Goal: Contribute content: Contribute content

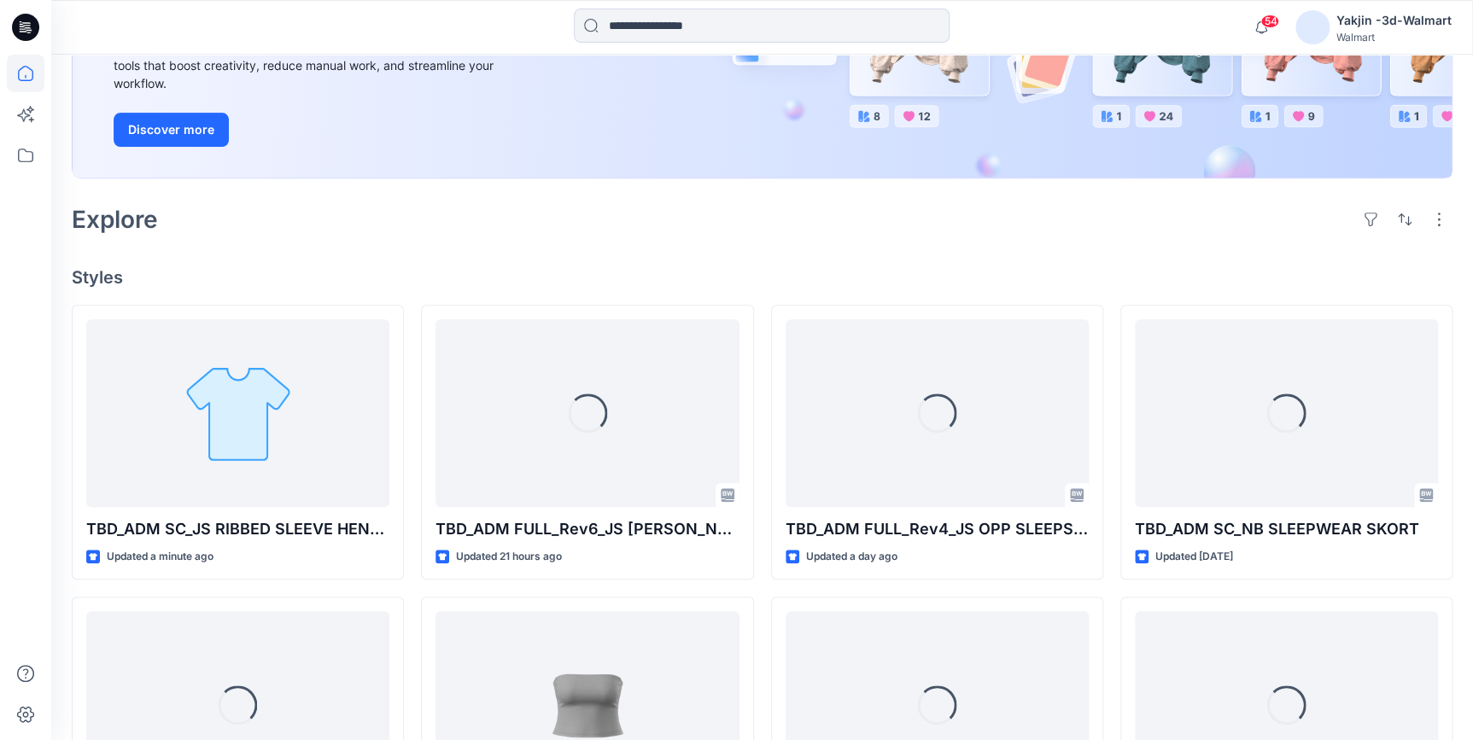
scroll to position [310, 0]
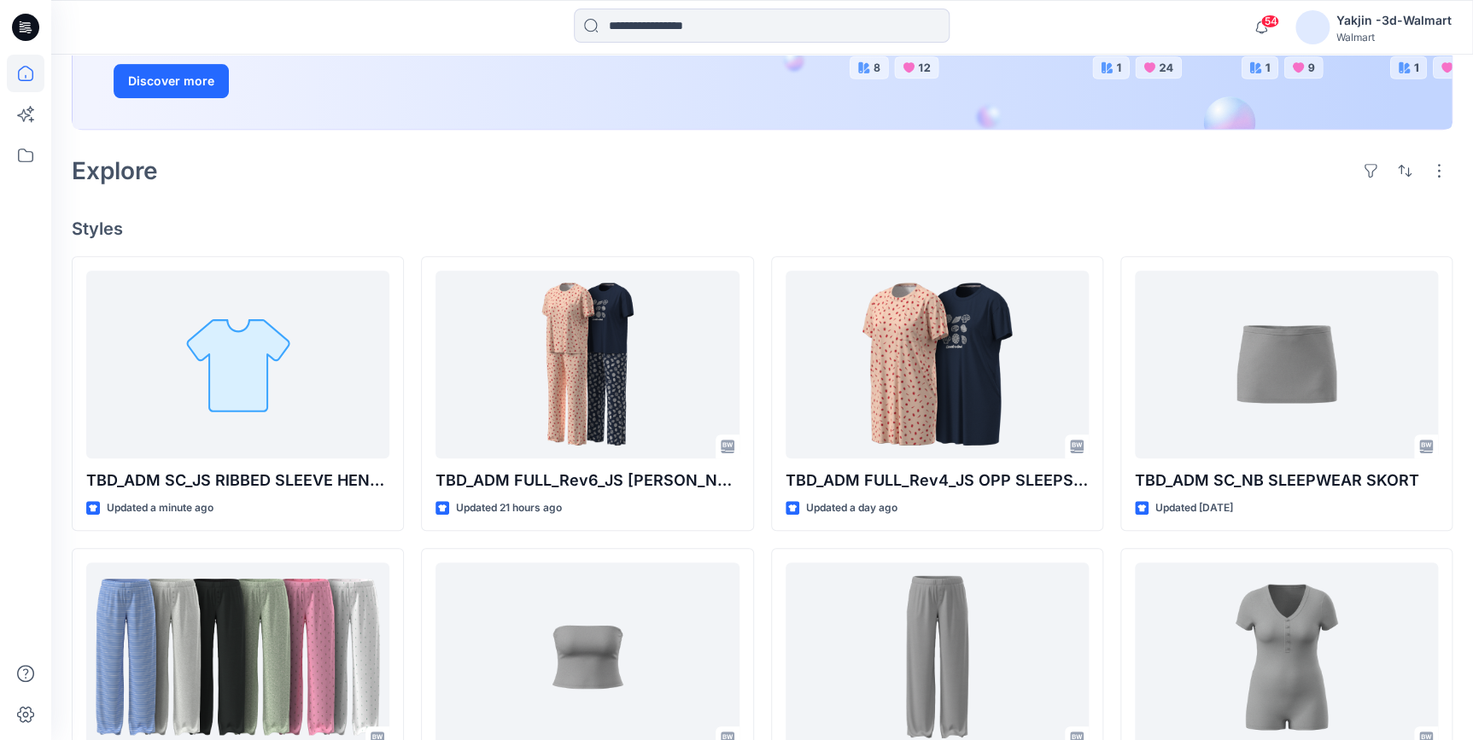
drag, startPoint x: 23, startPoint y: 18, endPoint x: 22, endPoint y: 38, distance: 20.5
click at [23, 18] on icon at bounding box center [25, 27] width 27 height 27
drag, startPoint x: 28, startPoint y: 22, endPoint x: 90, endPoint y: 34, distance: 62.6
click at [28, 22] on icon at bounding box center [26, 22] width 9 height 1
click at [21, 25] on icon at bounding box center [21, 24] width 3 height 1
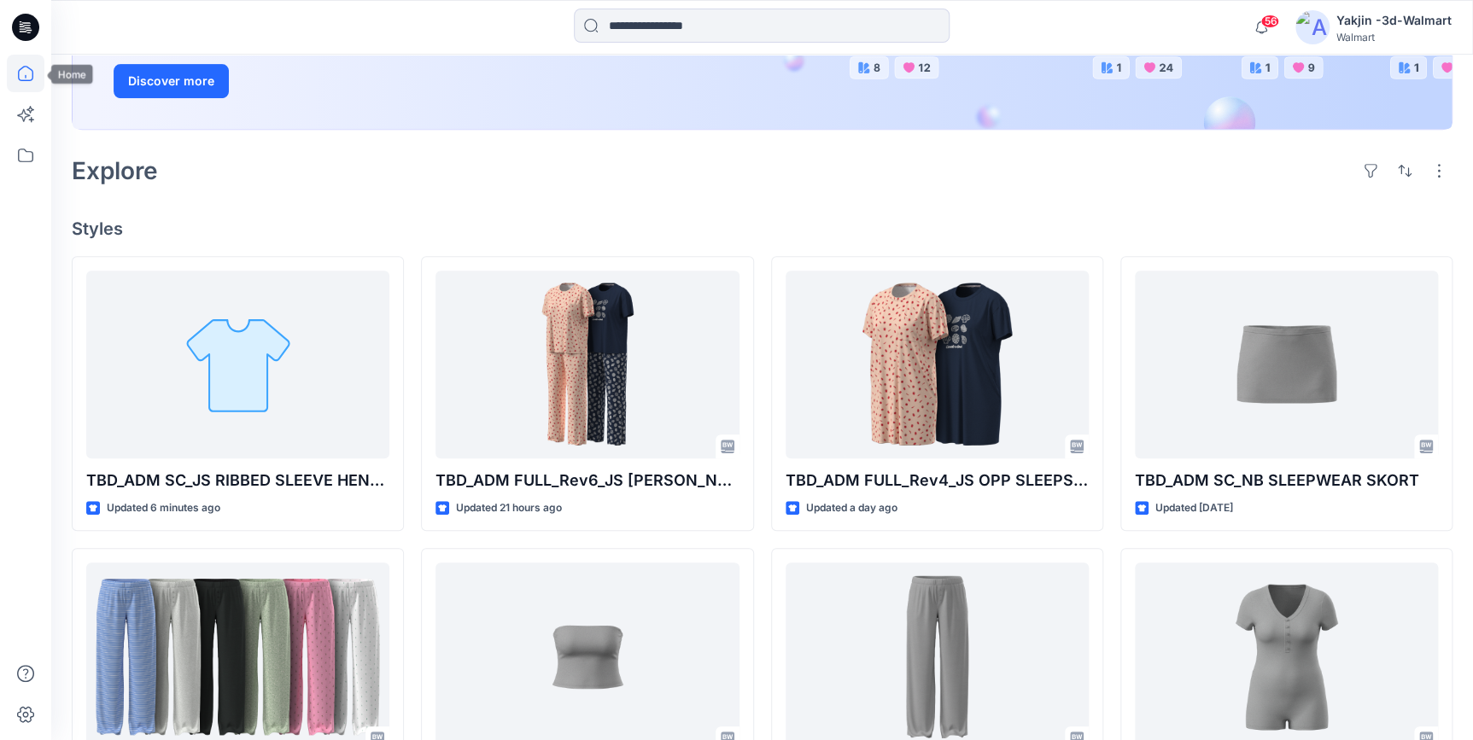
click at [32, 31] on icon at bounding box center [25, 27] width 27 height 27
click at [14, 69] on icon at bounding box center [26, 74] width 38 height 38
click at [35, 161] on icon at bounding box center [26, 156] width 38 height 38
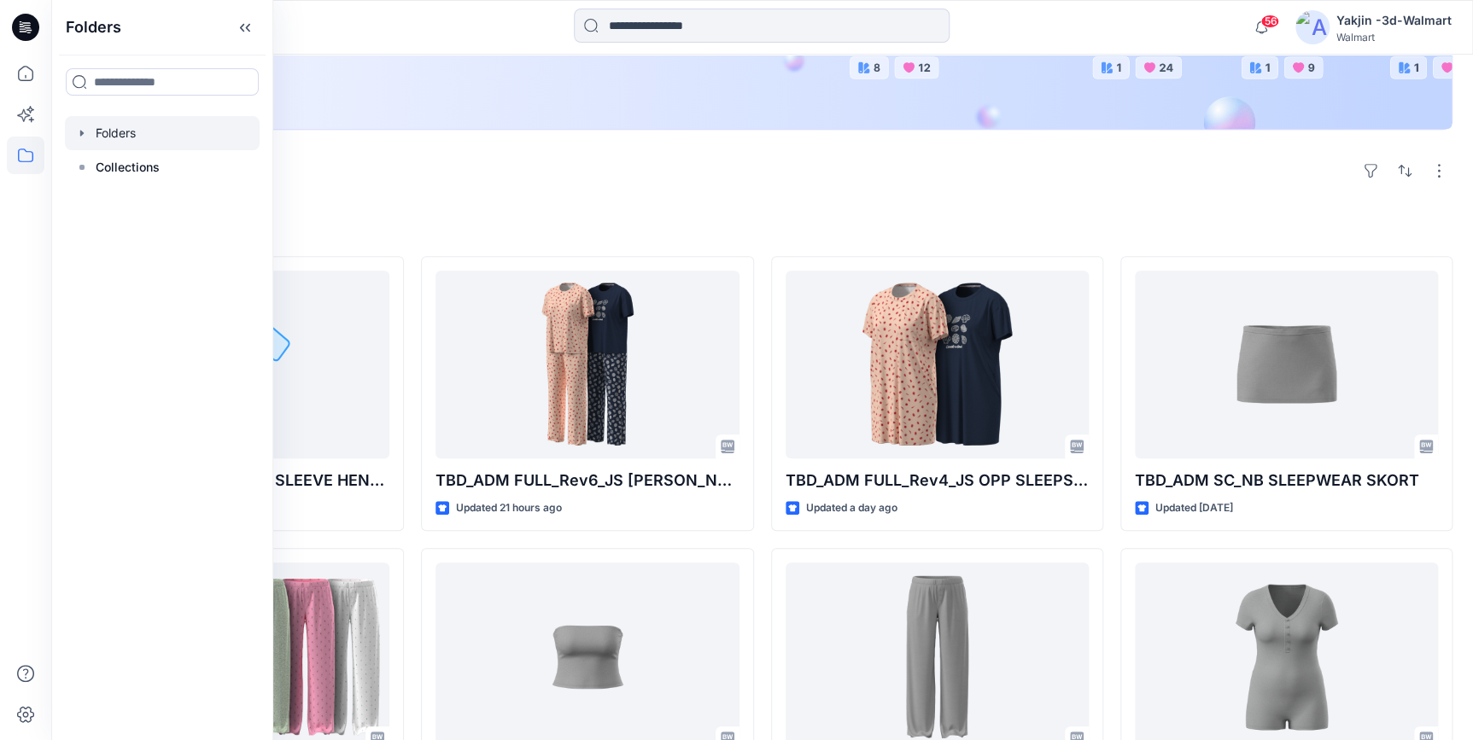
click at [85, 138] on icon "button" at bounding box center [82, 133] width 14 height 14
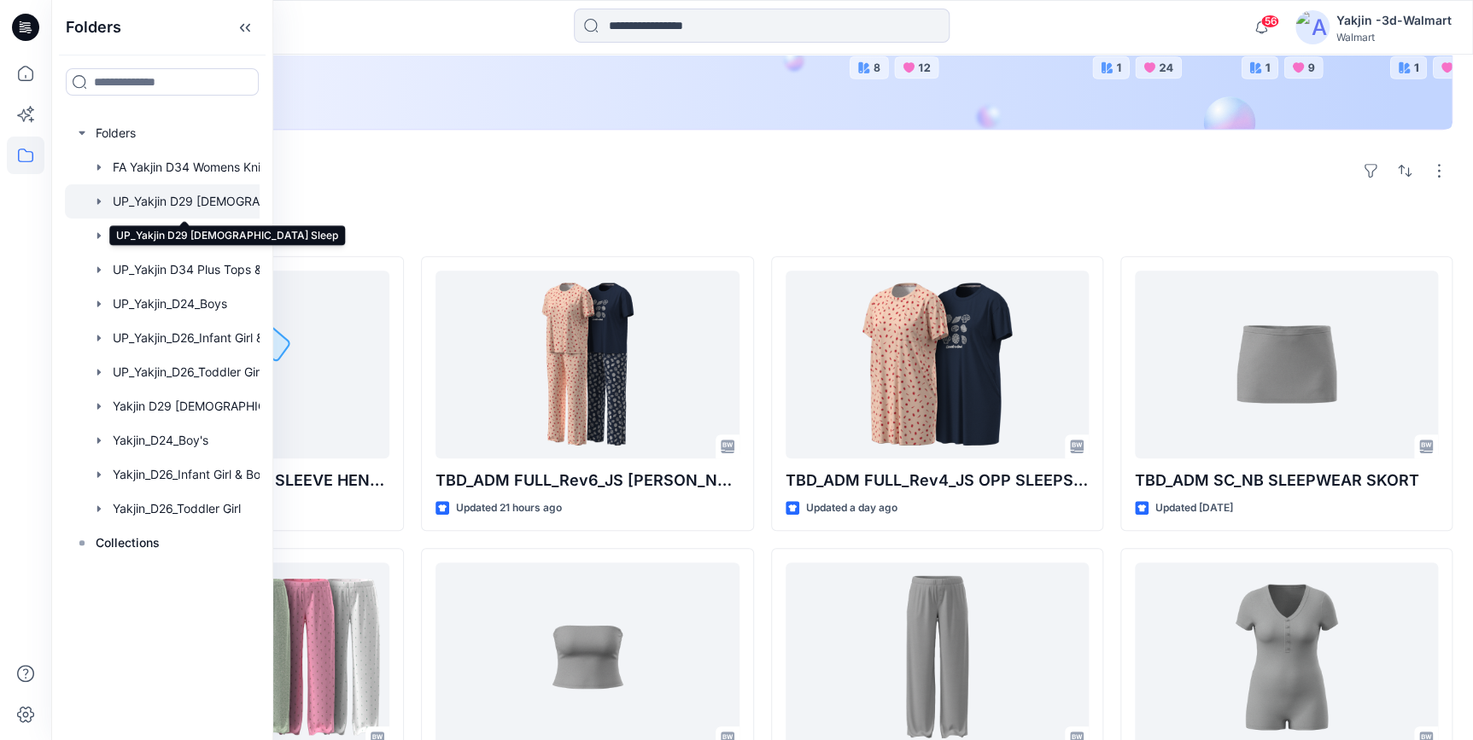
click at [171, 199] on div at bounding box center [184, 201] width 239 height 34
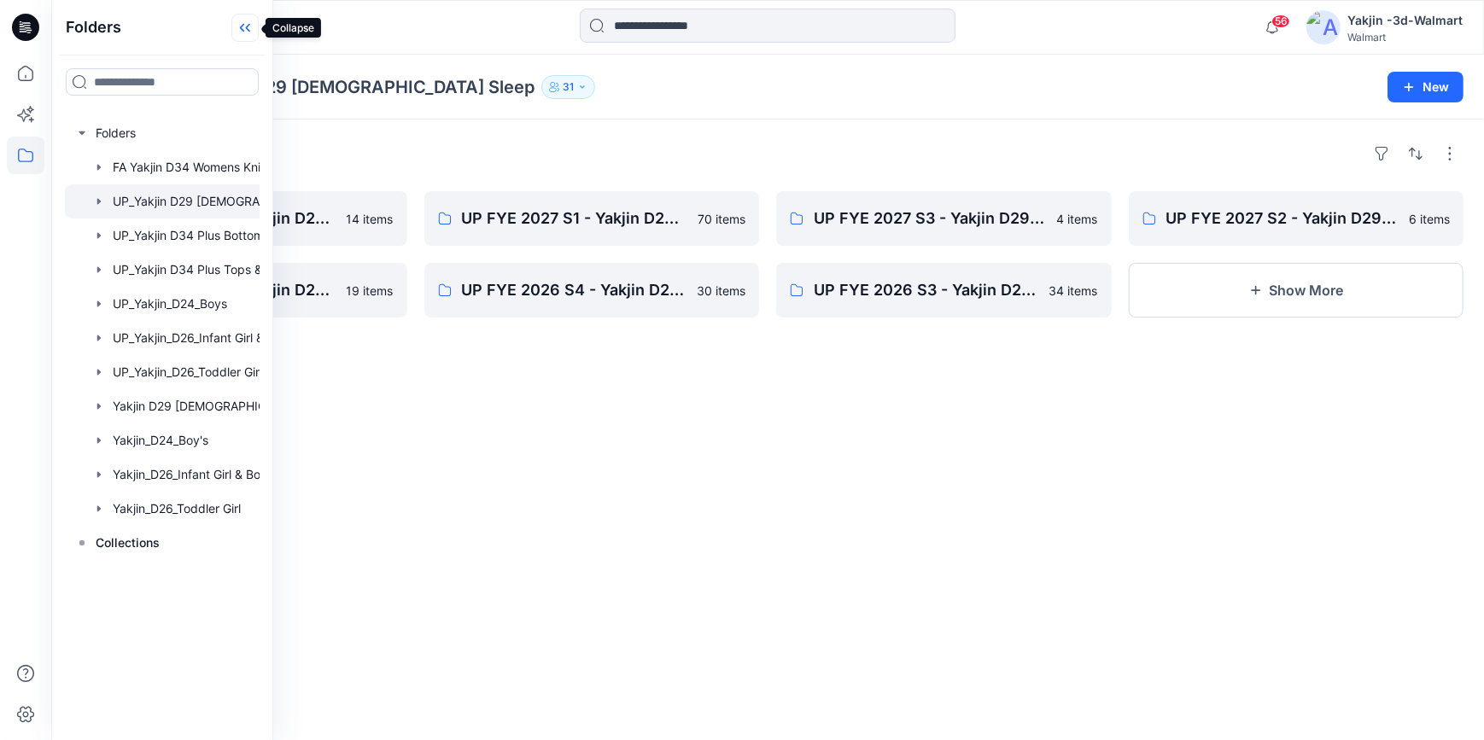
click at [245, 34] on icon at bounding box center [244, 28] width 27 height 28
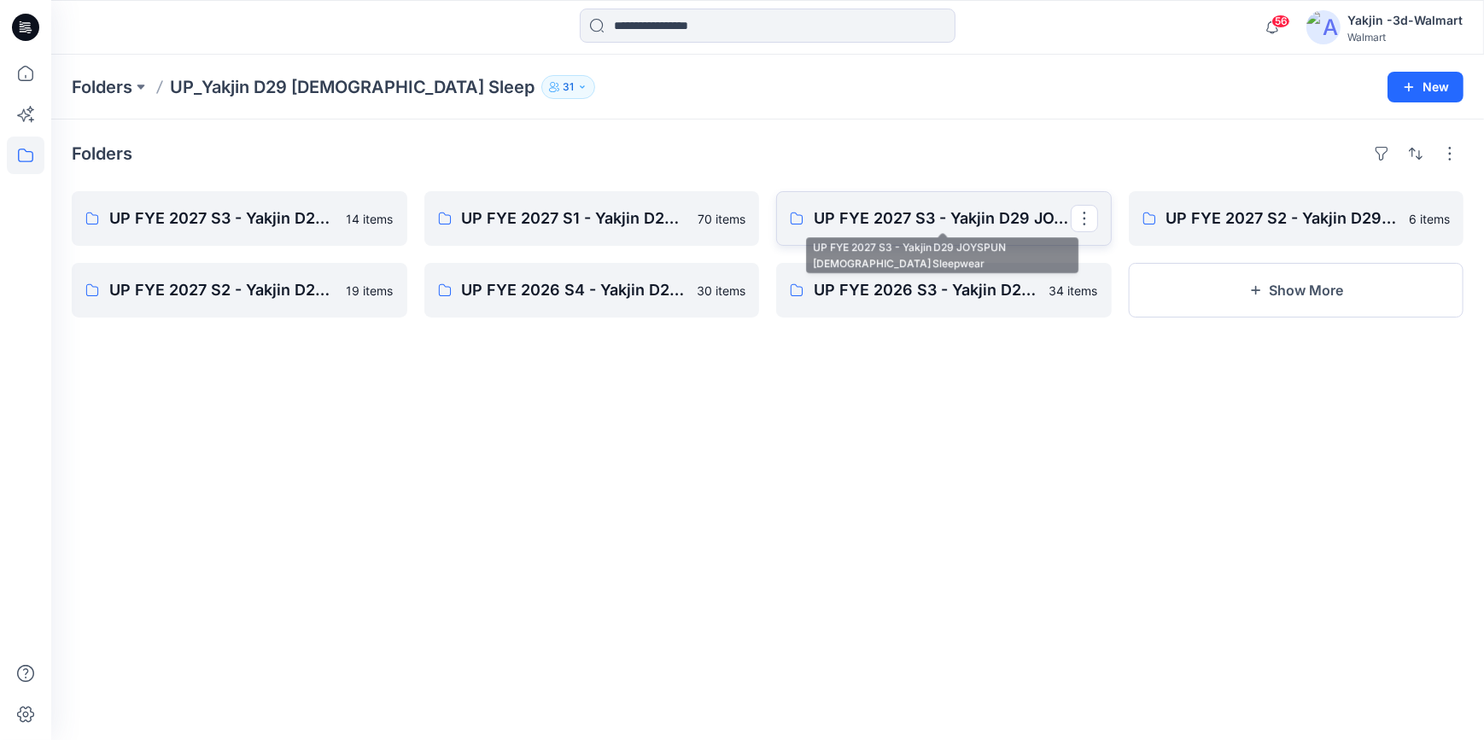
click at [962, 225] on p "UP FYE 2027 S3 - Yakjin D29 JOYSPUN [DEMOGRAPHIC_DATA] Sleepwear" at bounding box center [942, 219] width 257 height 24
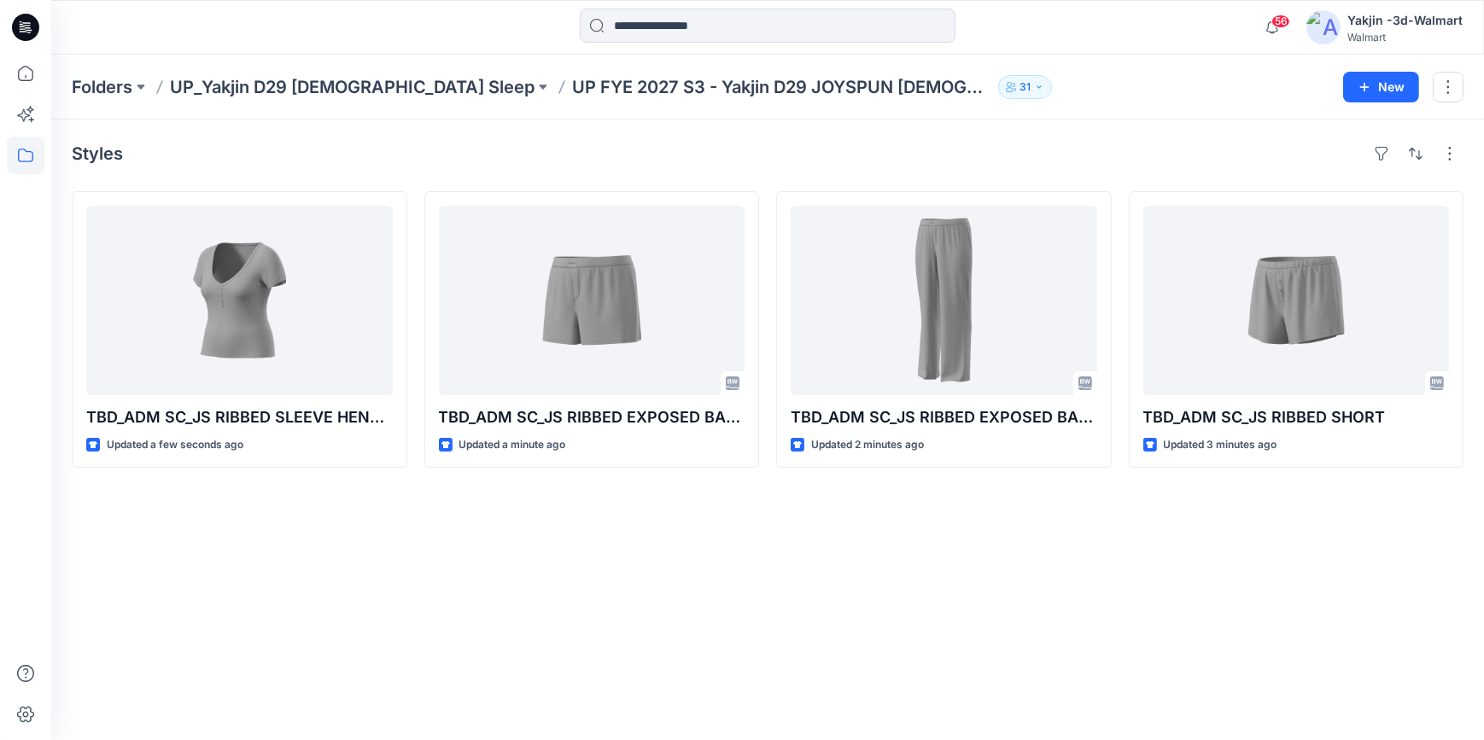
click at [804, 570] on div "Styles TBD_ADM SC_JS RIBBED SLEEVE HENLEY TOP Updated a few seconds ago TBD_ADM…" at bounding box center [767, 430] width 1433 height 621
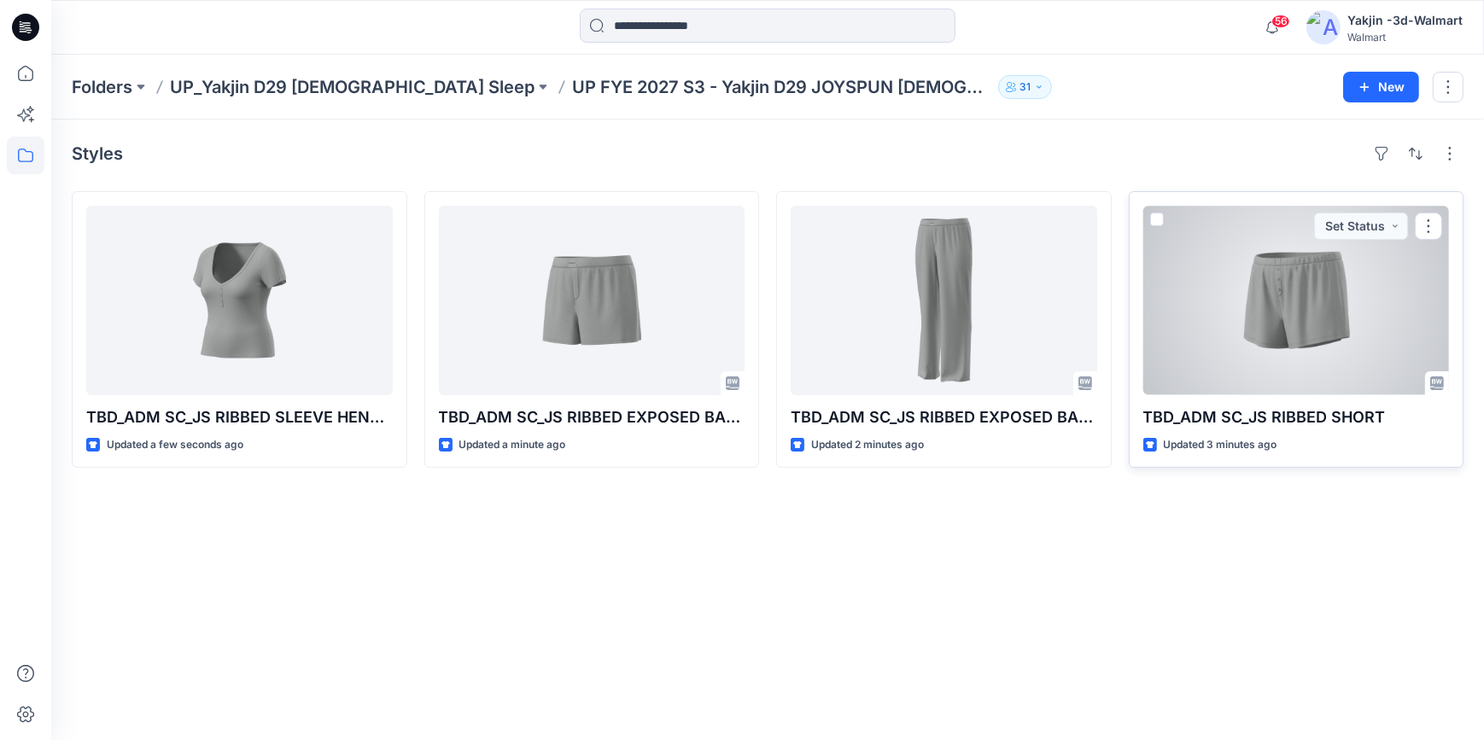
click at [1298, 333] on div at bounding box center [1296, 301] width 307 height 190
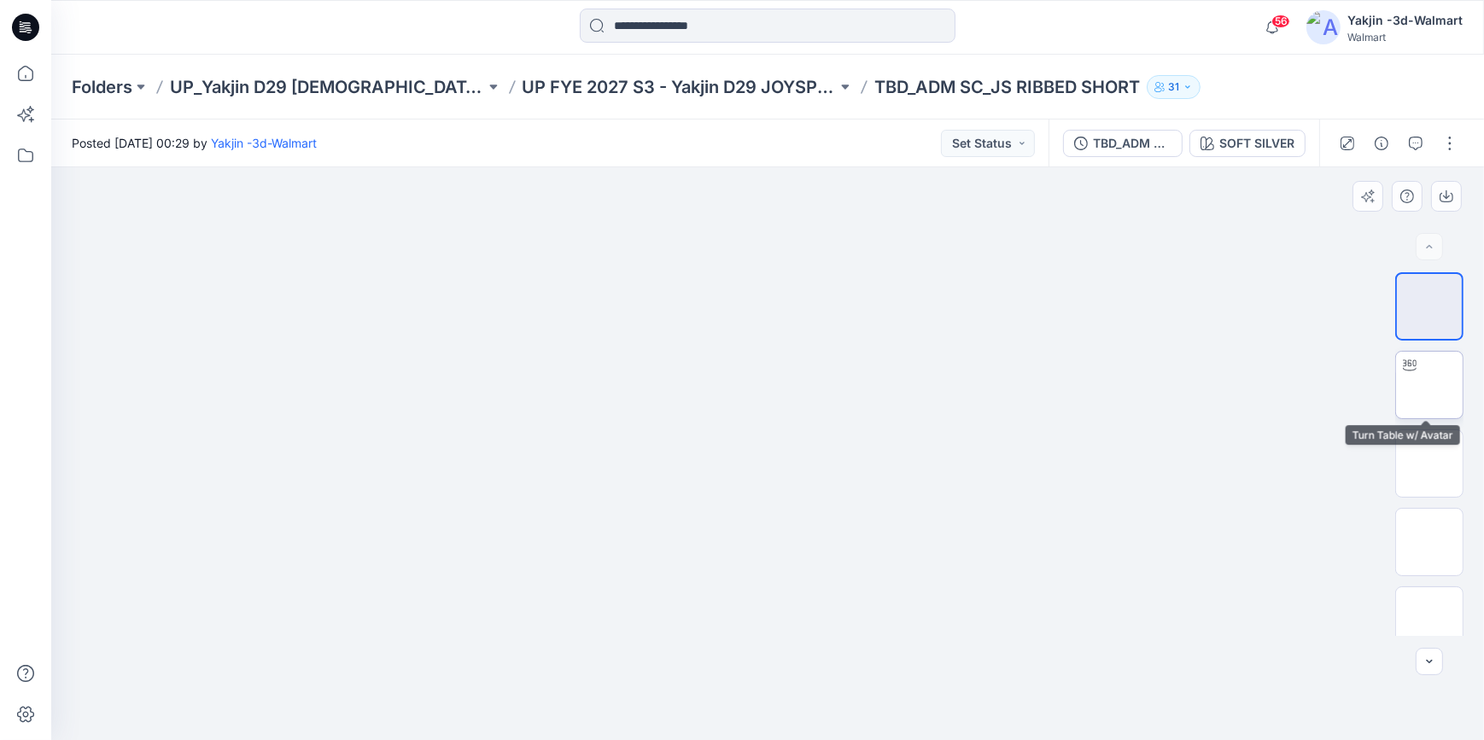
click at [1429, 385] on img at bounding box center [1429, 385] width 0 height 0
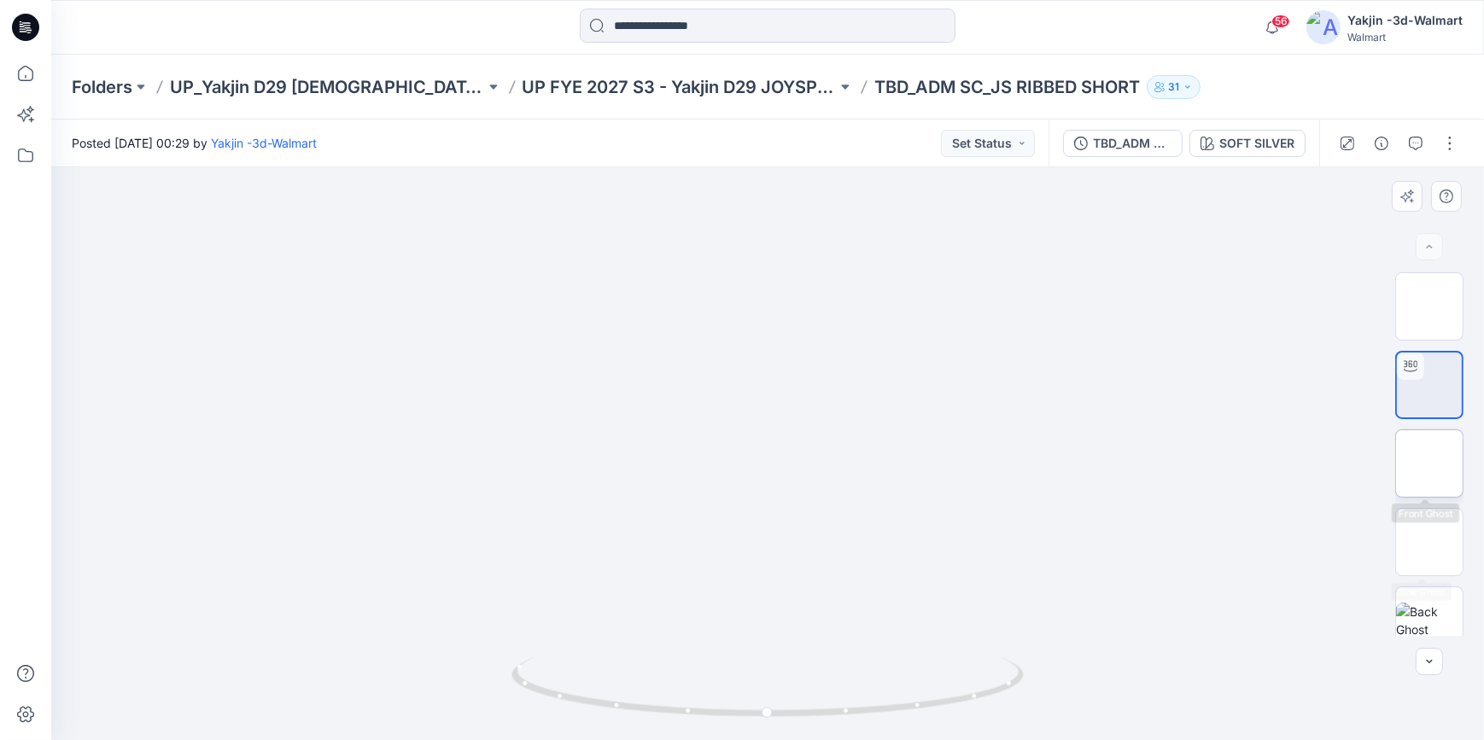
click at [1429, 464] on img at bounding box center [1429, 464] width 0 height 0
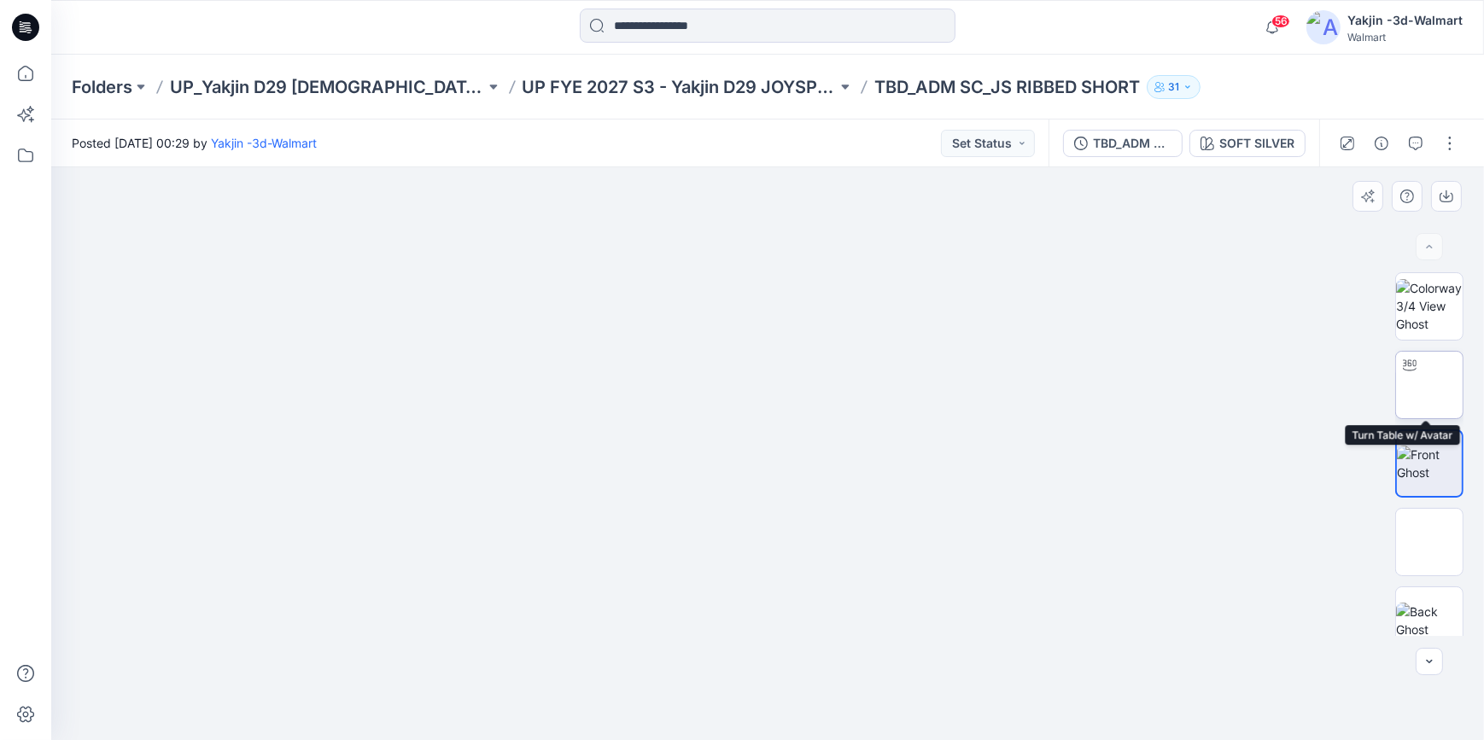
click at [1429, 385] on img at bounding box center [1429, 385] width 0 height 0
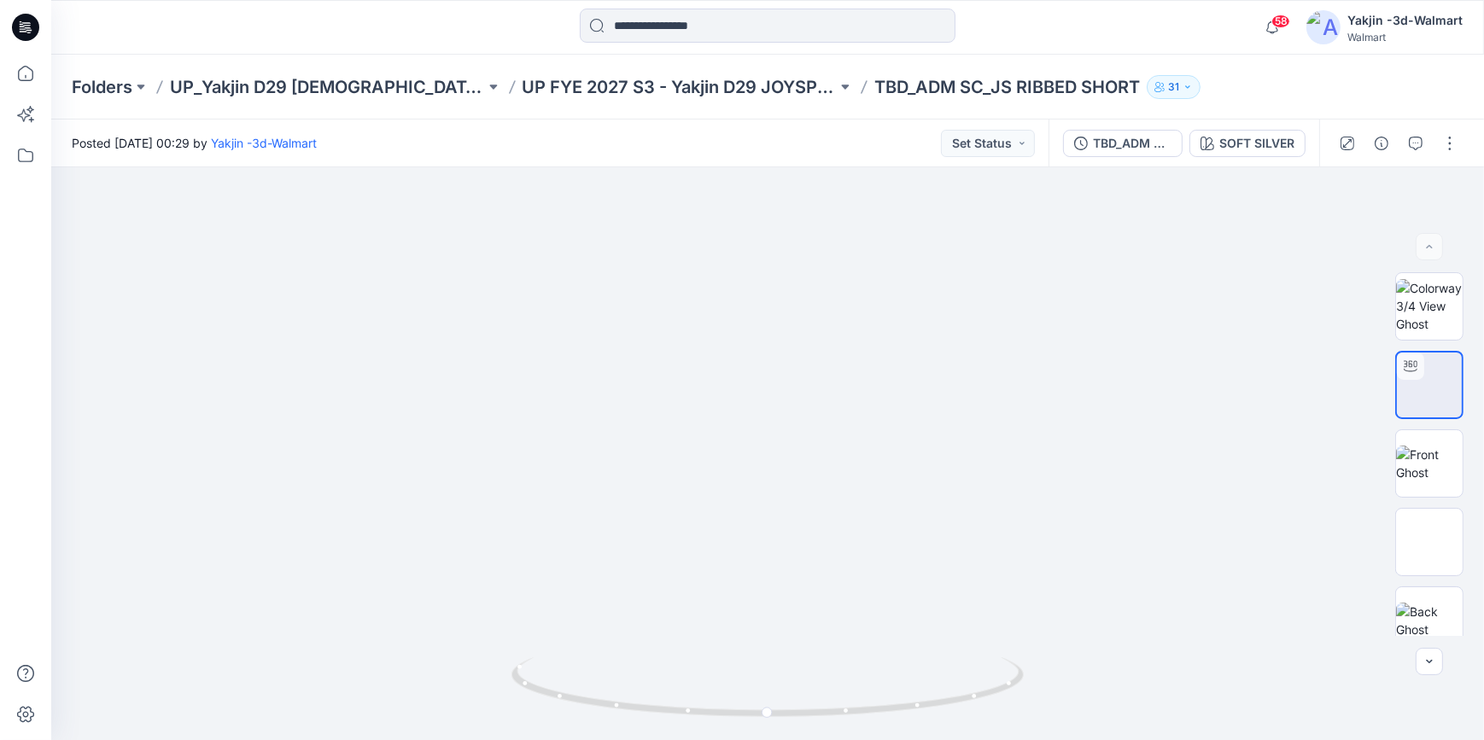
click at [34, 28] on icon at bounding box center [25, 27] width 27 height 27
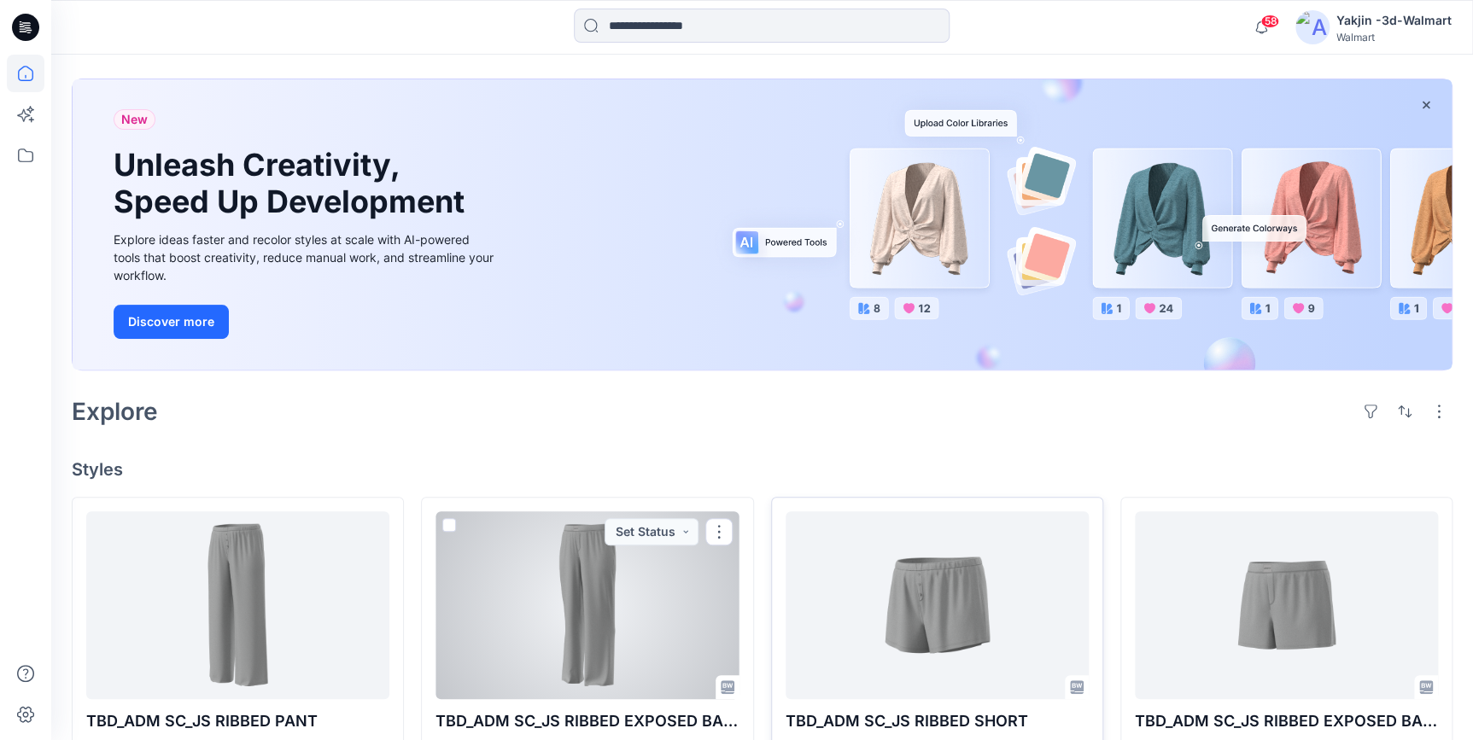
scroll to position [155, 0]
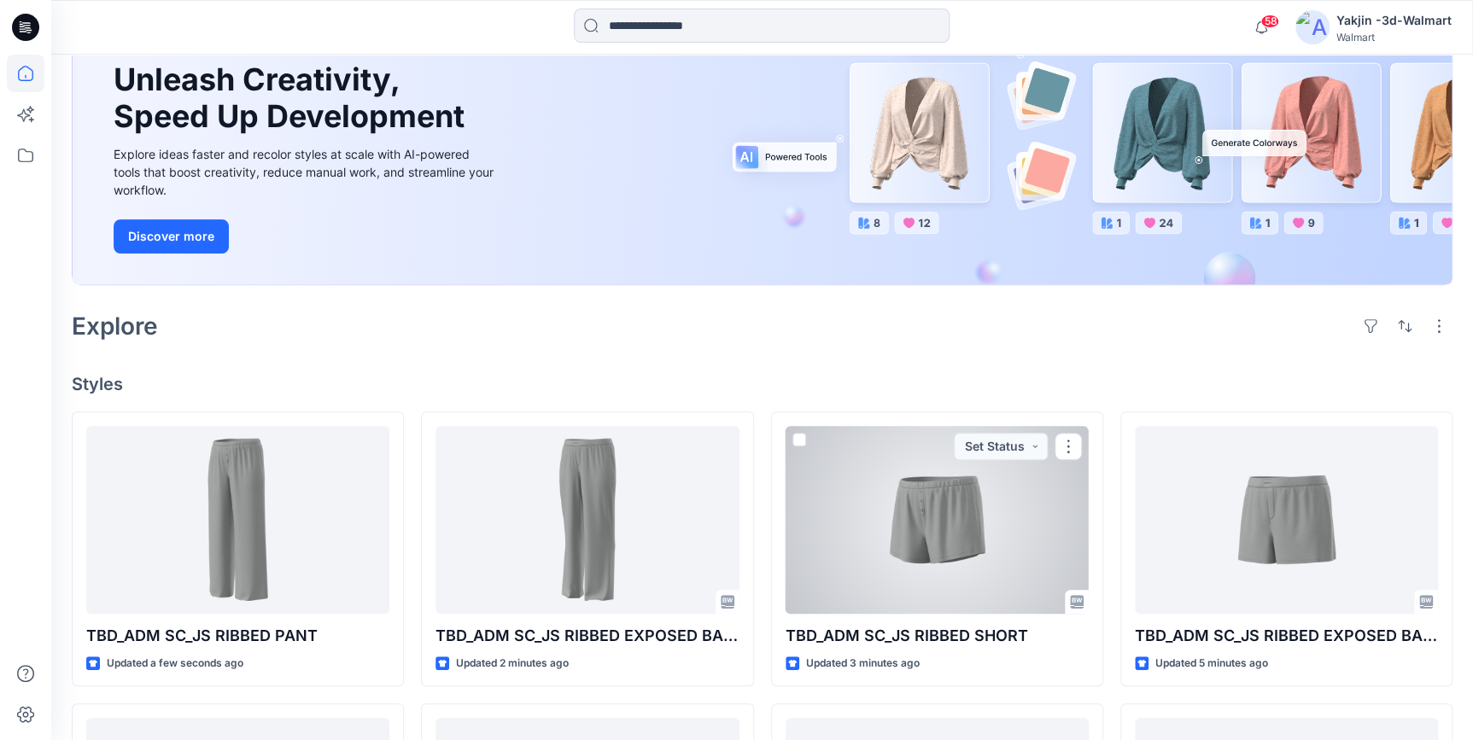
drag, startPoint x: 819, startPoint y: 547, endPoint x: 832, endPoint y: 550, distance: 13.1
click at [819, 547] on div at bounding box center [937, 520] width 303 height 188
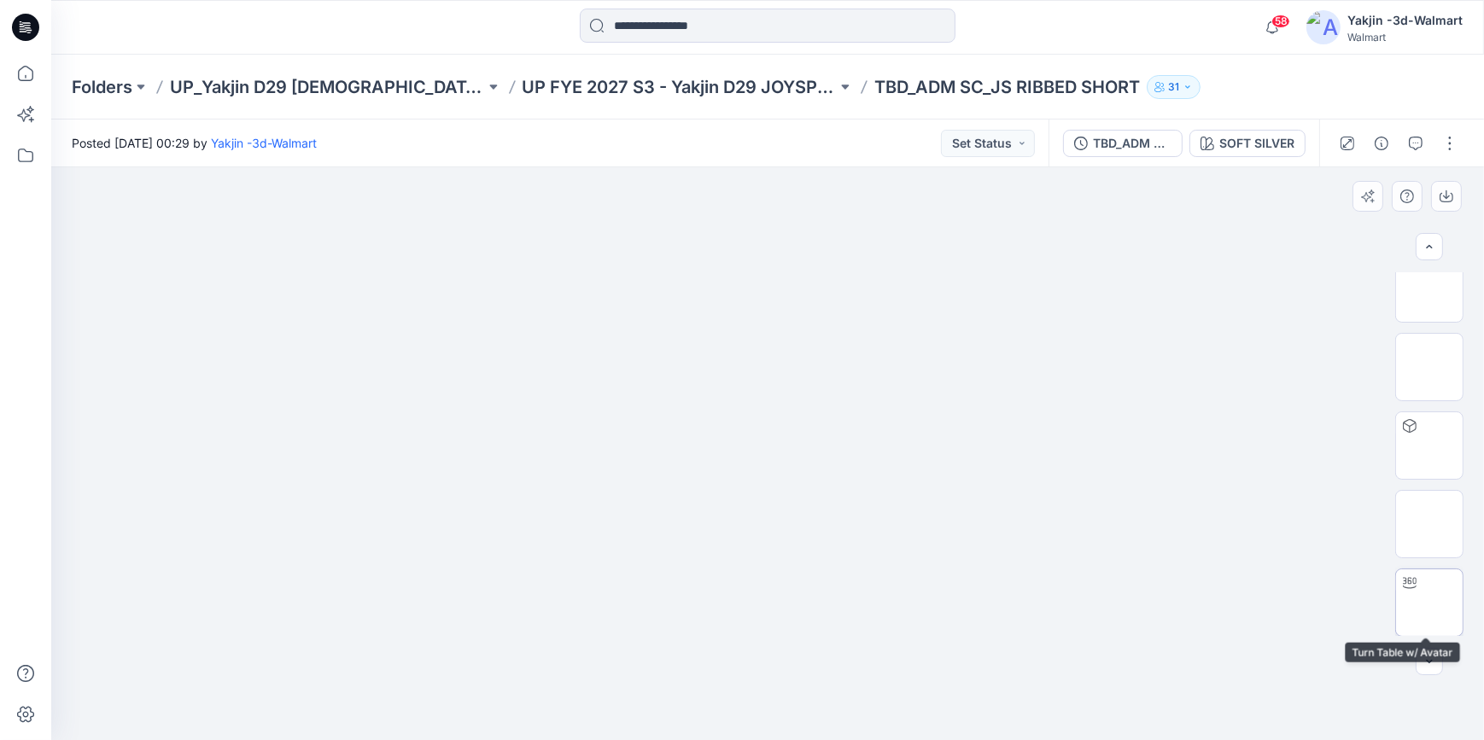
scroll to position [254, 0]
click at [1429, 603] on img at bounding box center [1429, 603] width 0 height 0
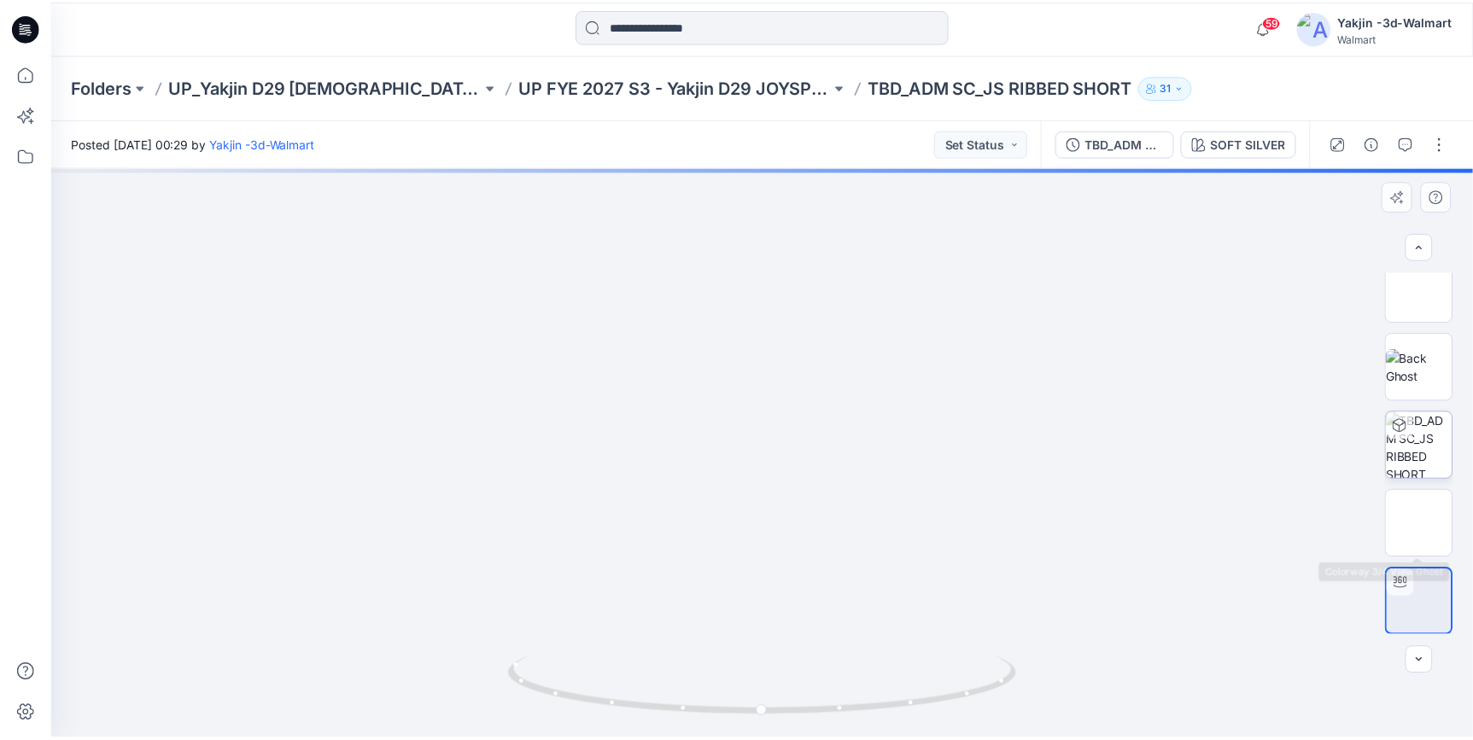
scroll to position [0, 0]
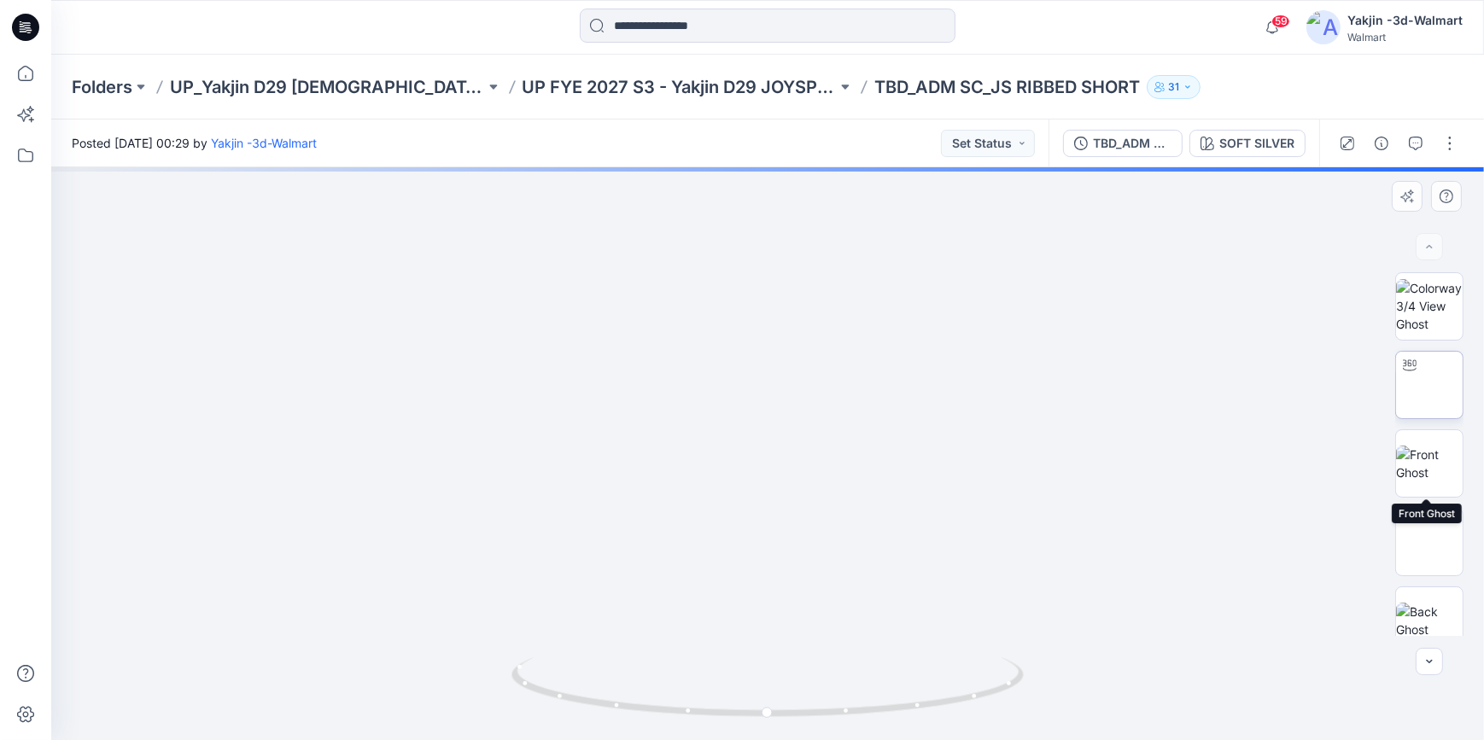
click at [1429, 385] on img at bounding box center [1429, 385] width 0 height 0
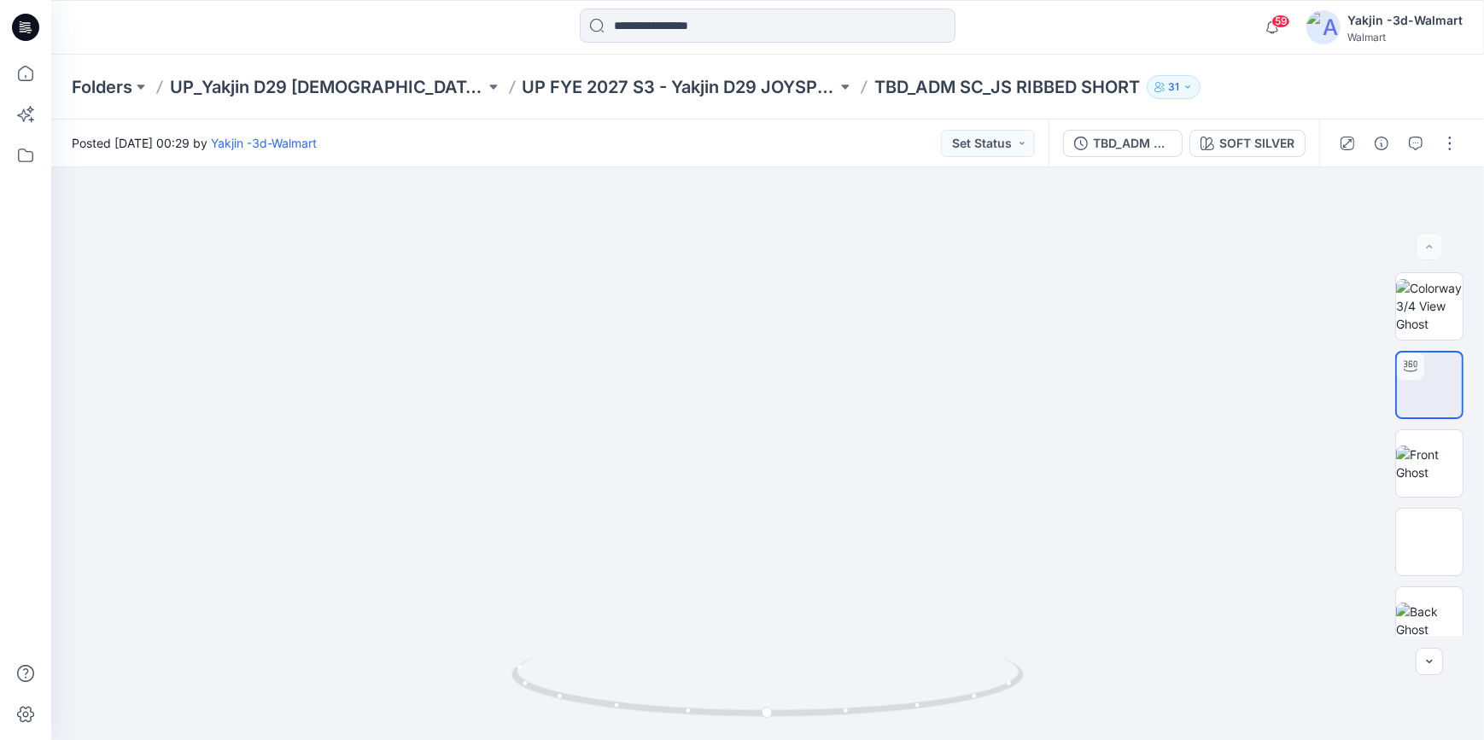
click at [34, 19] on icon at bounding box center [25, 27] width 27 height 27
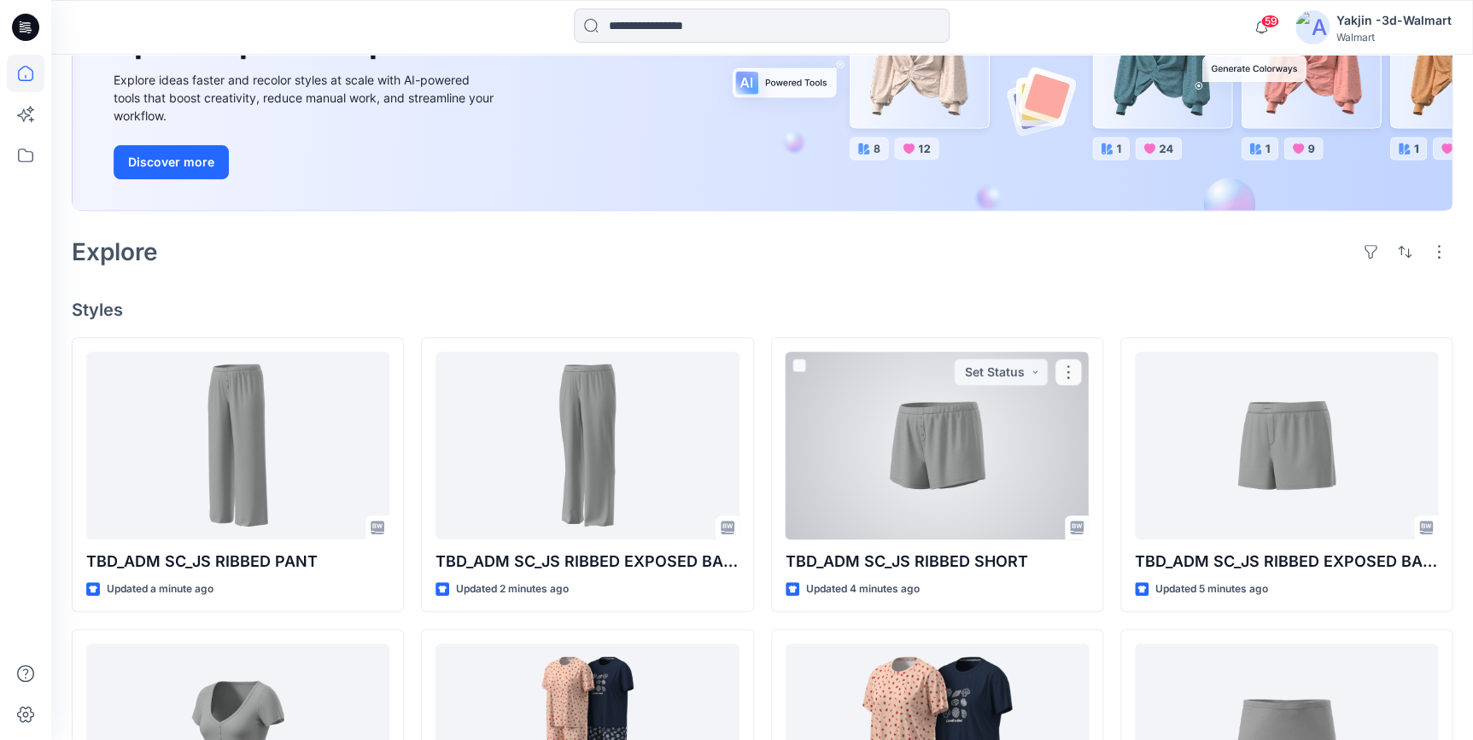
scroll to position [232, 0]
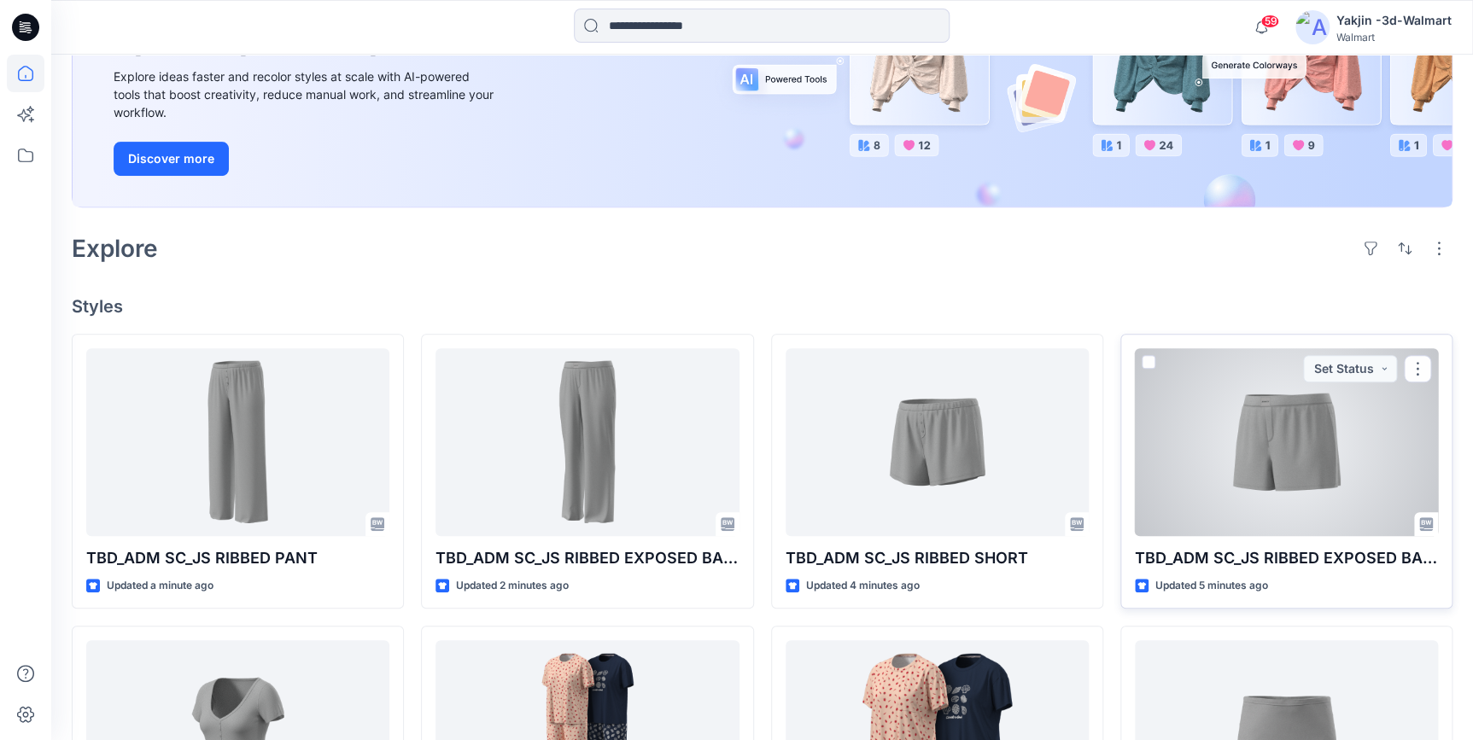
click at [1268, 492] on div at bounding box center [1286, 442] width 303 height 188
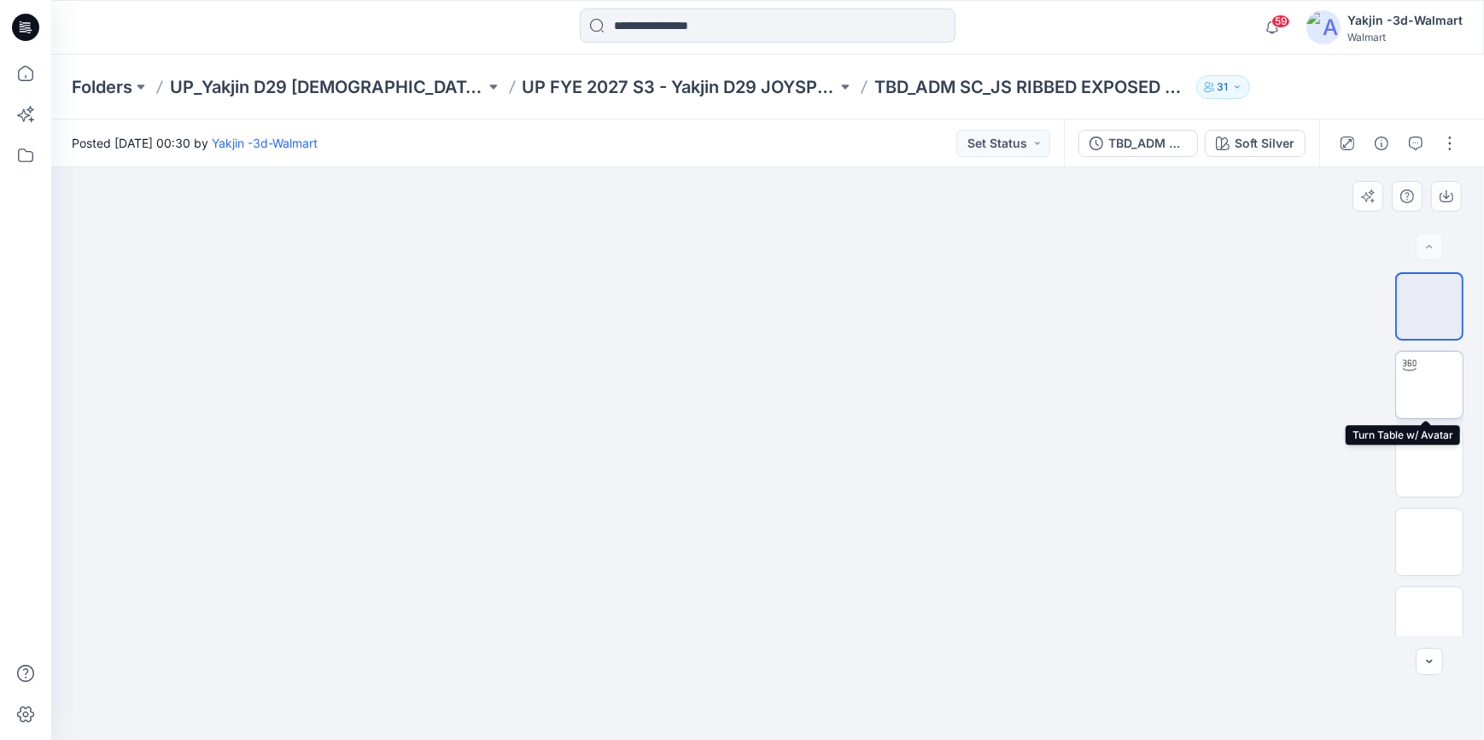
click at [1429, 385] on img at bounding box center [1429, 385] width 0 height 0
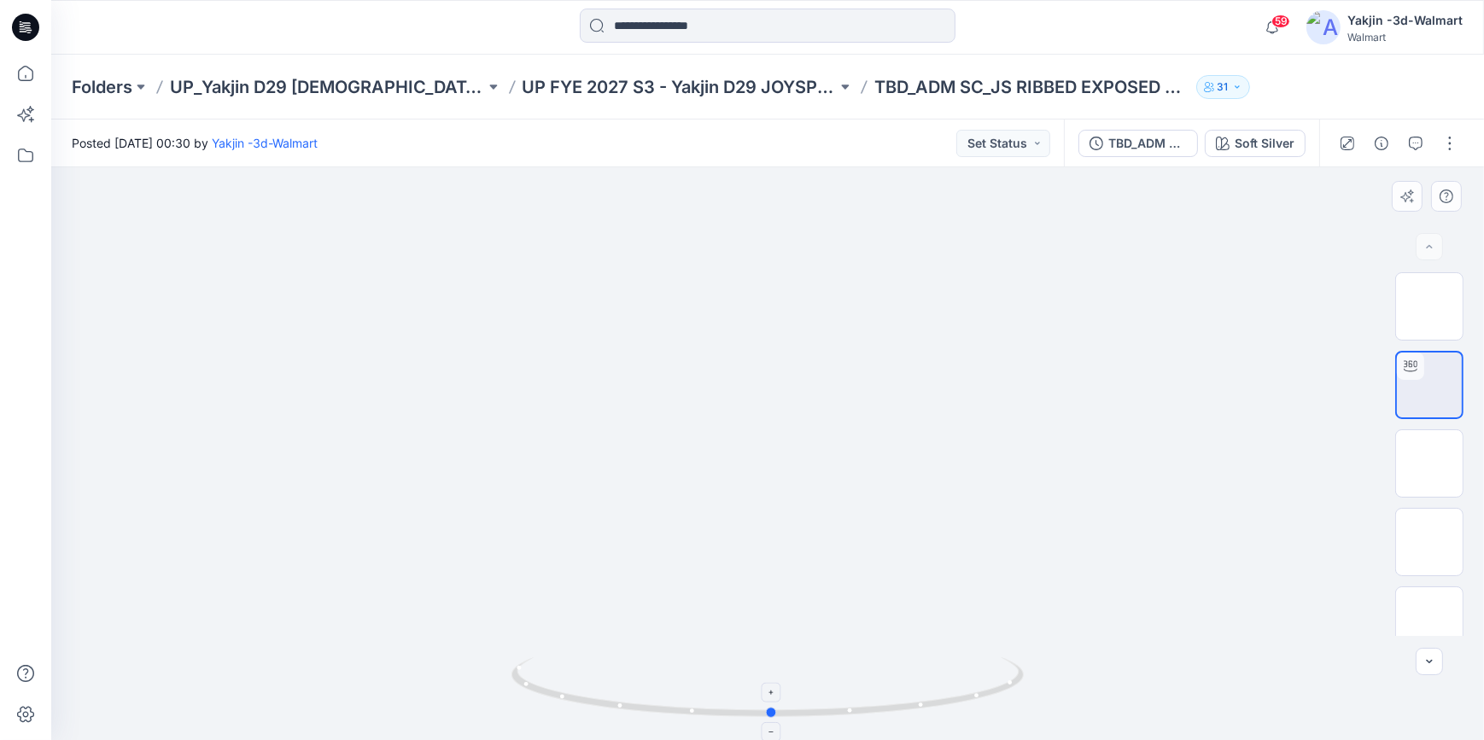
drag, startPoint x: 973, startPoint y: 710, endPoint x: 978, endPoint y: 700, distance: 10.3
click at [978, 700] on icon at bounding box center [769, 689] width 517 height 64
click at [32, 33] on icon at bounding box center [25, 27] width 27 height 27
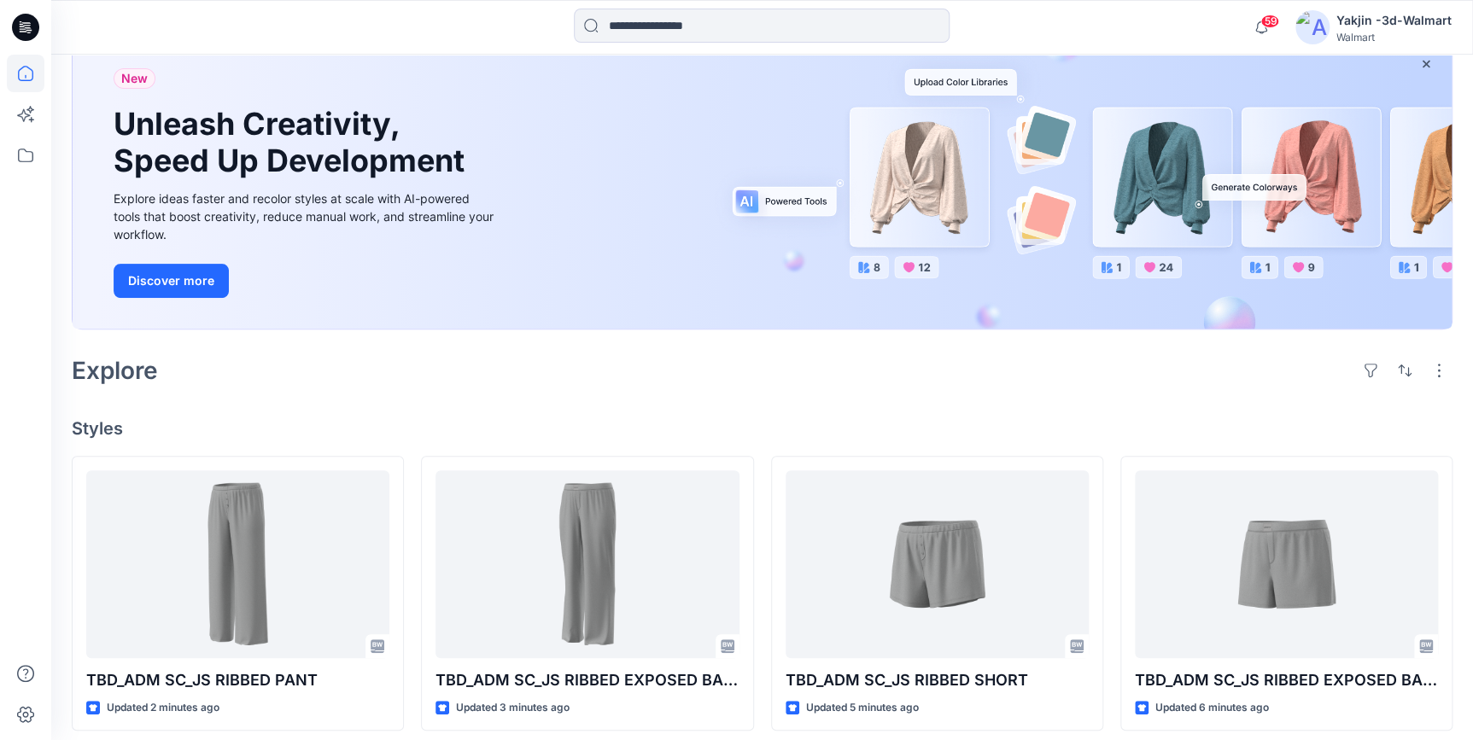
scroll to position [310, 0]
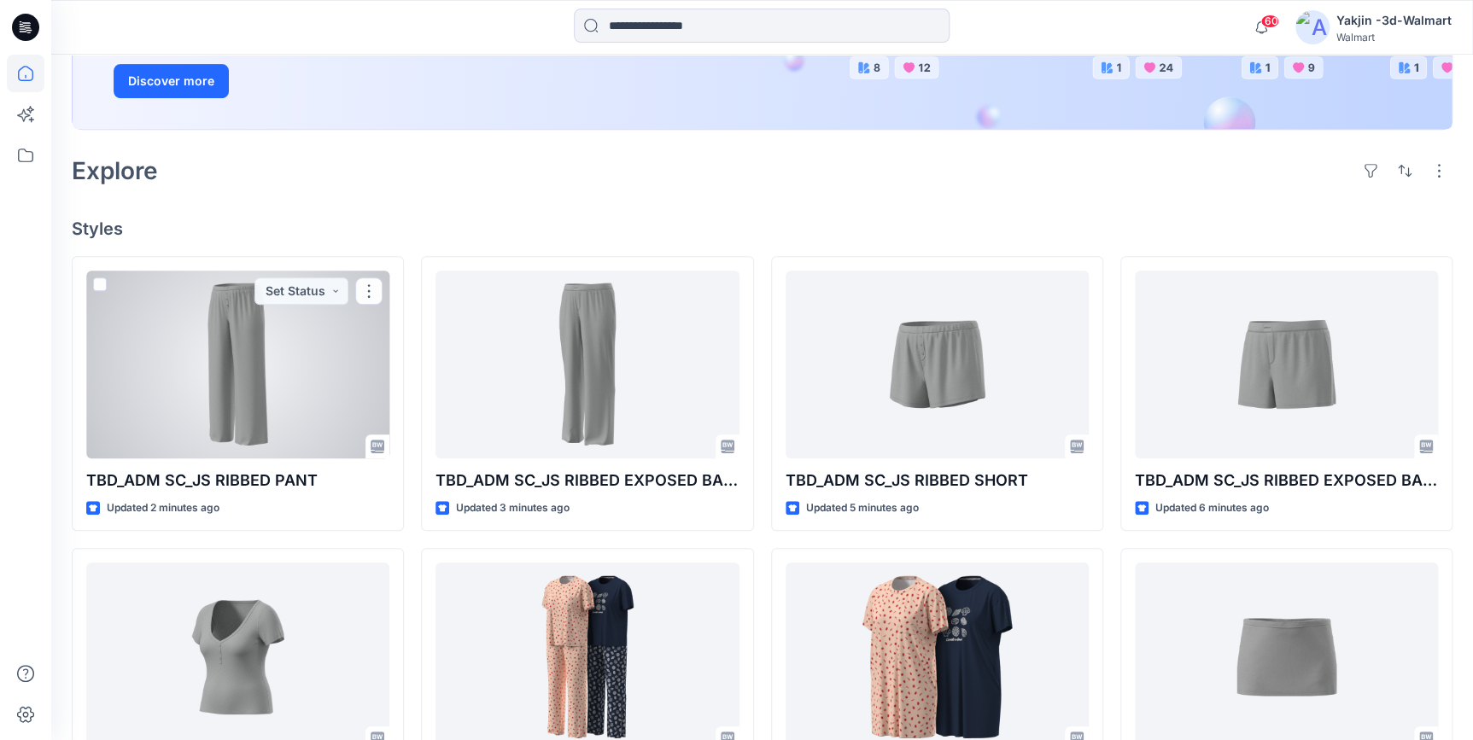
drag, startPoint x: 237, startPoint y: 360, endPoint x: 329, endPoint y: 382, distance: 93.8
click at [237, 360] on div at bounding box center [237, 365] width 303 height 188
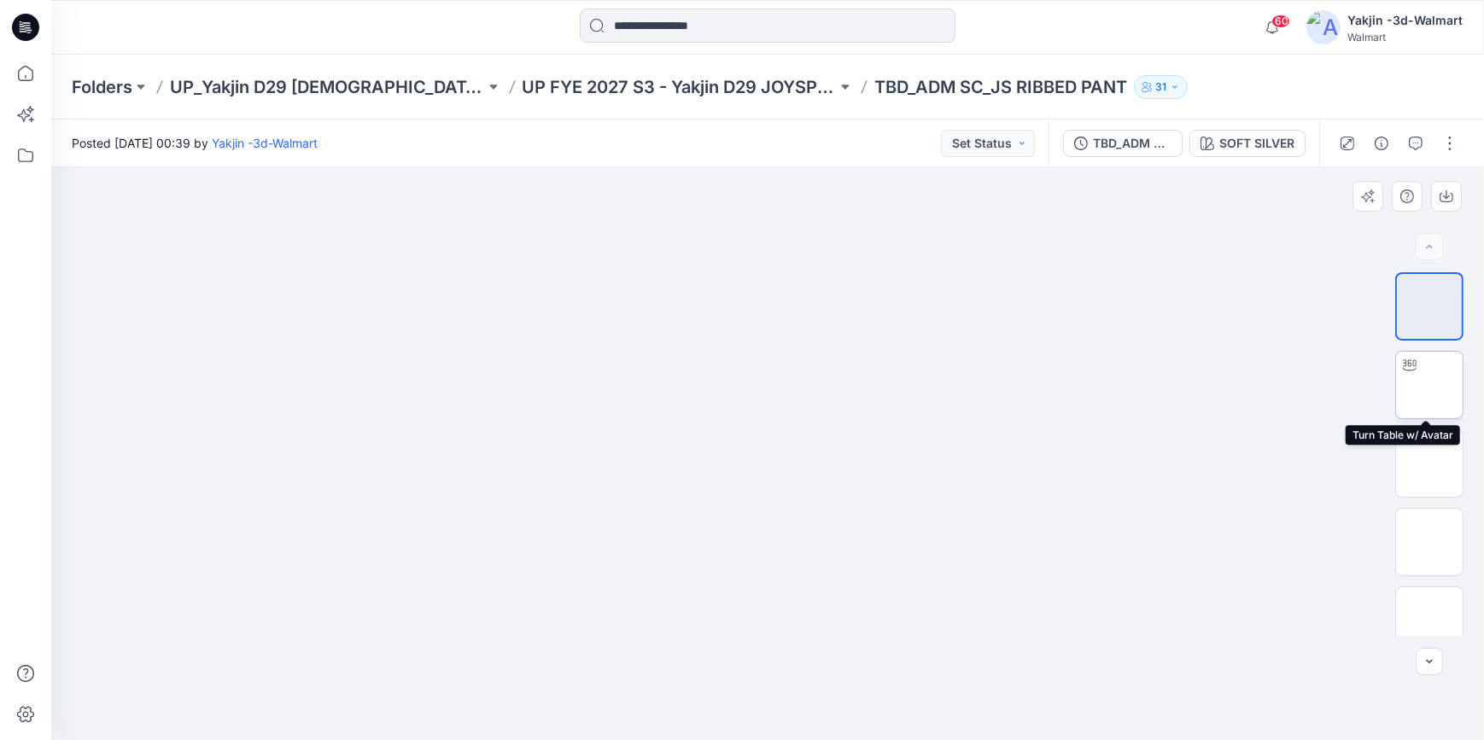
click at [1429, 385] on img at bounding box center [1429, 385] width 0 height 0
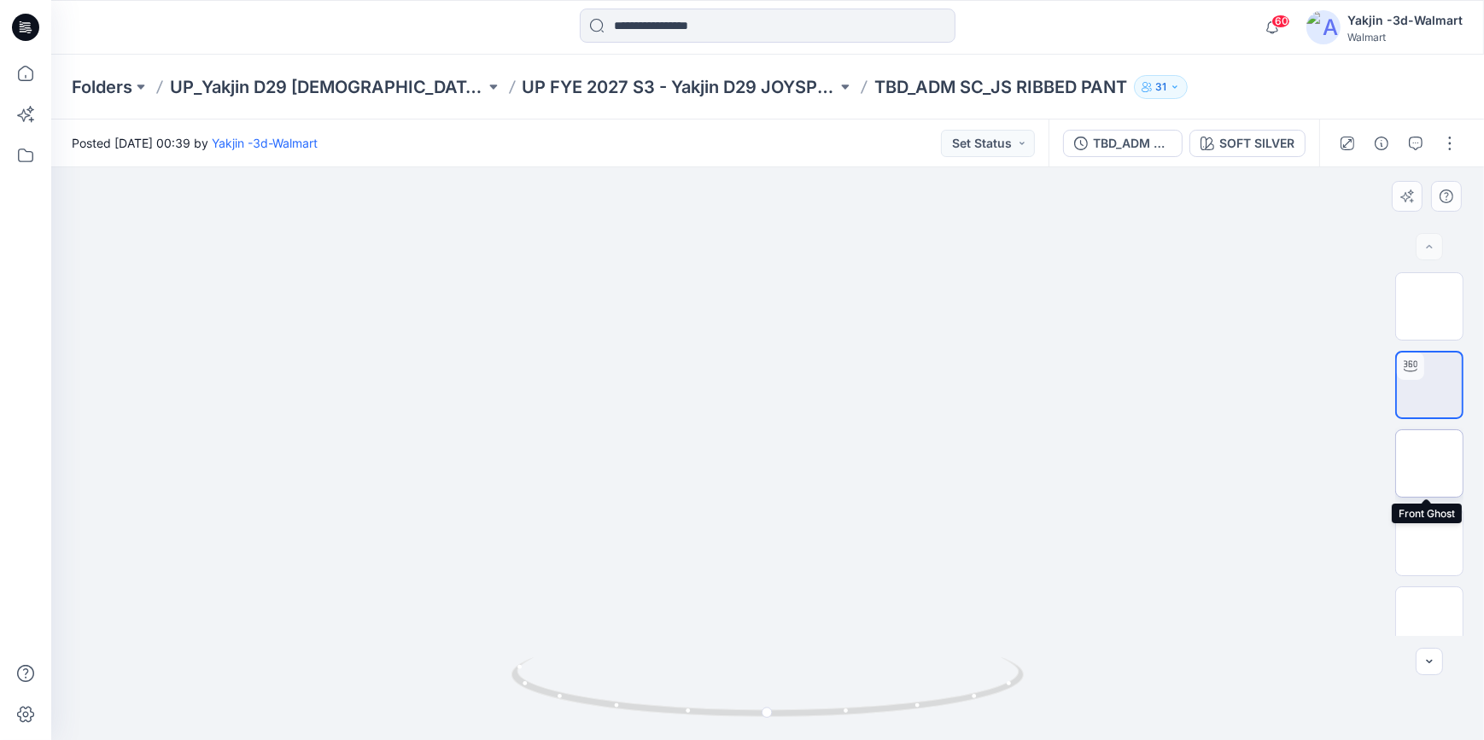
drag, startPoint x: 1423, startPoint y: 453, endPoint x: 1429, endPoint y: 470, distance: 18.9
click at [1429, 464] on img at bounding box center [1429, 464] width 0 height 0
drag, startPoint x: 896, startPoint y: 265, endPoint x: 915, endPoint y: 469, distance: 205.0
click at [915, 469] on div at bounding box center [767, 453] width 1433 height 573
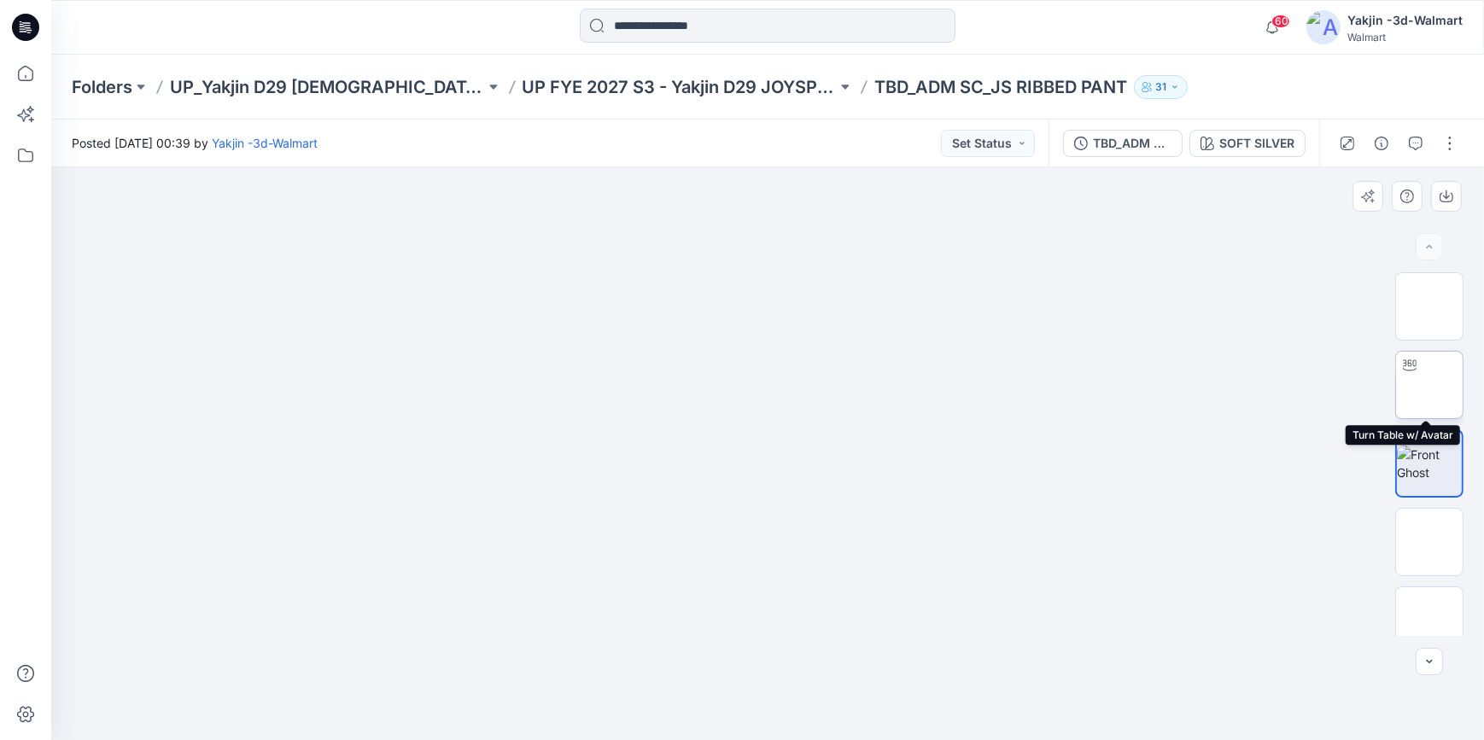
click at [1429, 385] on img at bounding box center [1429, 385] width 0 height 0
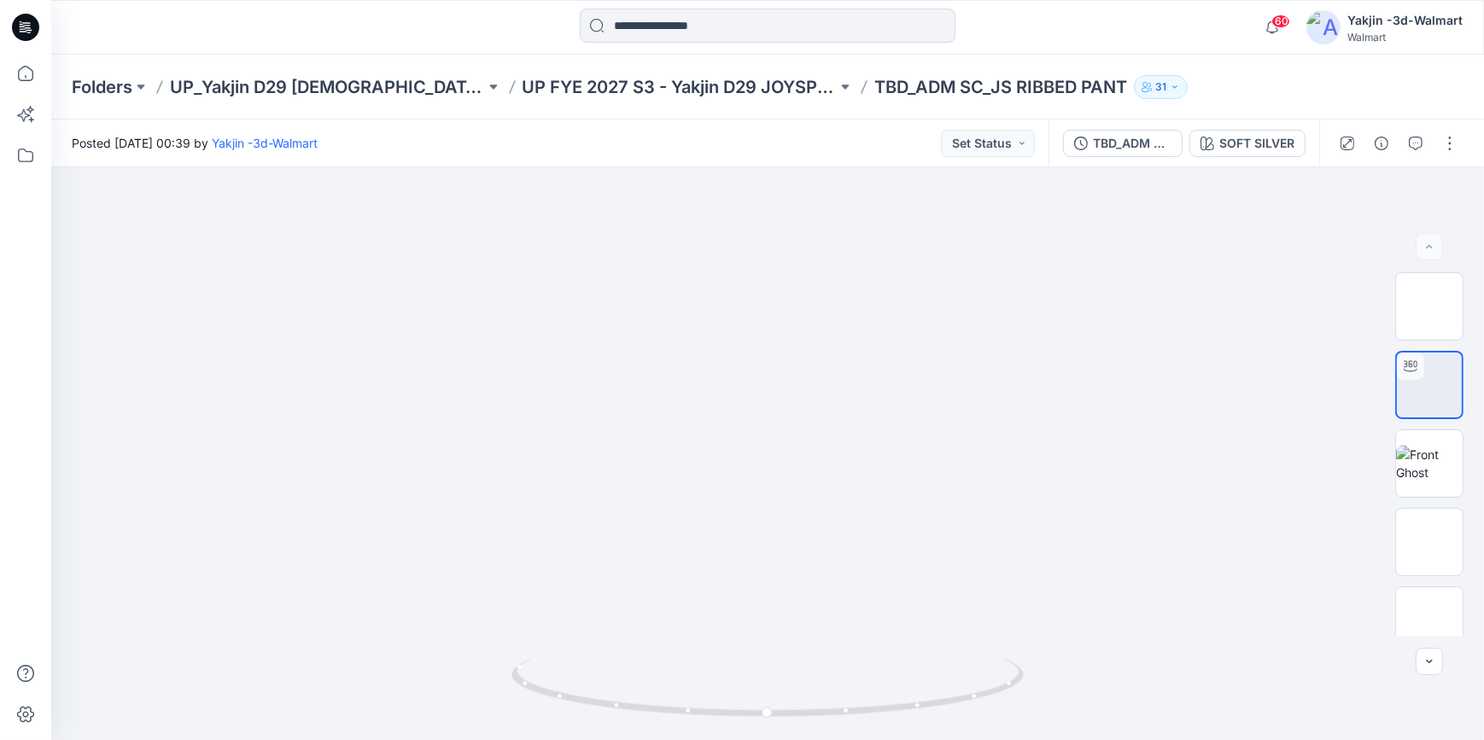
drag, startPoint x: 33, startPoint y: 30, endPoint x: 41, endPoint y: 38, distance: 10.9
click at [33, 30] on icon at bounding box center [25, 27] width 27 height 27
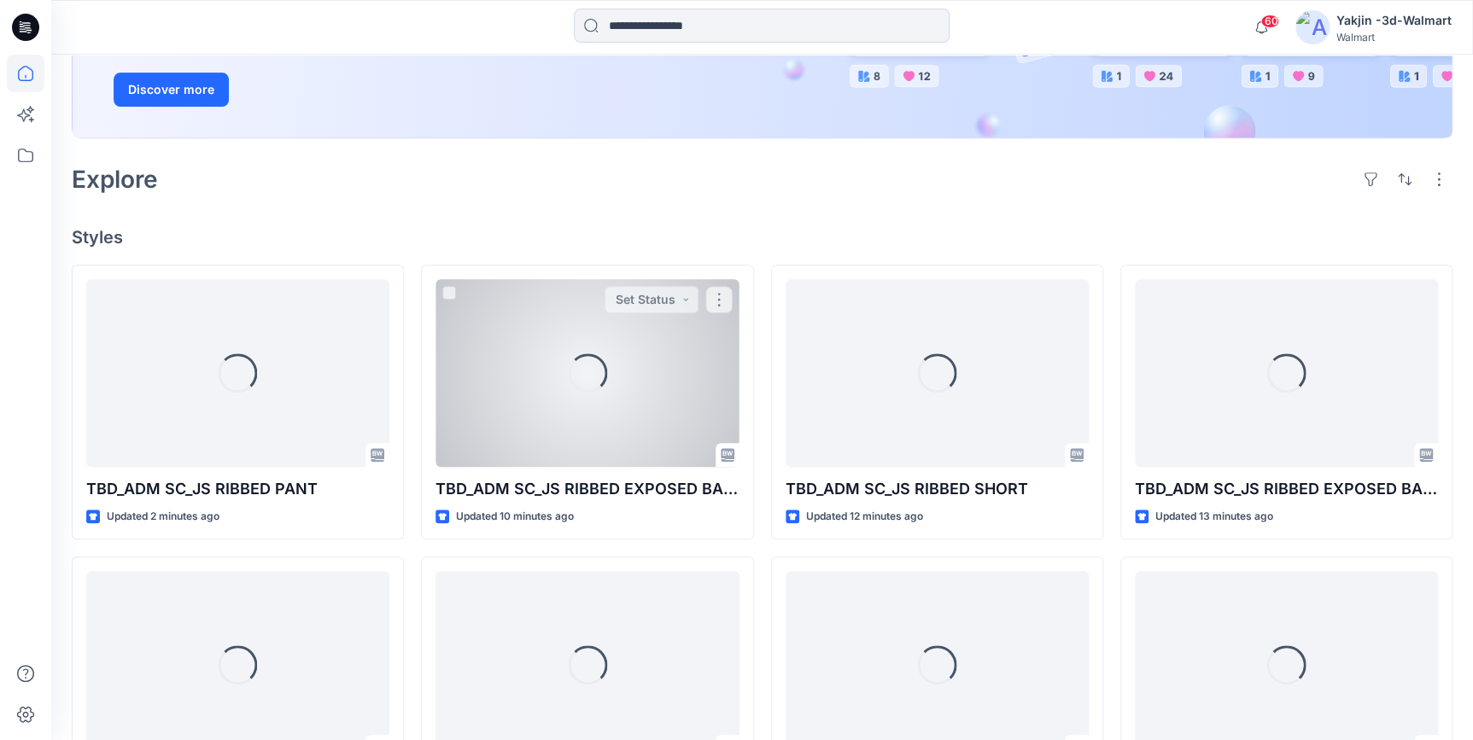
scroll to position [310, 0]
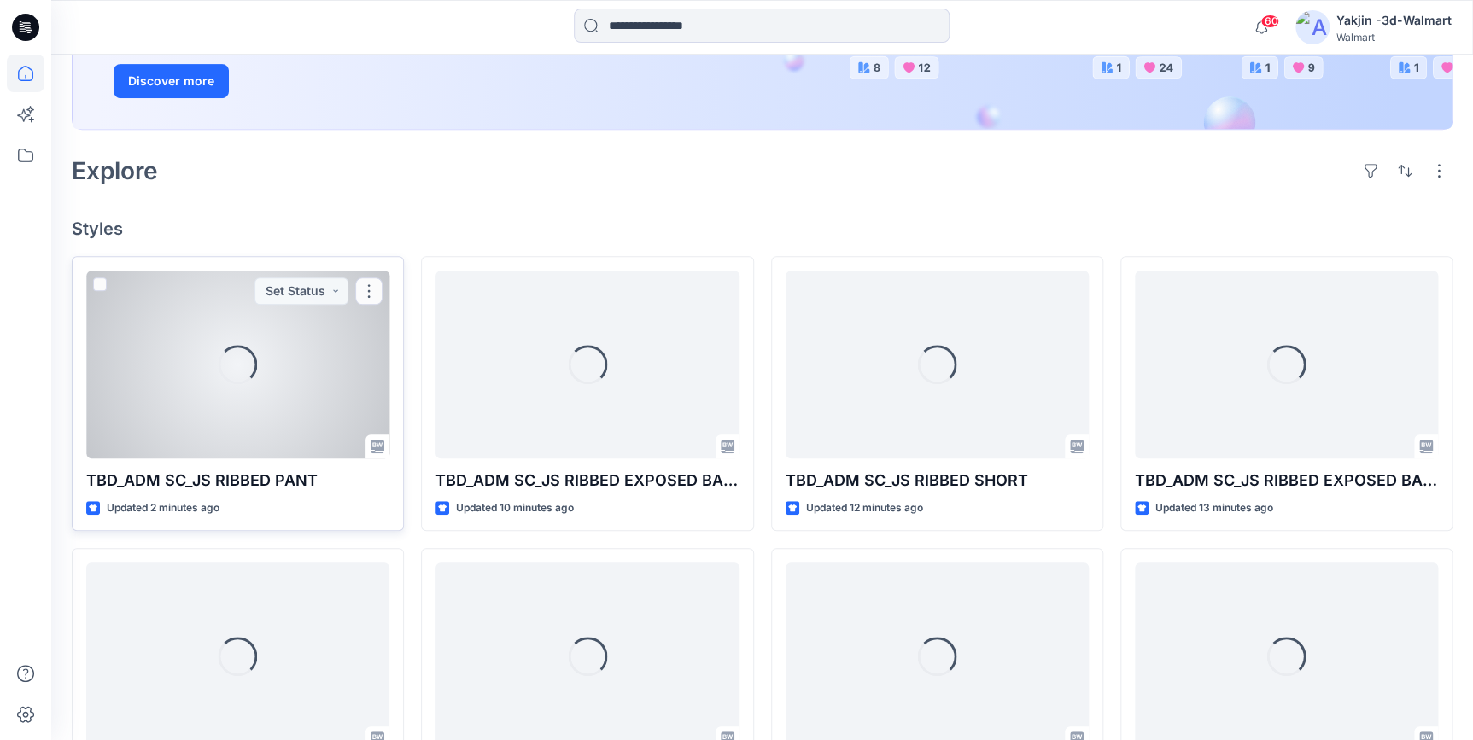
click at [222, 394] on div "Loading..." at bounding box center [237, 365] width 303 height 188
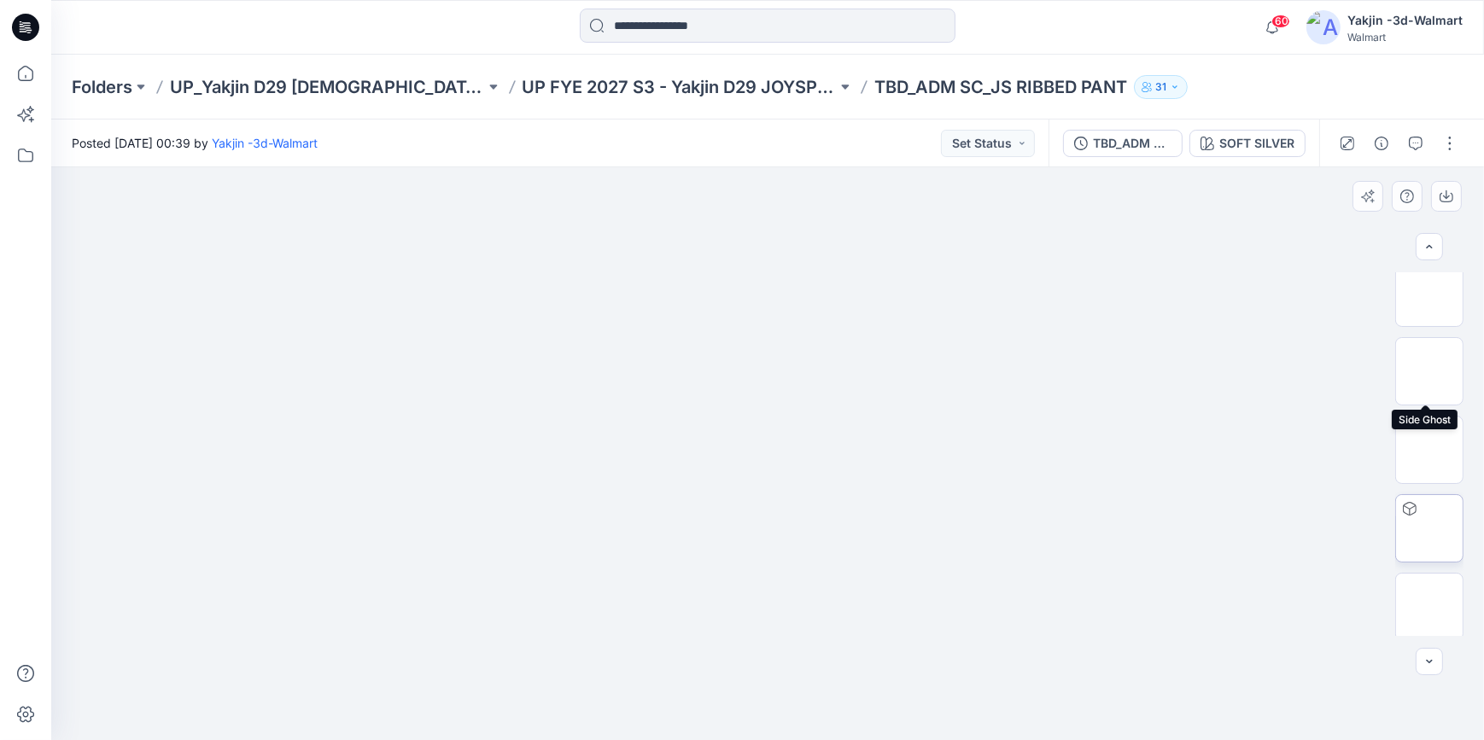
scroll to position [175, 0]
click at [1136, 147] on div "TBD_ADM SC_JS RIBBED PANT" at bounding box center [1132, 143] width 79 height 19
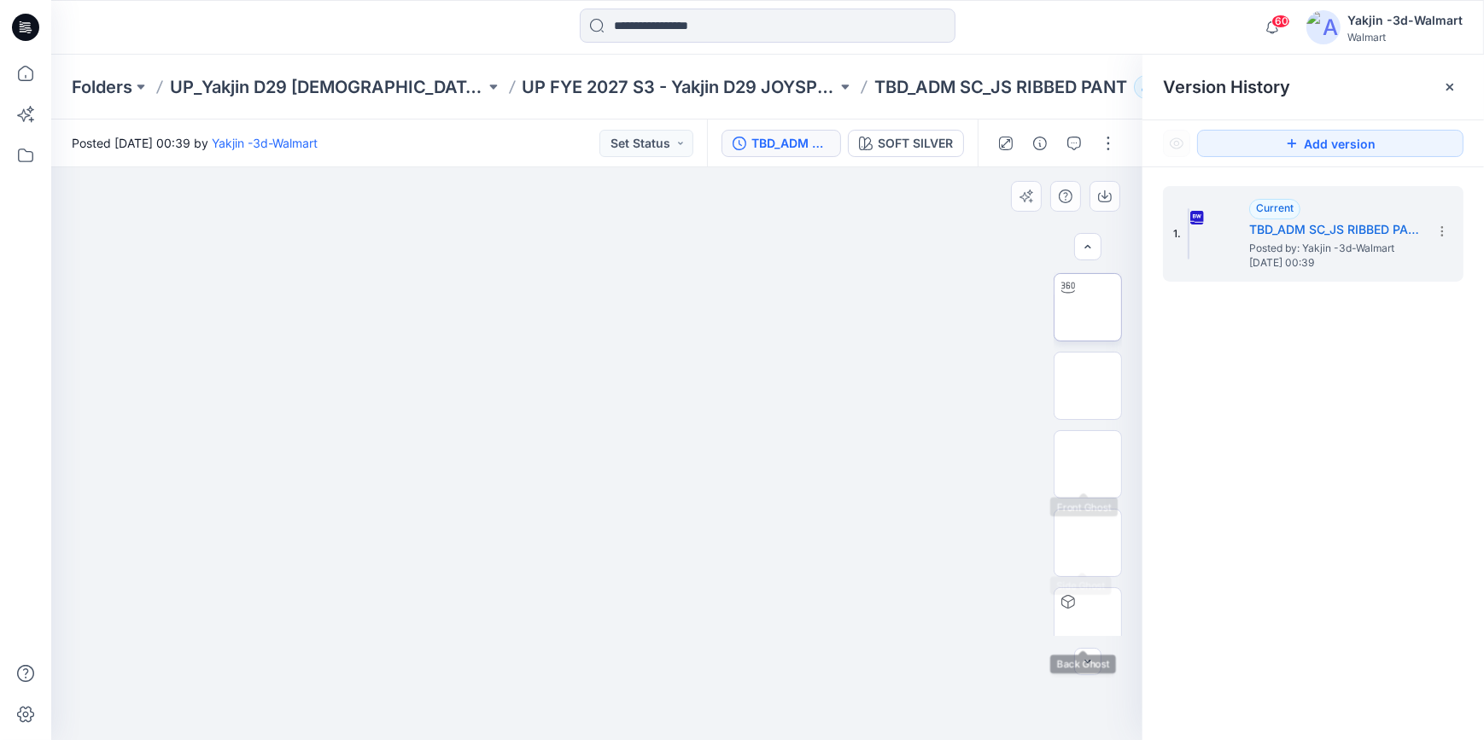
scroll to position [0, 0]
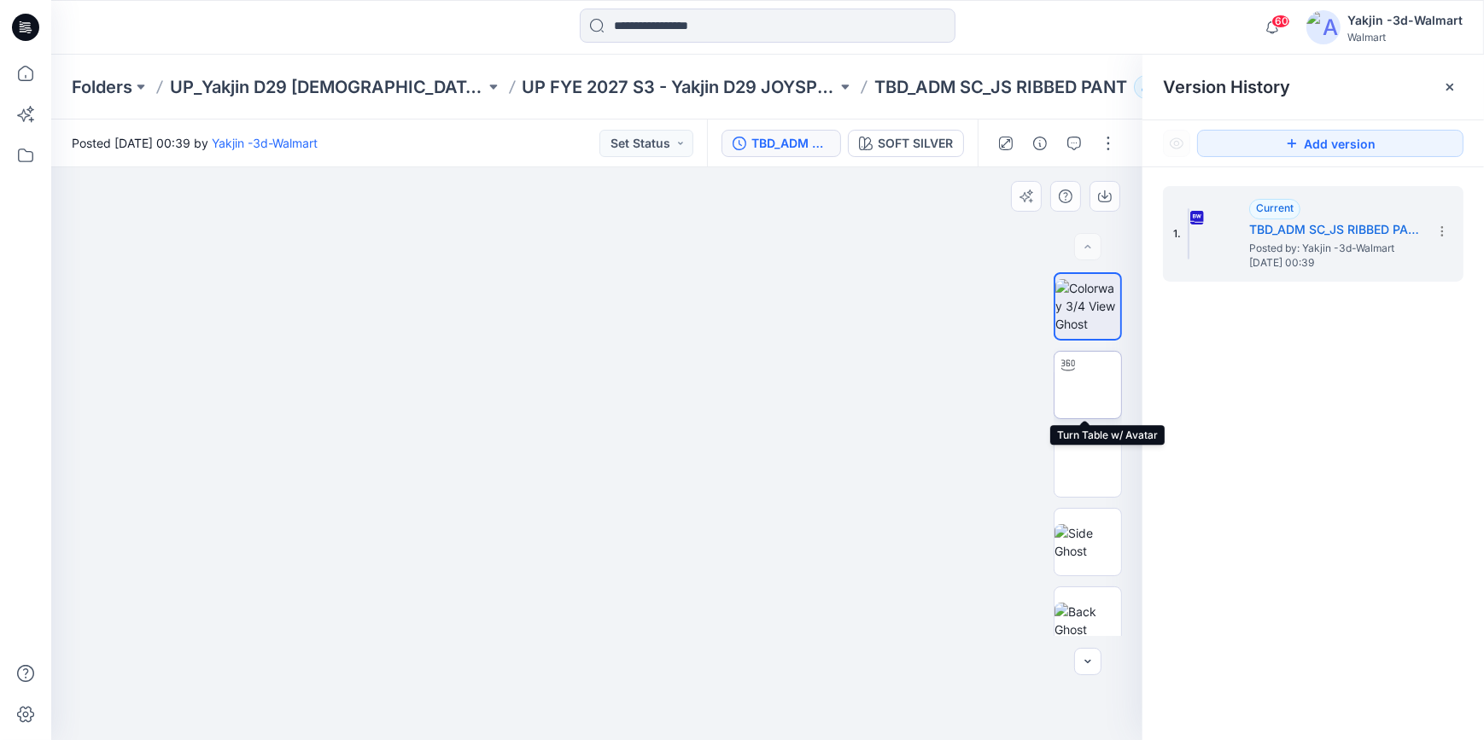
click at [1088, 385] on img at bounding box center [1088, 385] width 0 height 0
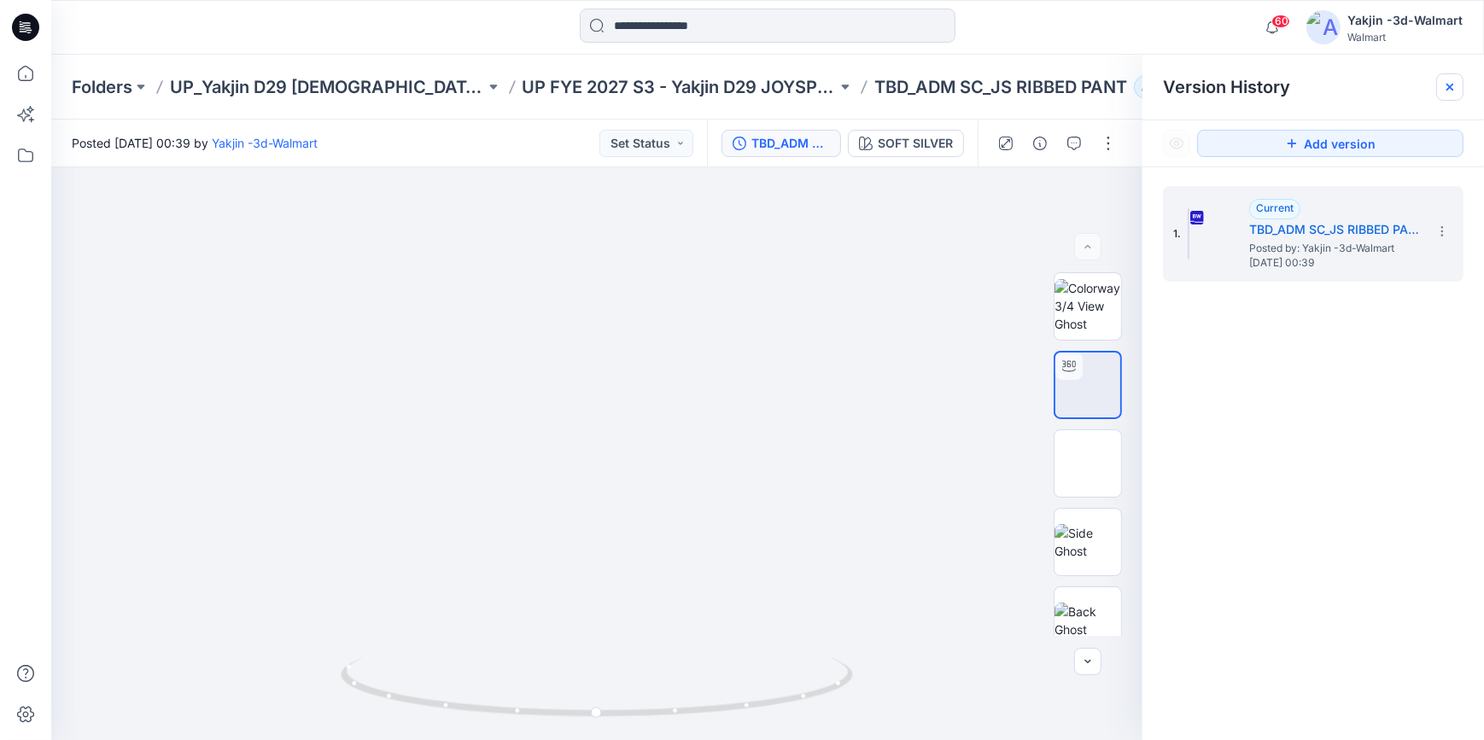
click at [1452, 82] on icon at bounding box center [1450, 87] width 14 height 14
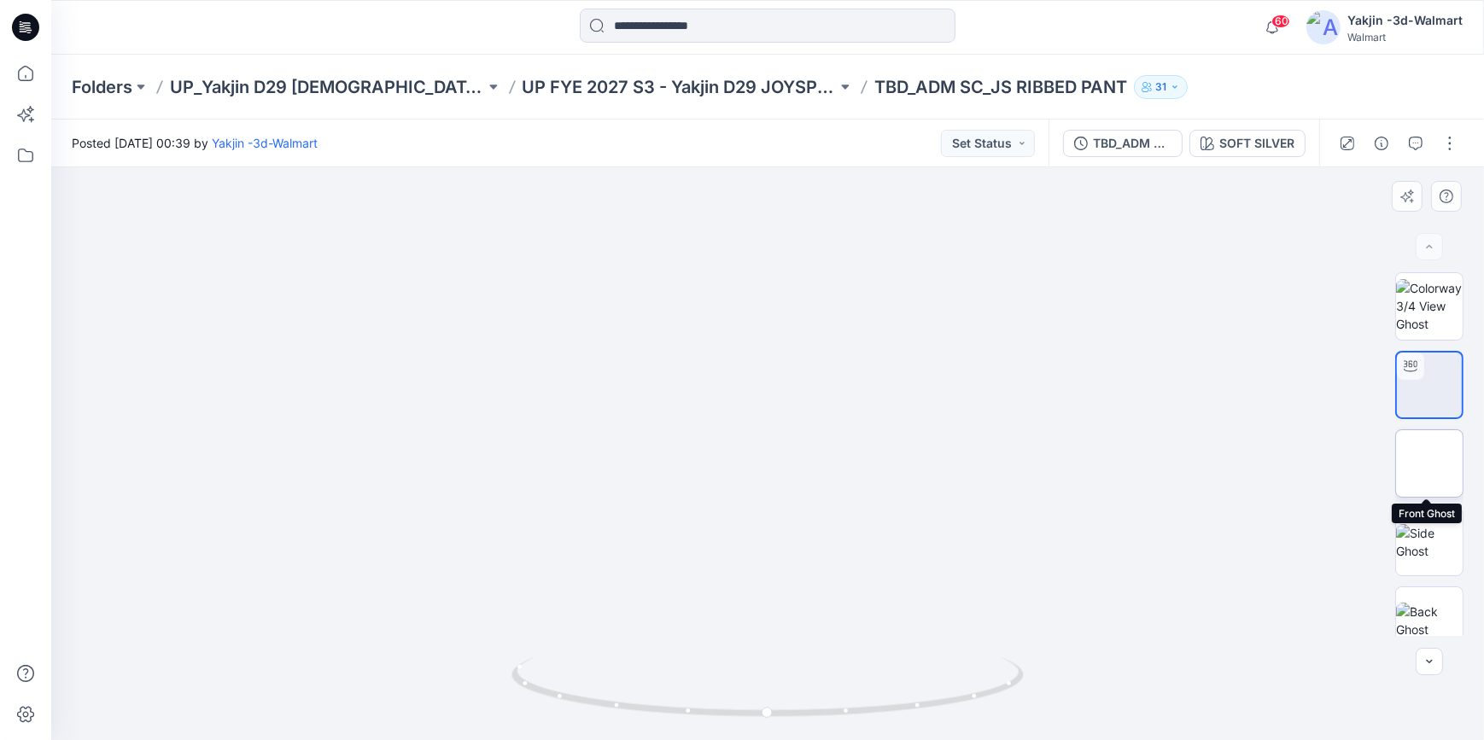
drag, startPoint x: 1429, startPoint y: 445, endPoint x: 1399, endPoint y: 448, distance: 30.1
click at [1429, 464] on img at bounding box center [1429, 464] width 0 height 0
drag, startPoint x: 839, startPoint y: 278, endPoint x: 851, endPoint y: 555, distance: 276.9
click at [849, 167] on img at bounding box center [767, 167] width 313 height 0
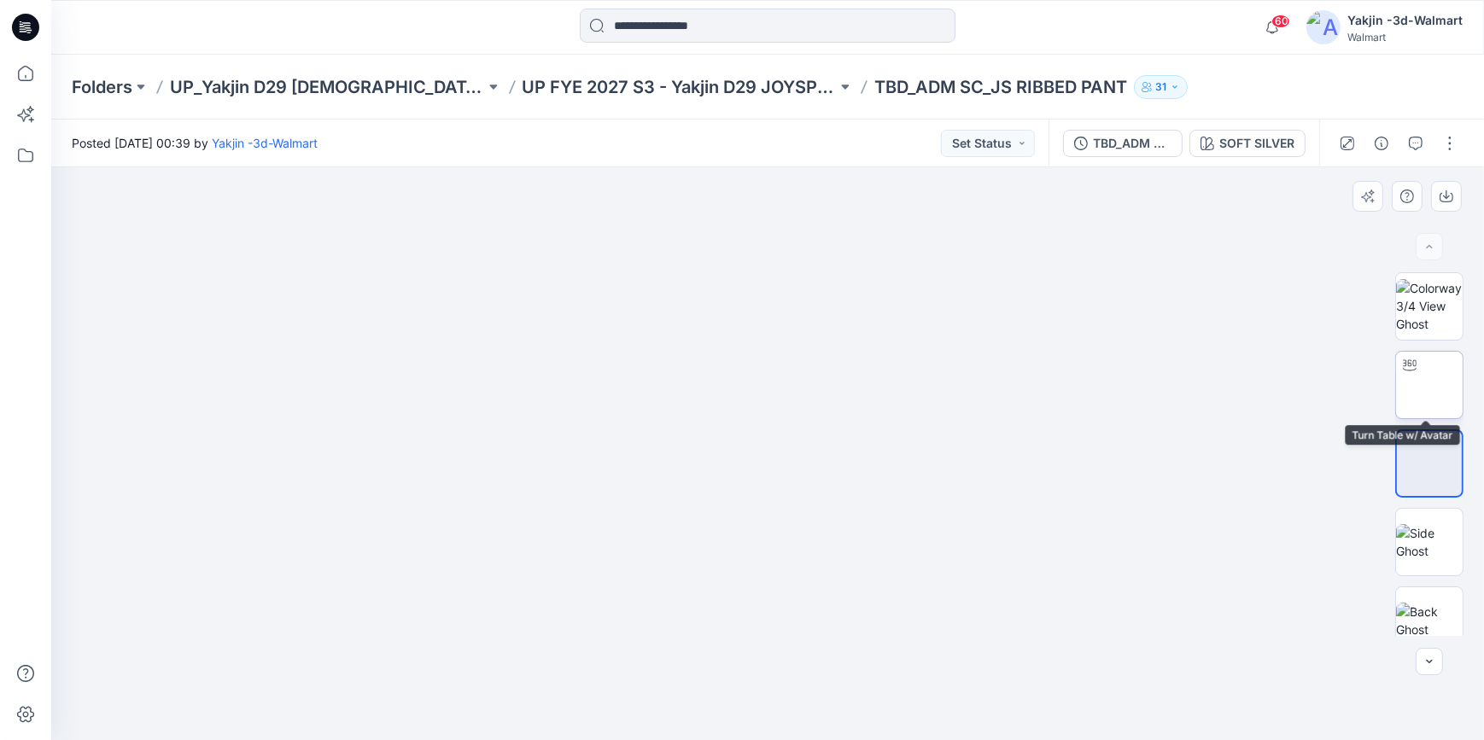
click at [1429, 385] on img at bounding box center [1429, 385] width 0 height 0
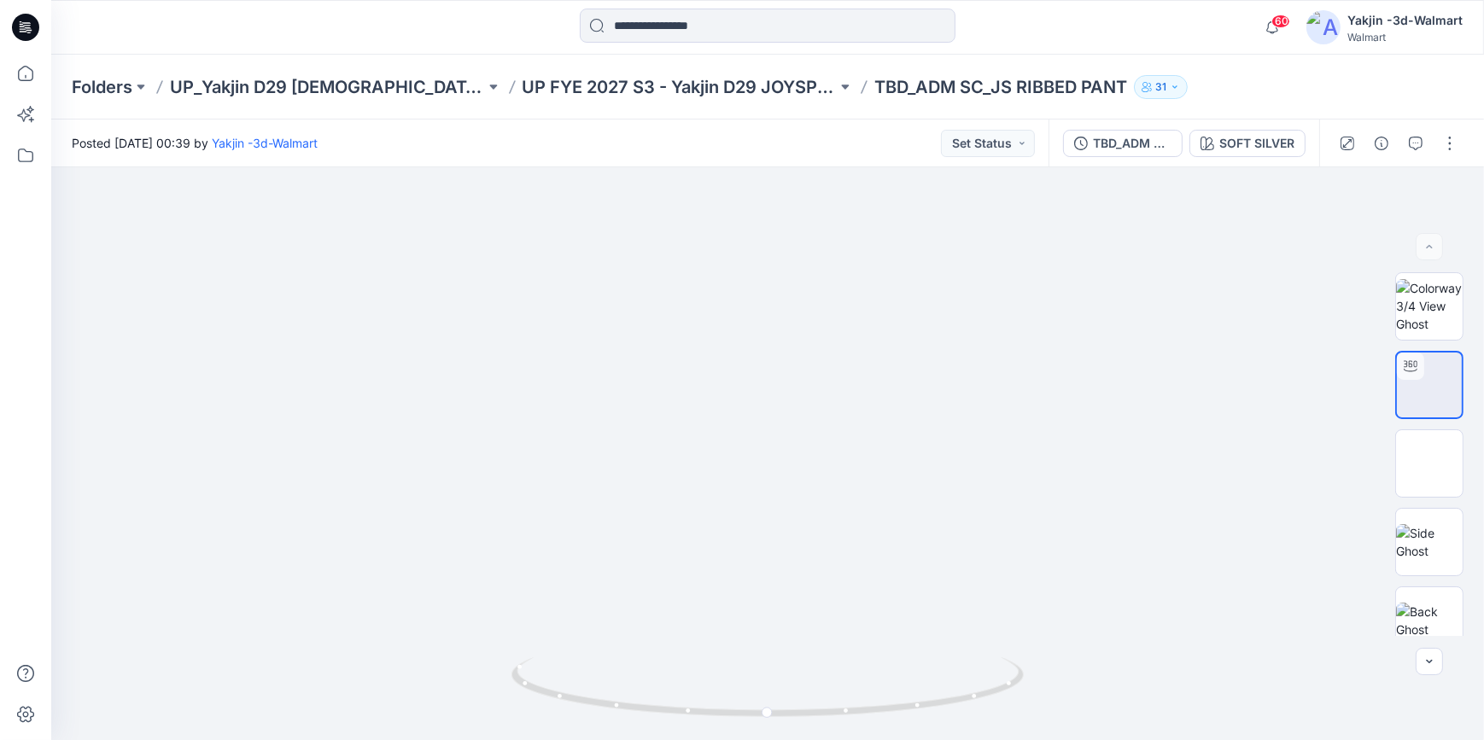
click at [34, 27] on icon at bounding box center [25, 27] width 27 height 27
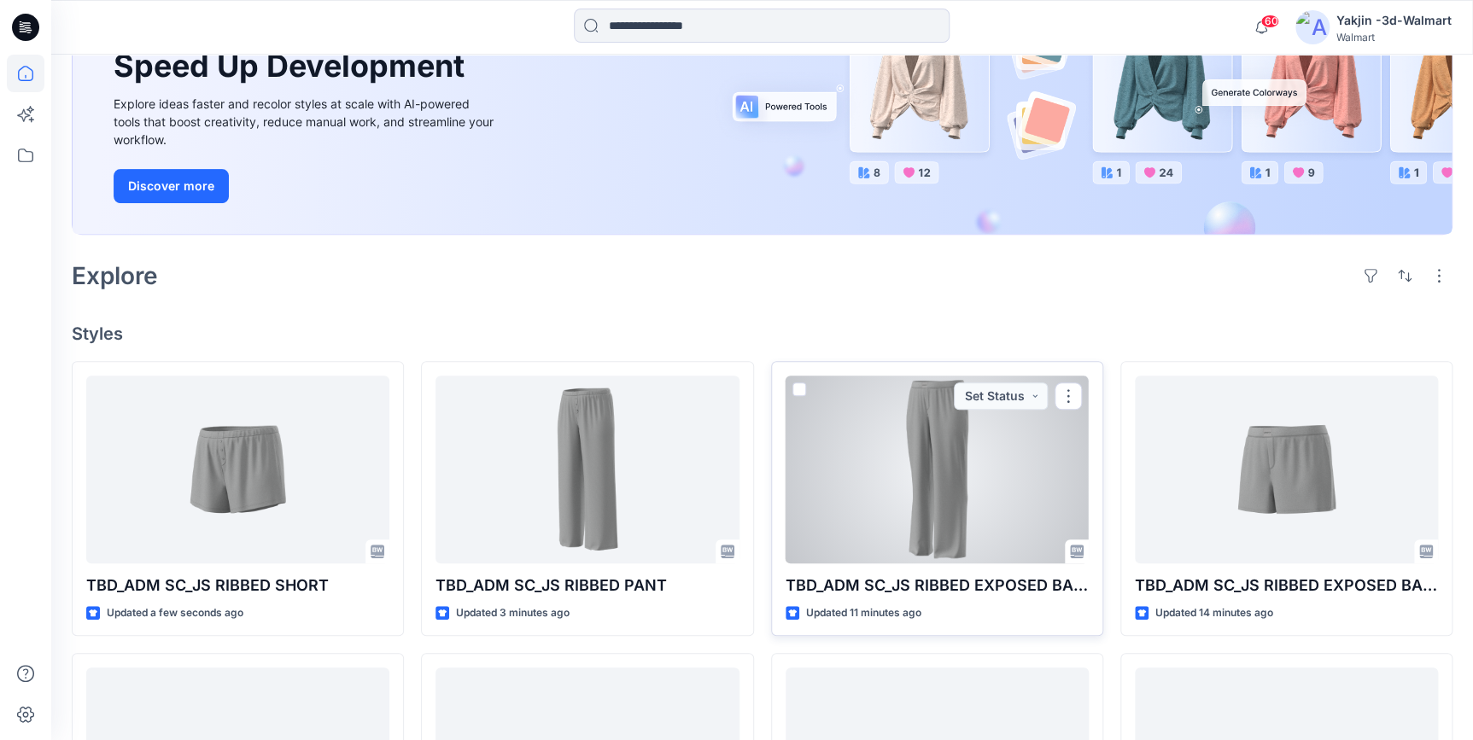
scroll to position [232, 0]
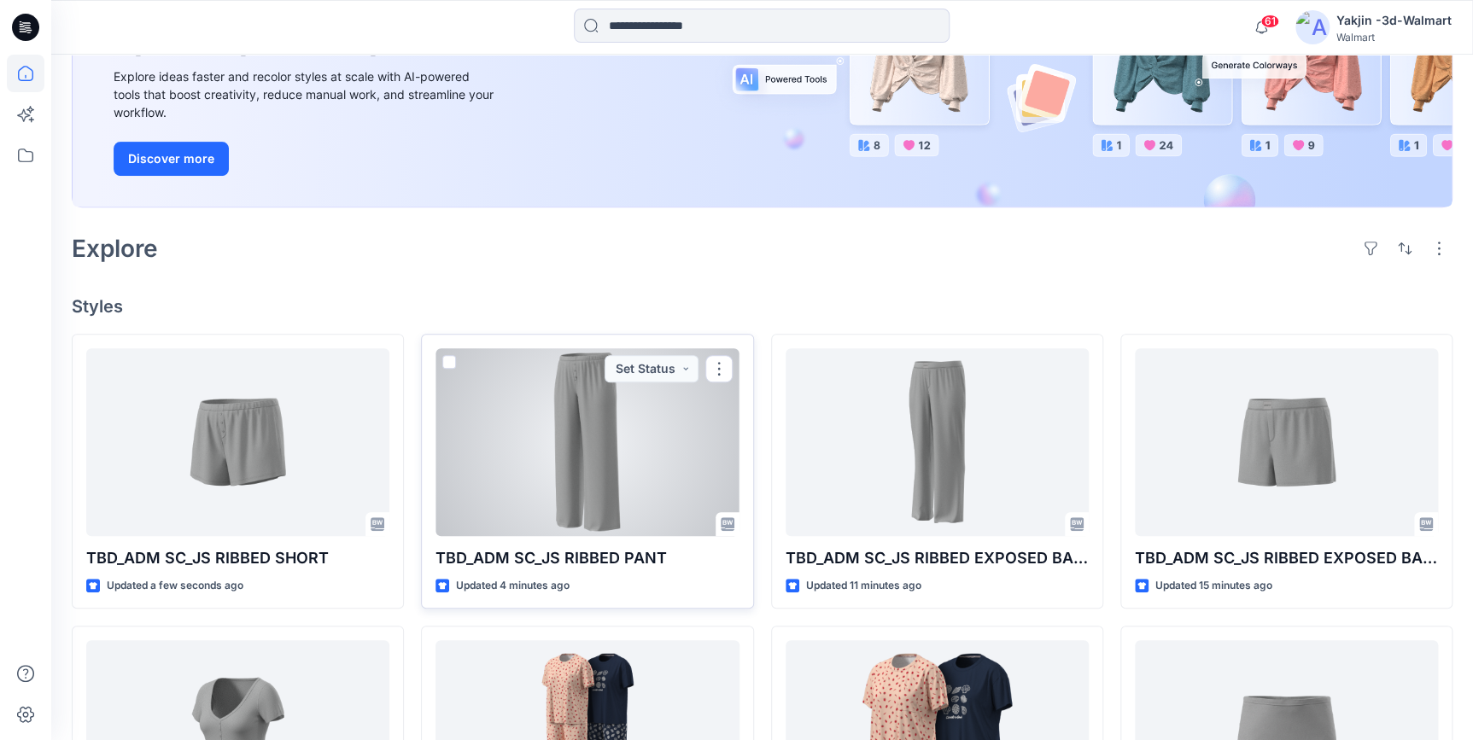
click at [623, 471] on div at bounding box center [586, 442] width 303 height 188
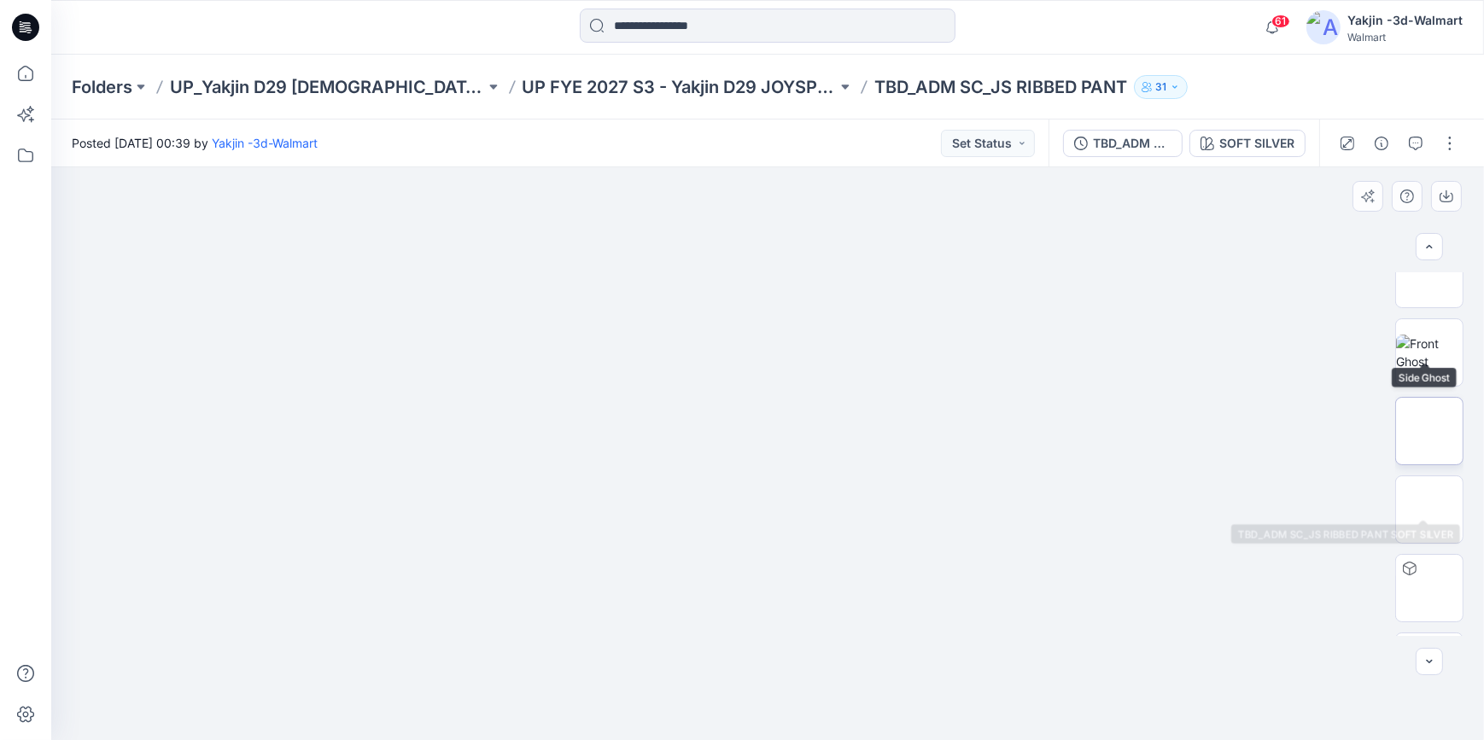
scroll to position [254, 0]
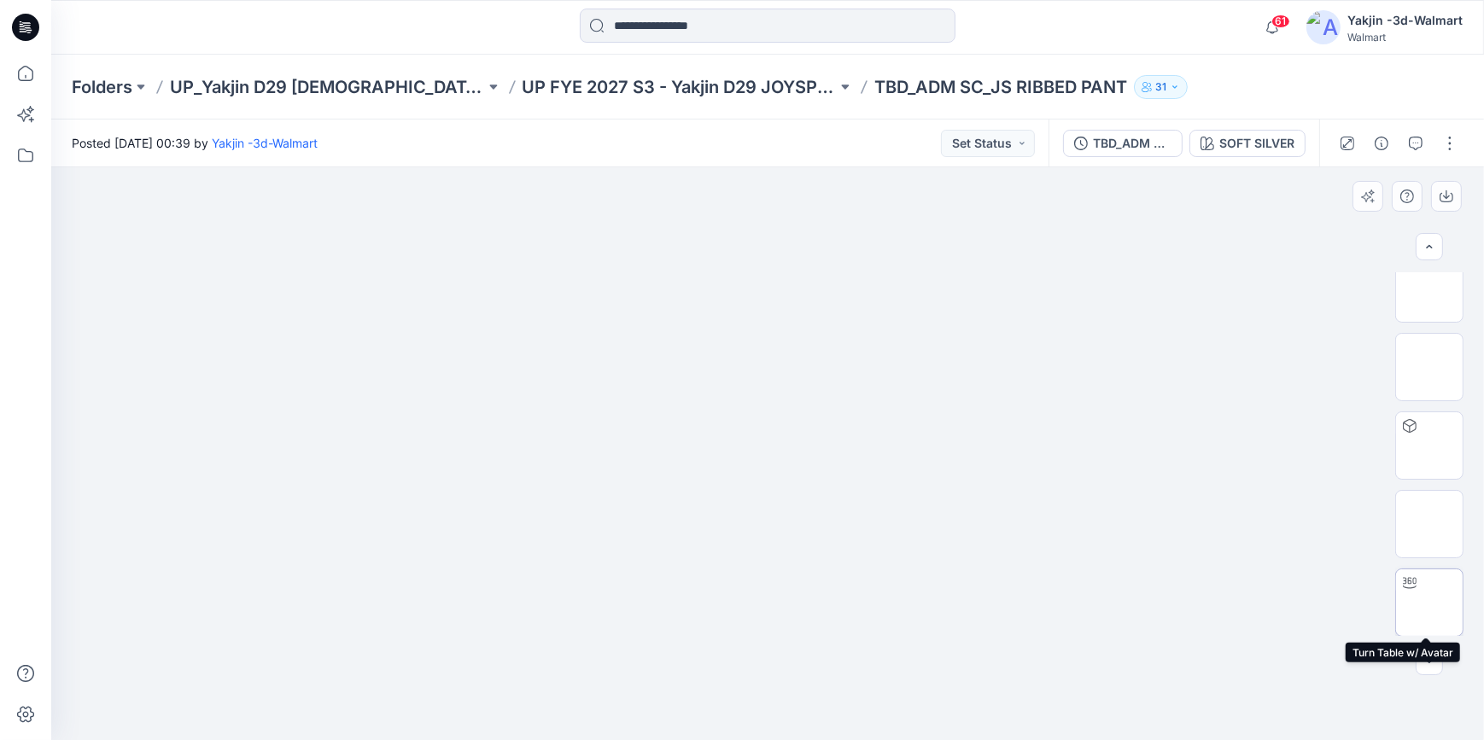
click at [1429, 603] on img at bounding box center [1429, 603] width 0 height 0
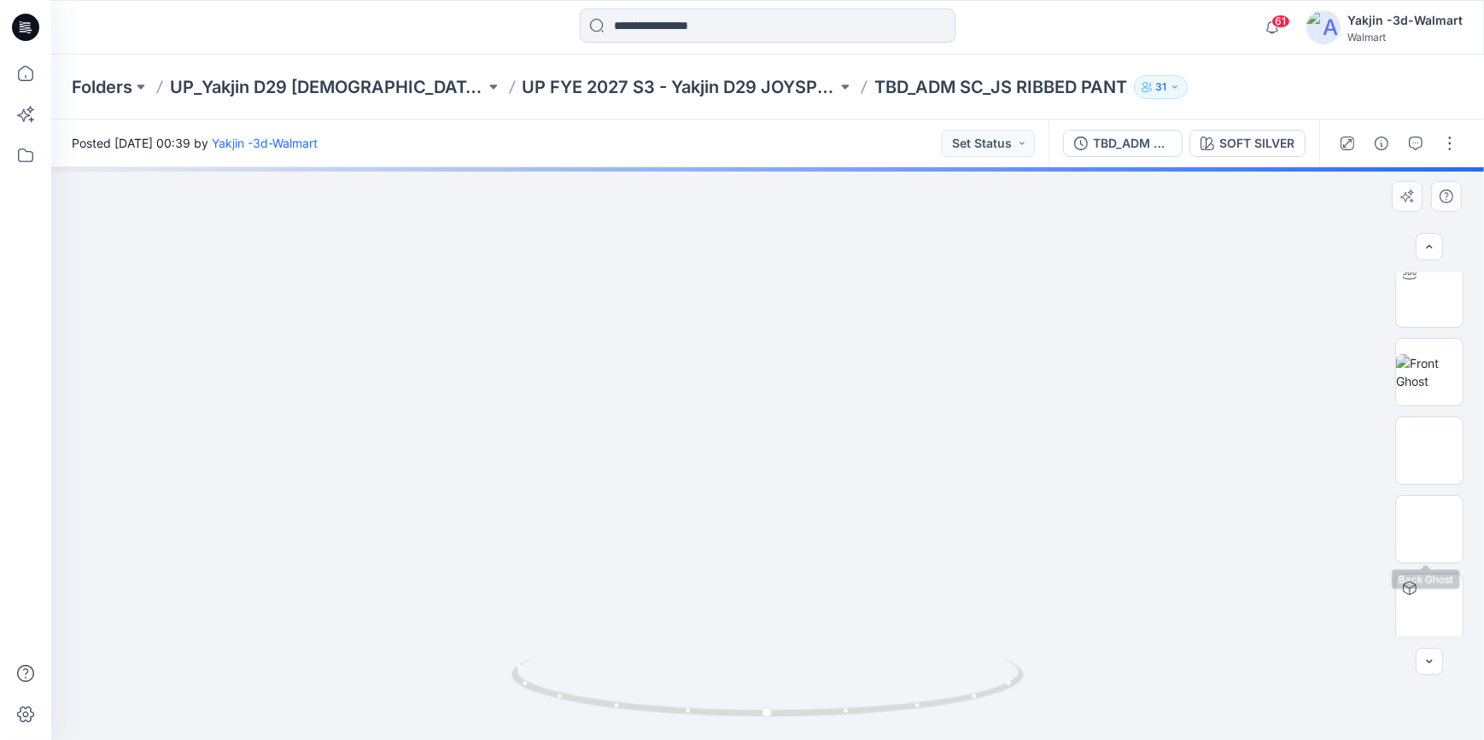
scroll to position [0, 0]
click at [1429, 385] on img at bounding box center [1429, 385] width 0 height 0
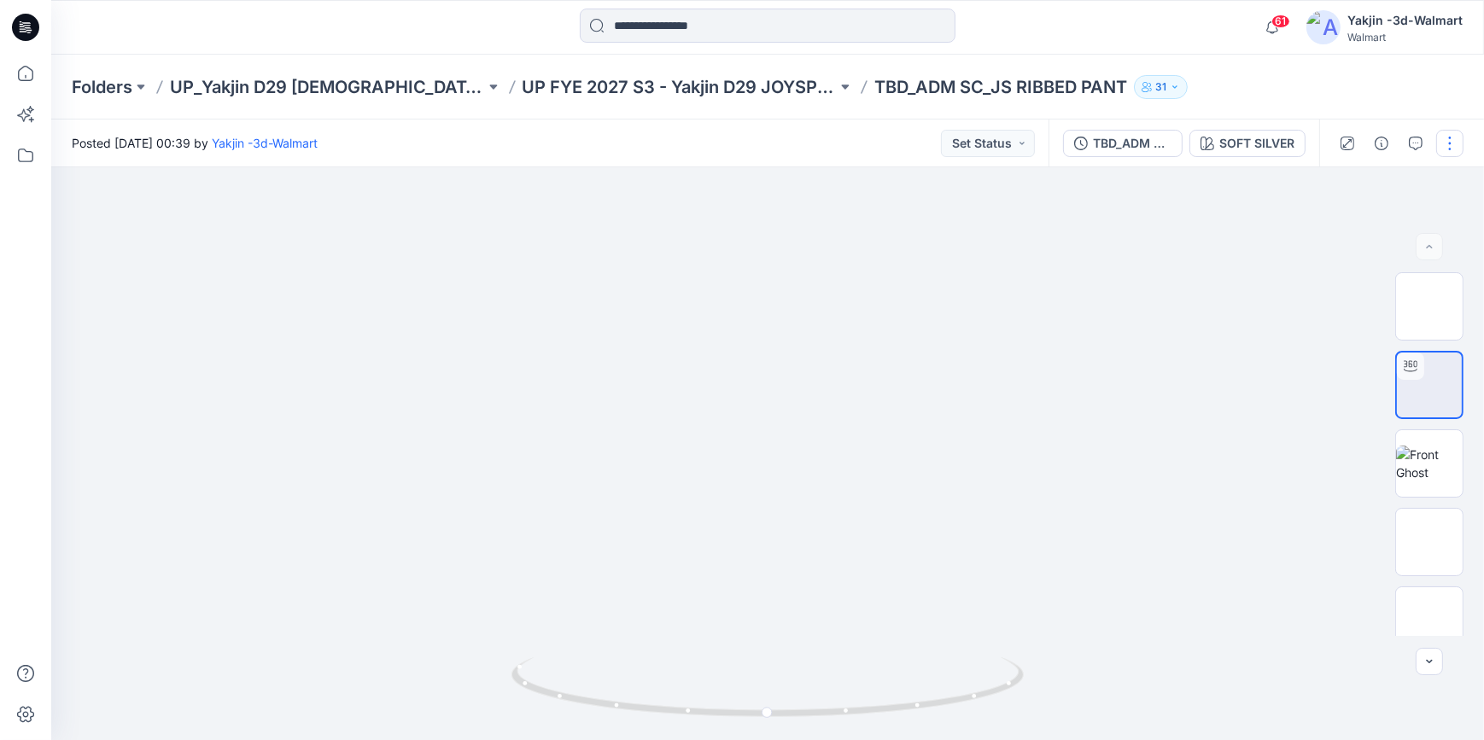
click at [1456, 136] on button "button" at bounding box center [1449, 143] width 27 height 27
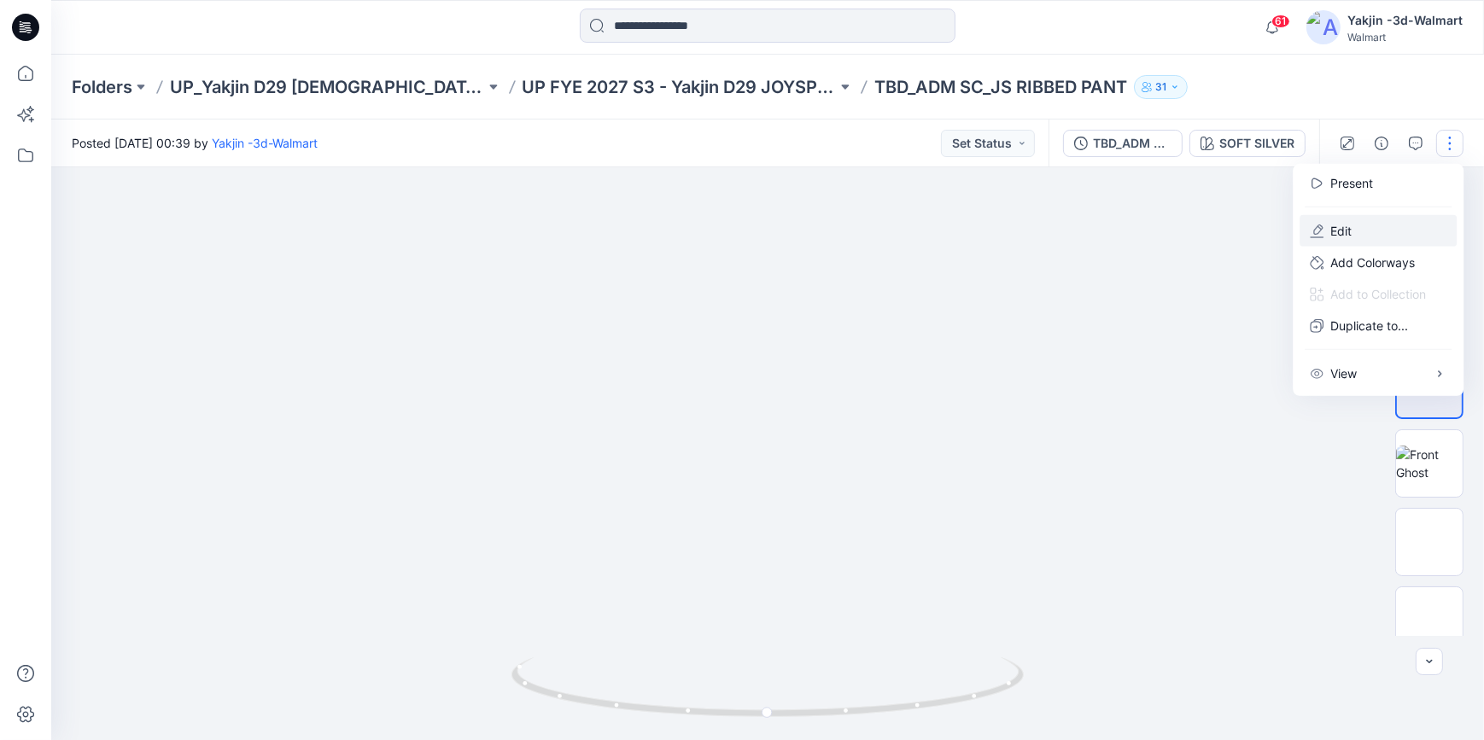
click at [1376, 231] on button "Edit" at bounding box center [1378, 231] width 157 height 32
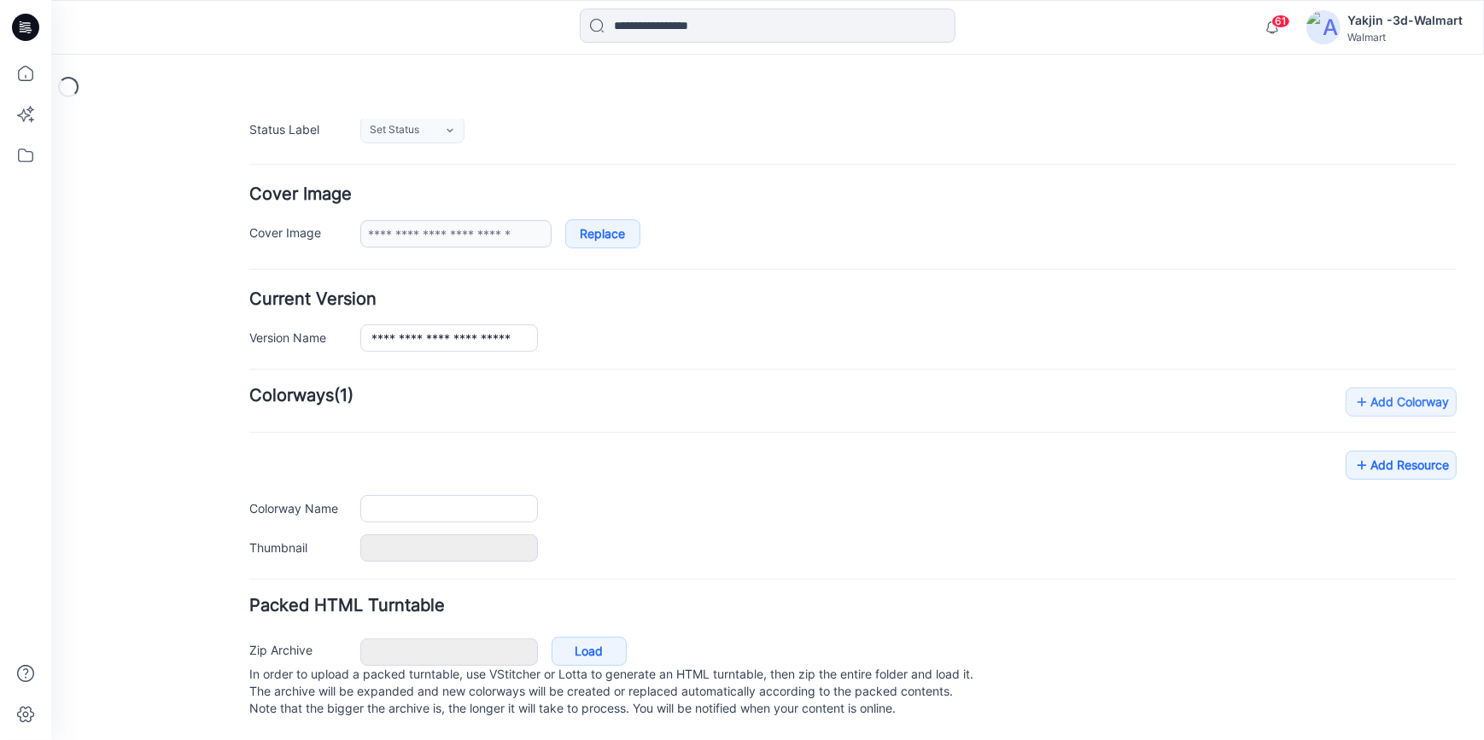
type input "**********"
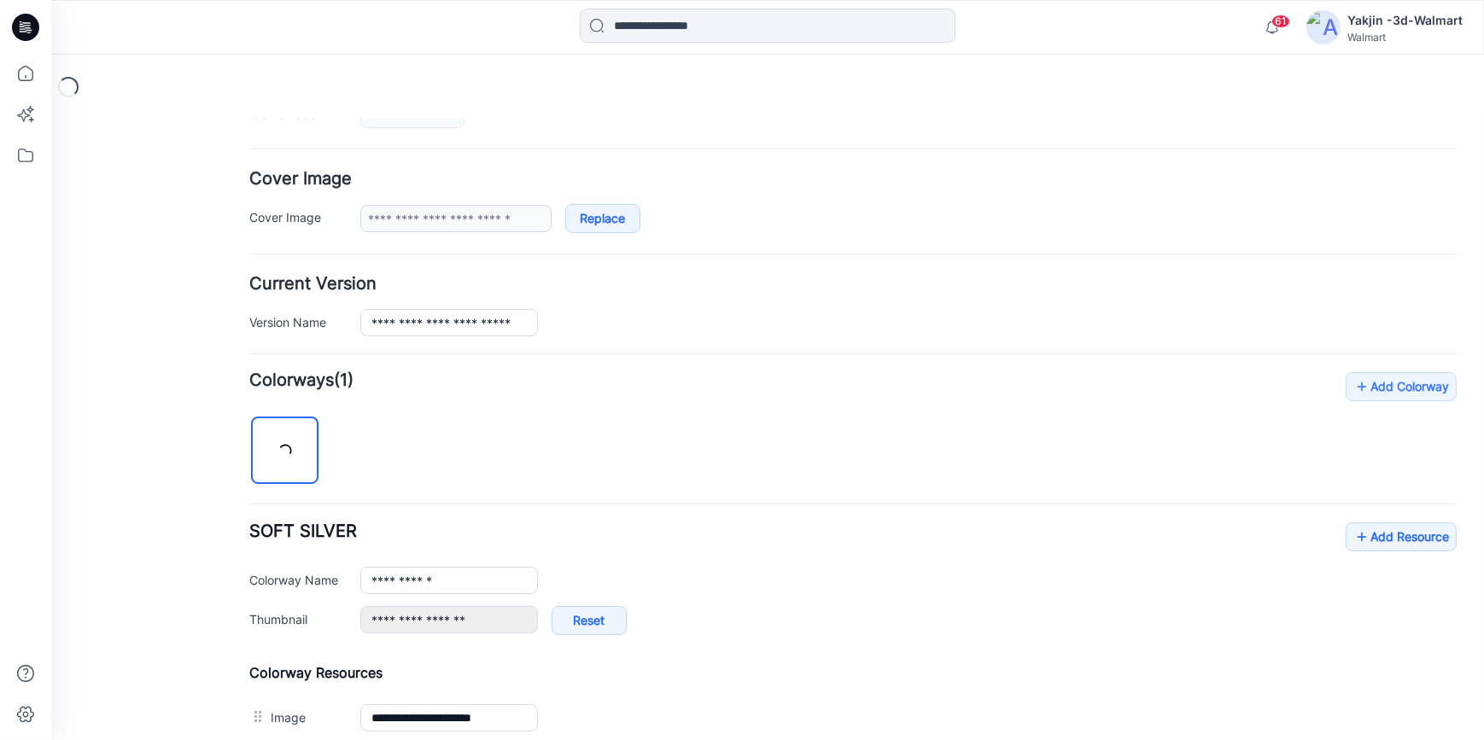
scroll to position [669, 0]
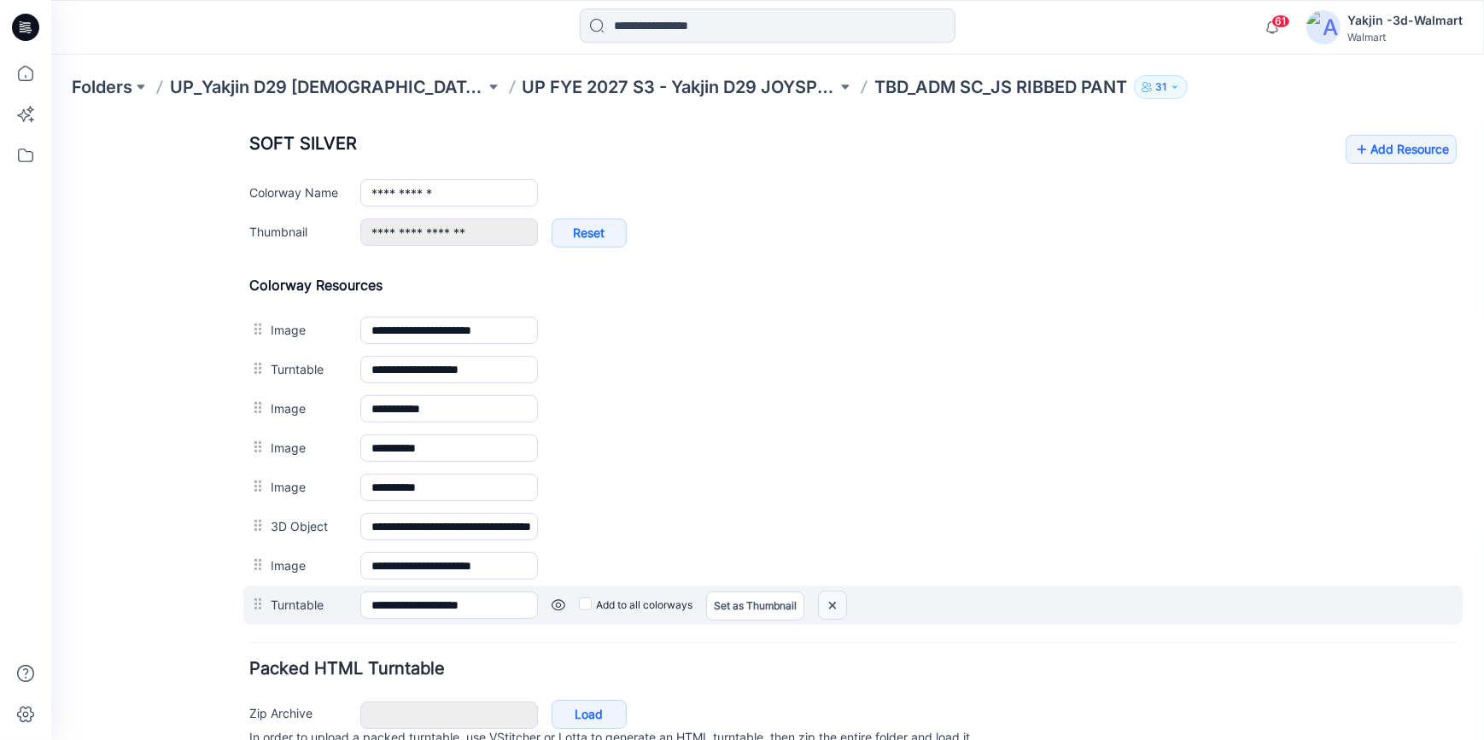
click at [830, 605] on img at bounding box center [832, 605] width 27 height 28
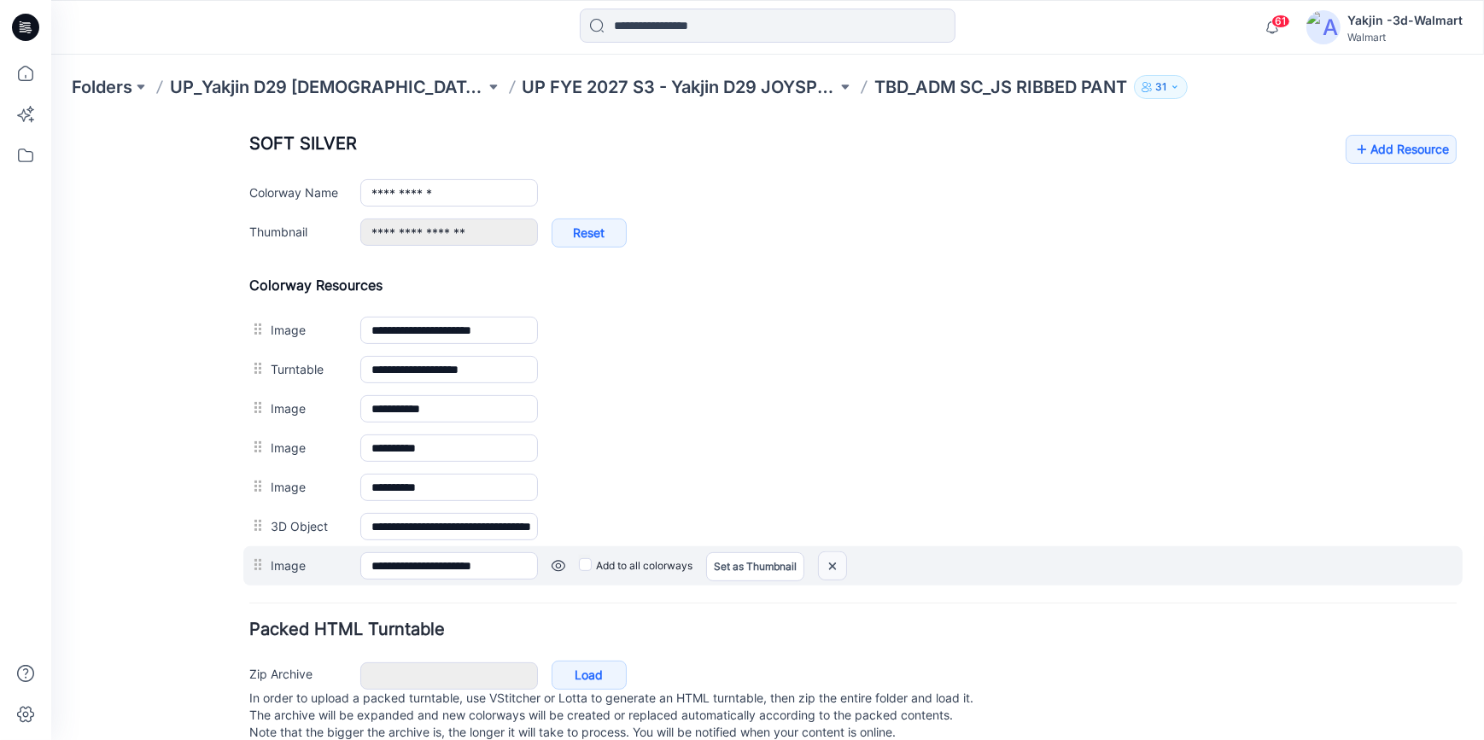
click at [836, 564] on img at bounding box center [832, 566] width 27 height 28
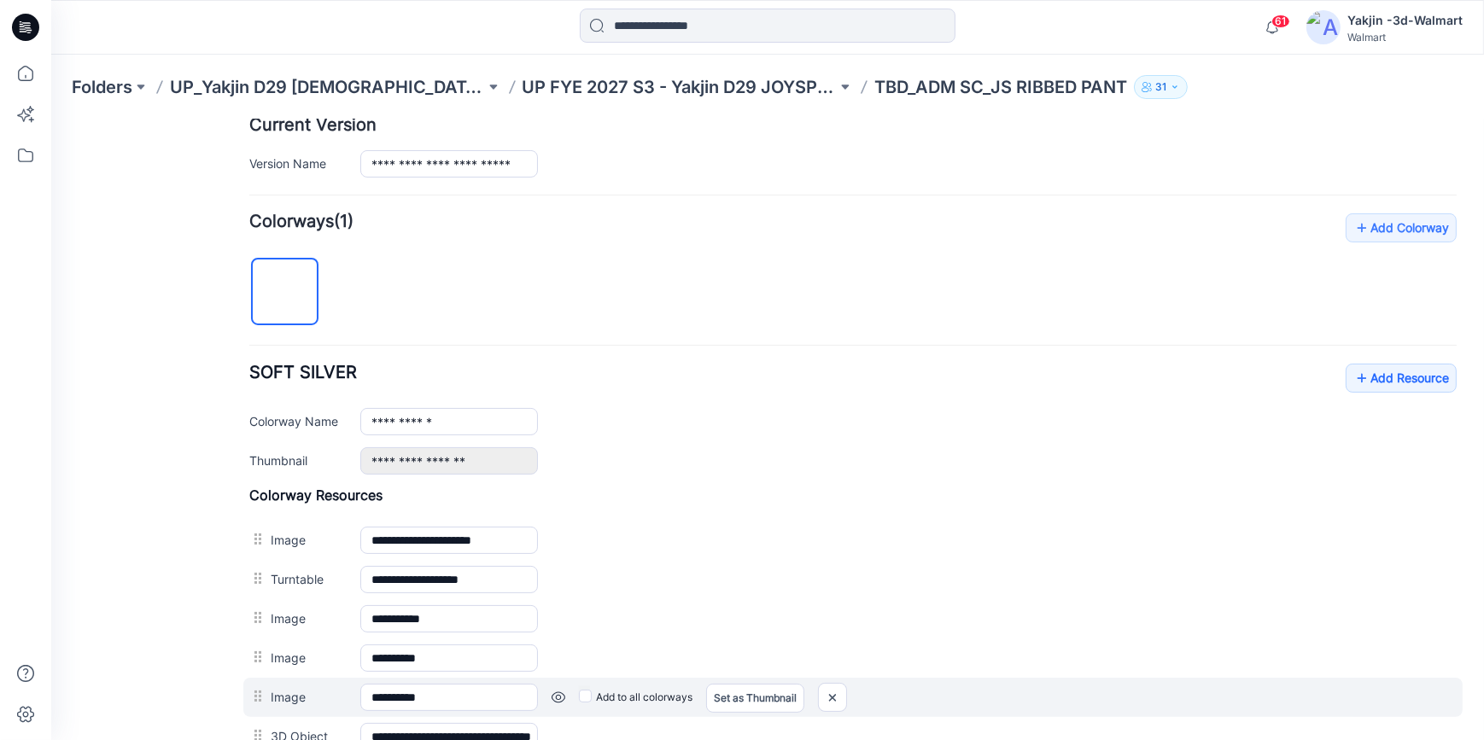
scroll to position [649, 0]
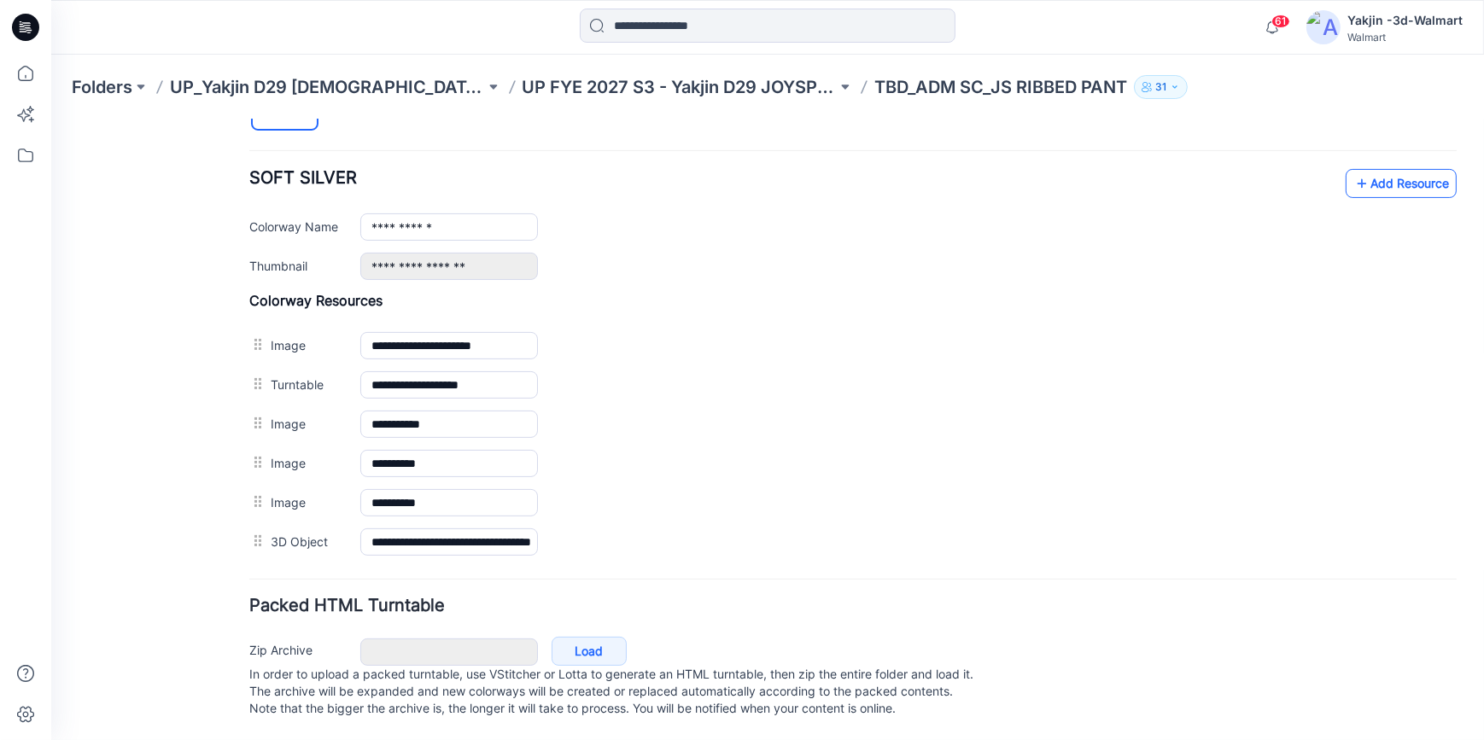
click at [1400, 168] on link "Add Resource" at bounding box center [1401, 182] width 111 height 29
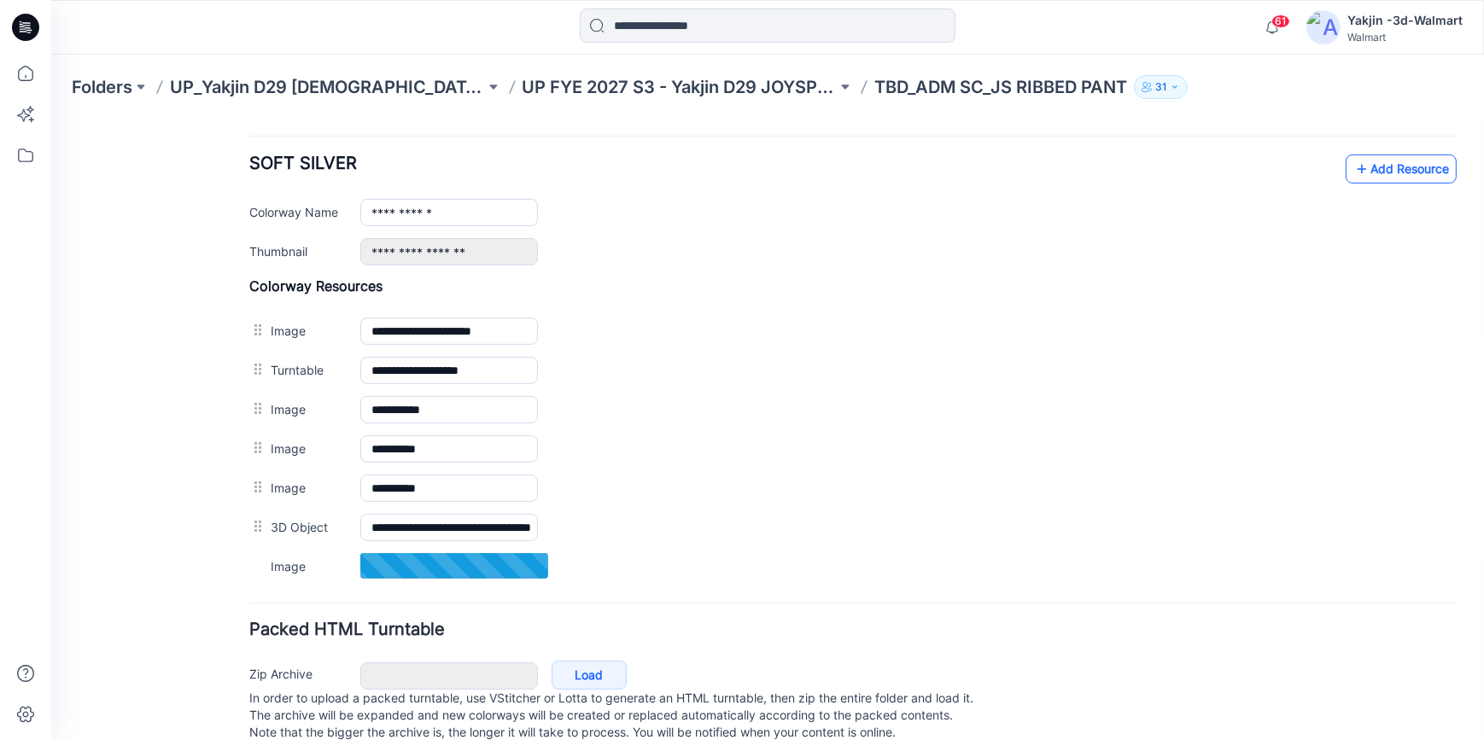
click at [1359, 166] on link "Add Resource" at bounding box center [1401, 168] width 111 height 29
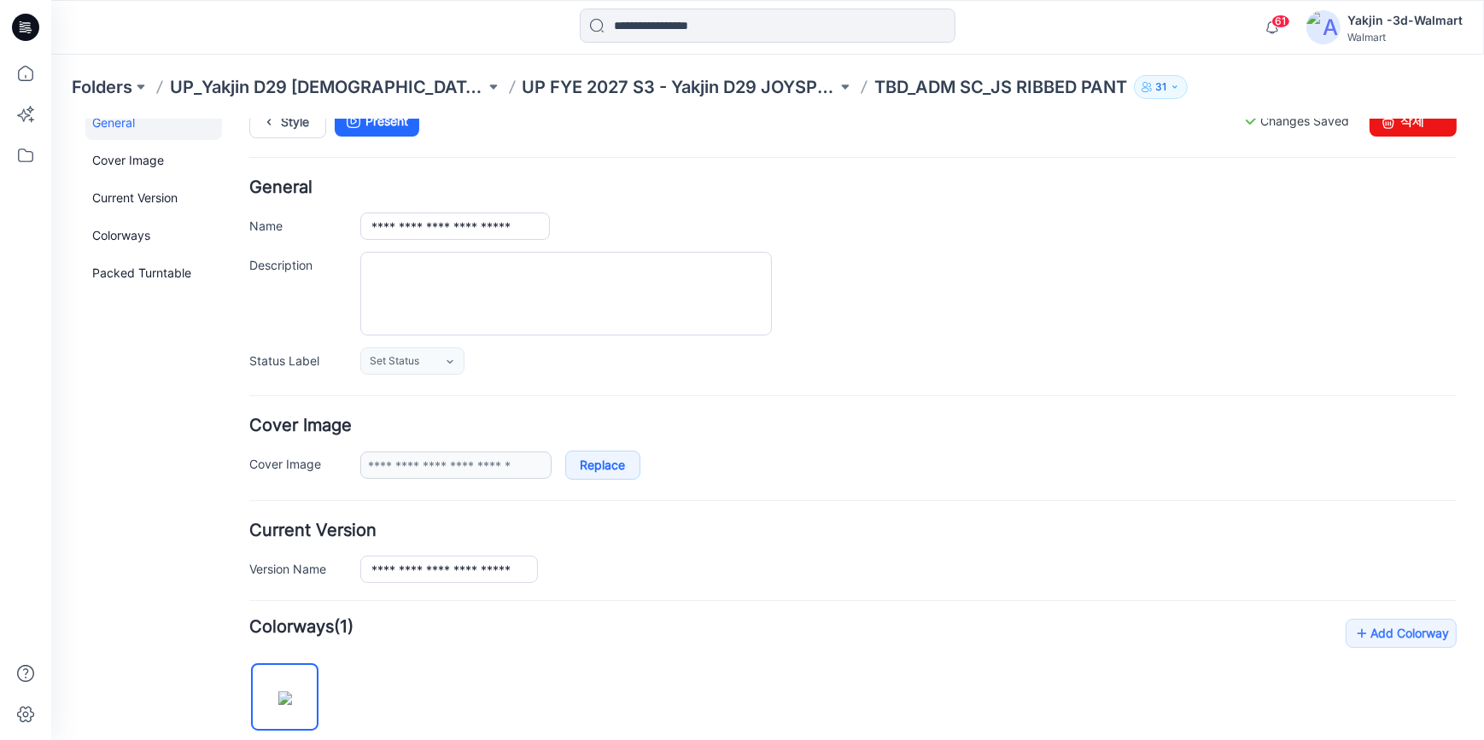
scroll to position [0, 0]
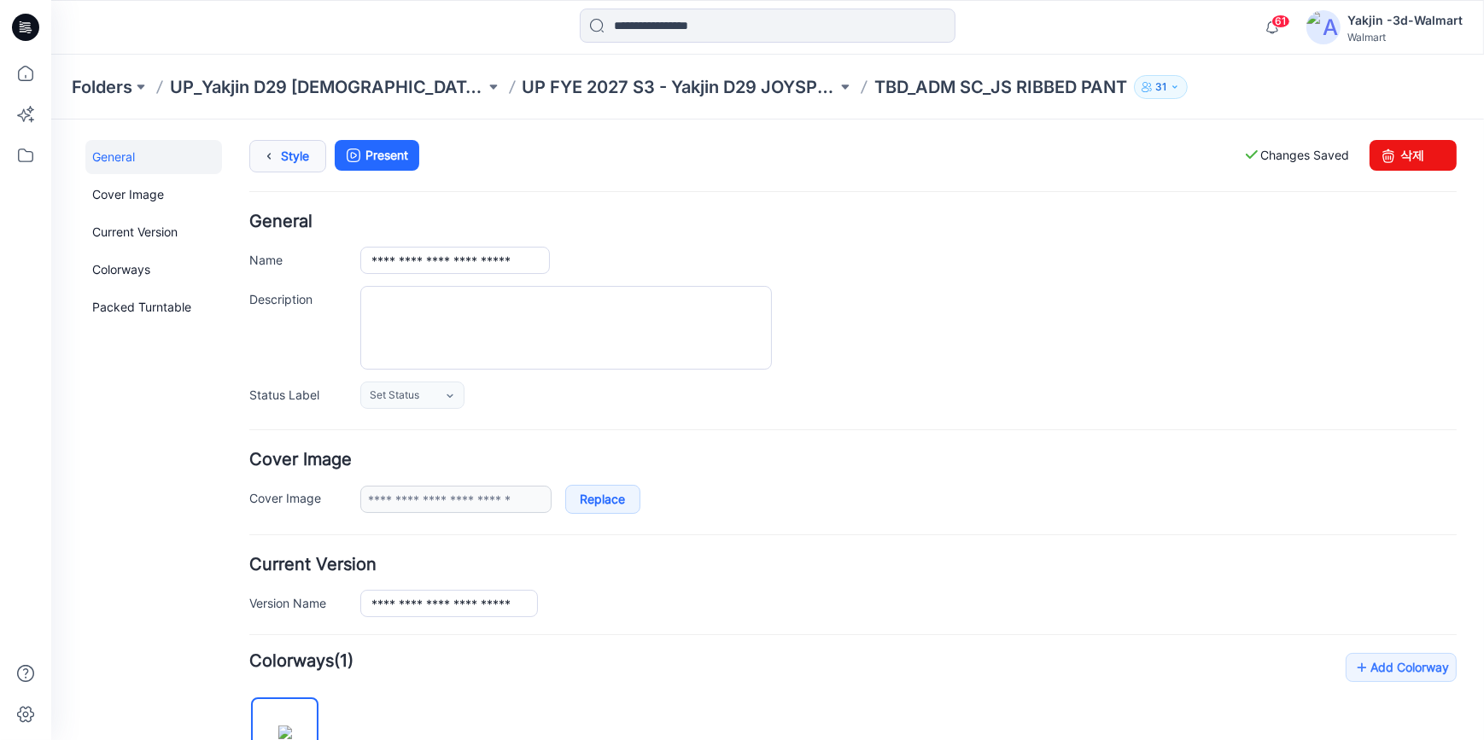
drag, startPoint x: 282, startPoint y: 161, endPoint x: 292, endPoint y: 163, distance: 10.6
click at [282, 161] on link "Style" at bounding box center [287, 155] width 77 height 32
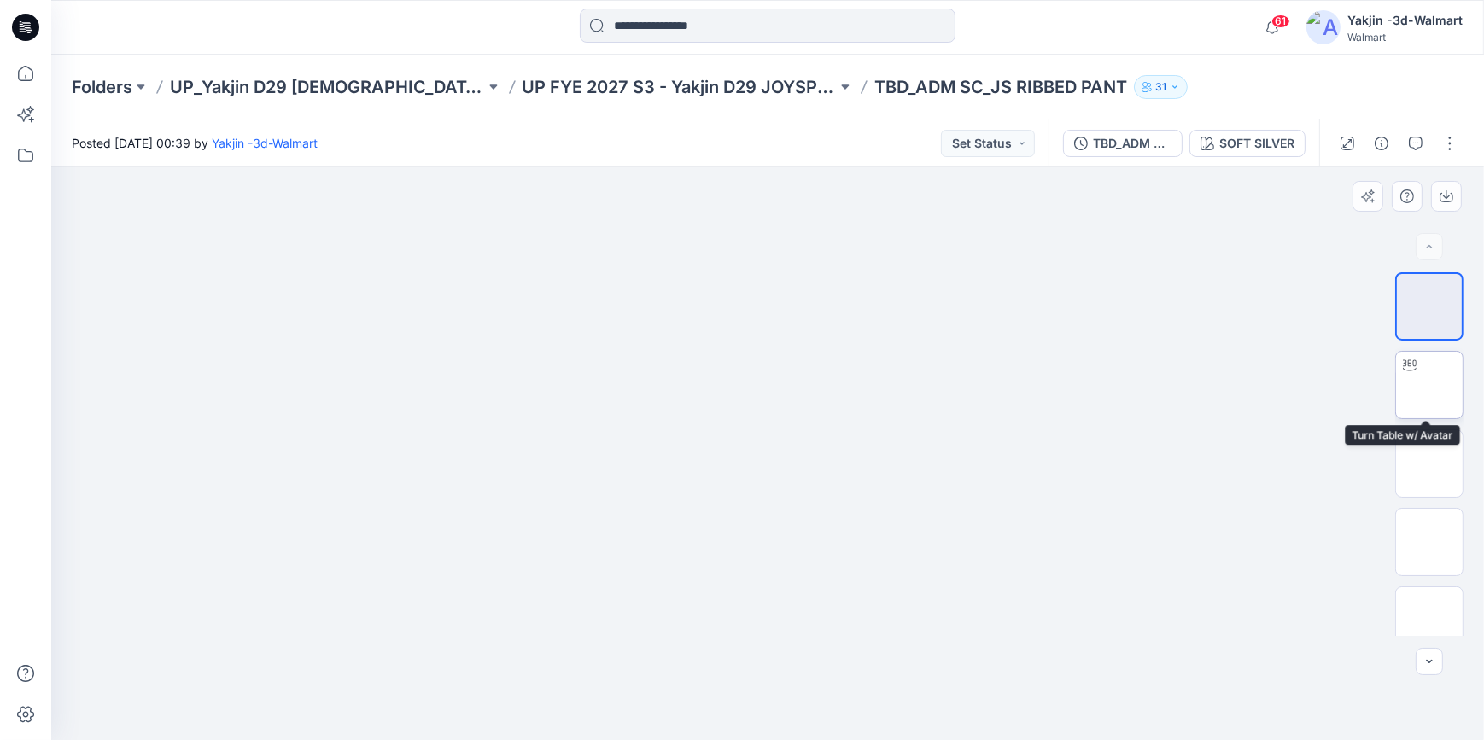
click at [1429, 385] on img at bounding box center [1429, 385] width 0 height 0
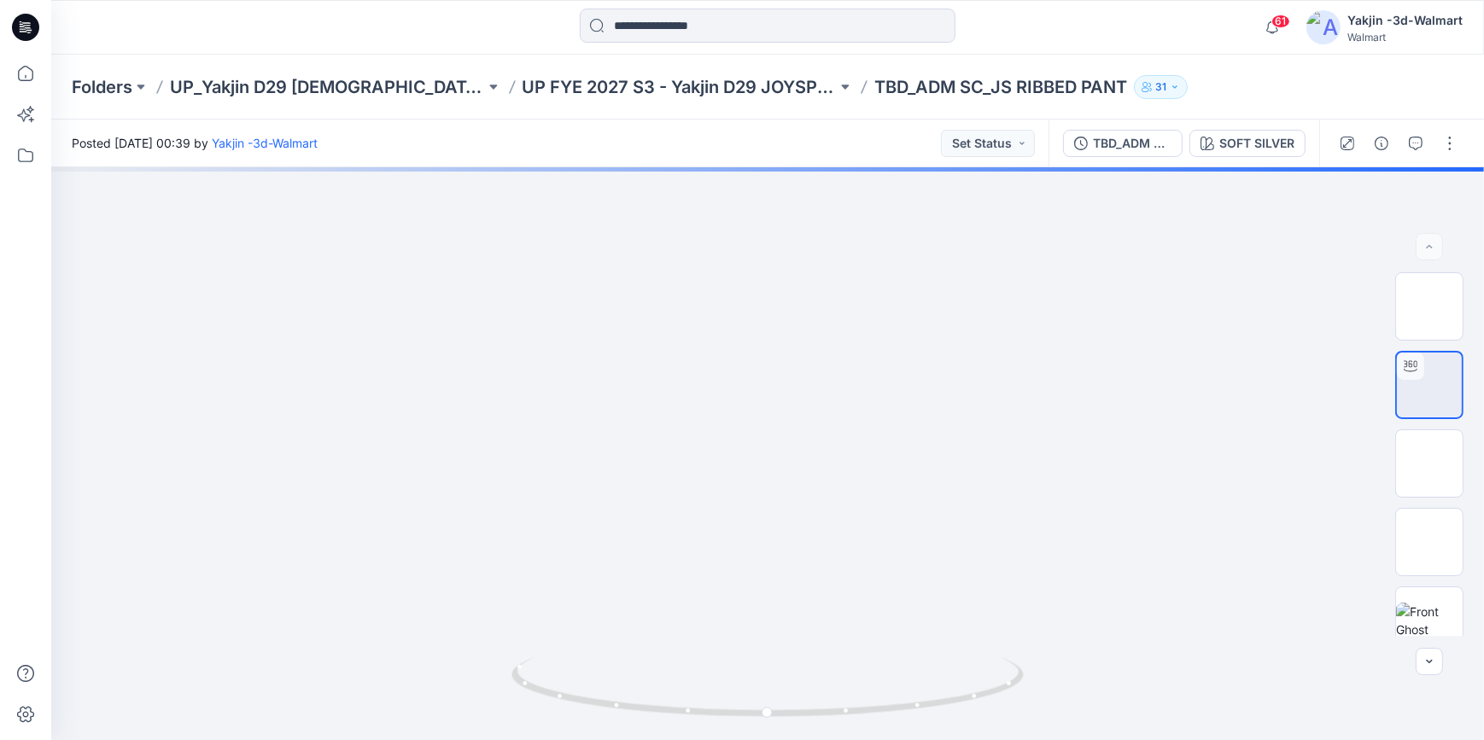
click at [22, 20] on icon at bounding box center [25, 27] width 27 height 27
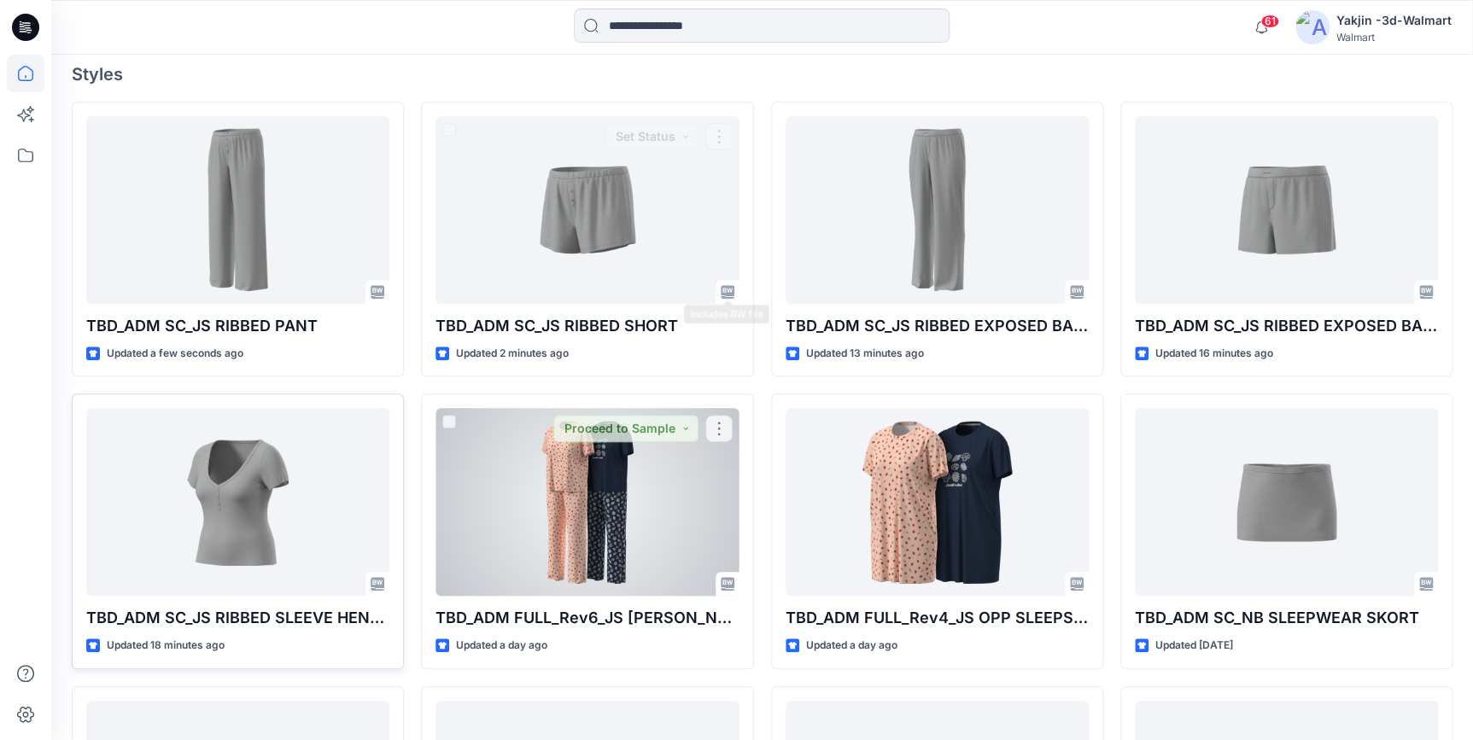
scroll to position [465, 0]
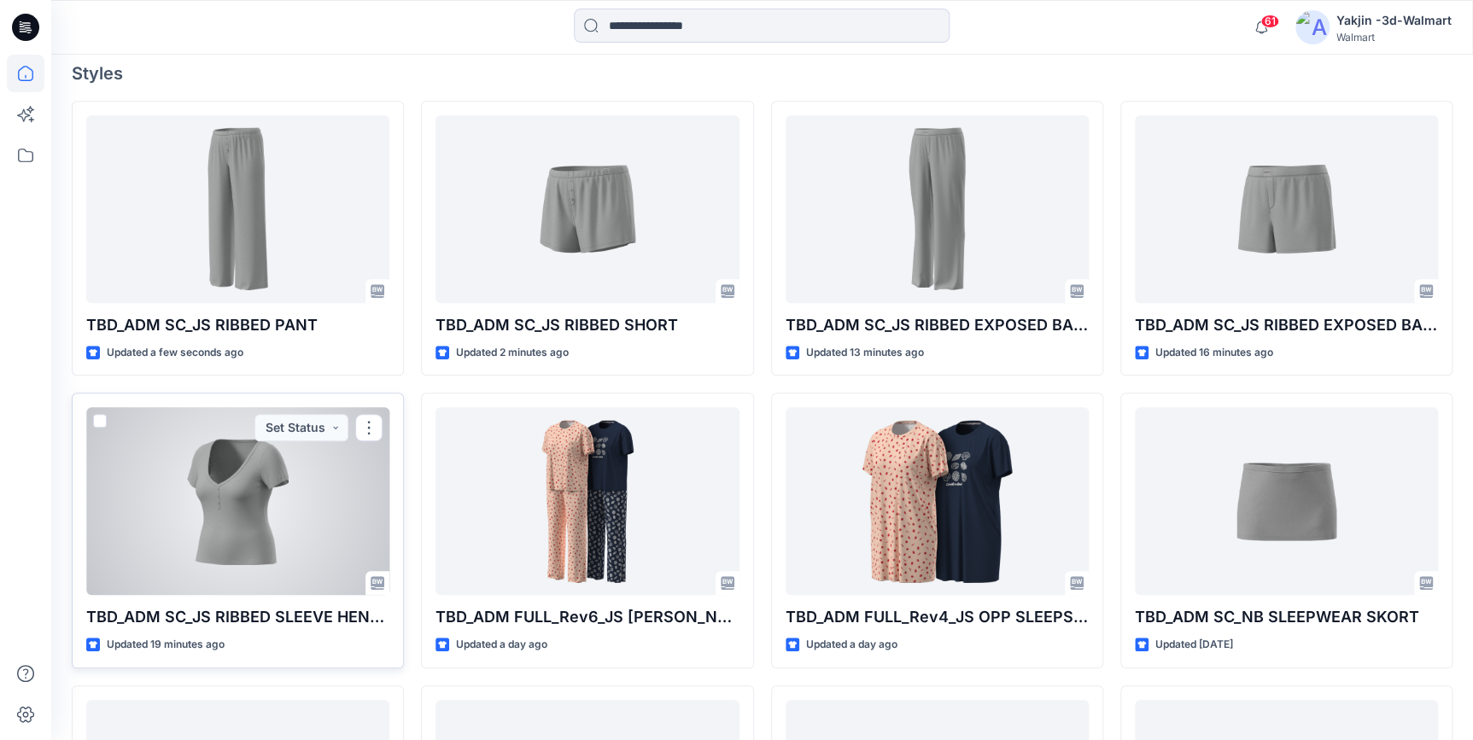
click at [209, 533] on div at bounding box center [237, 501] width 303 height 188
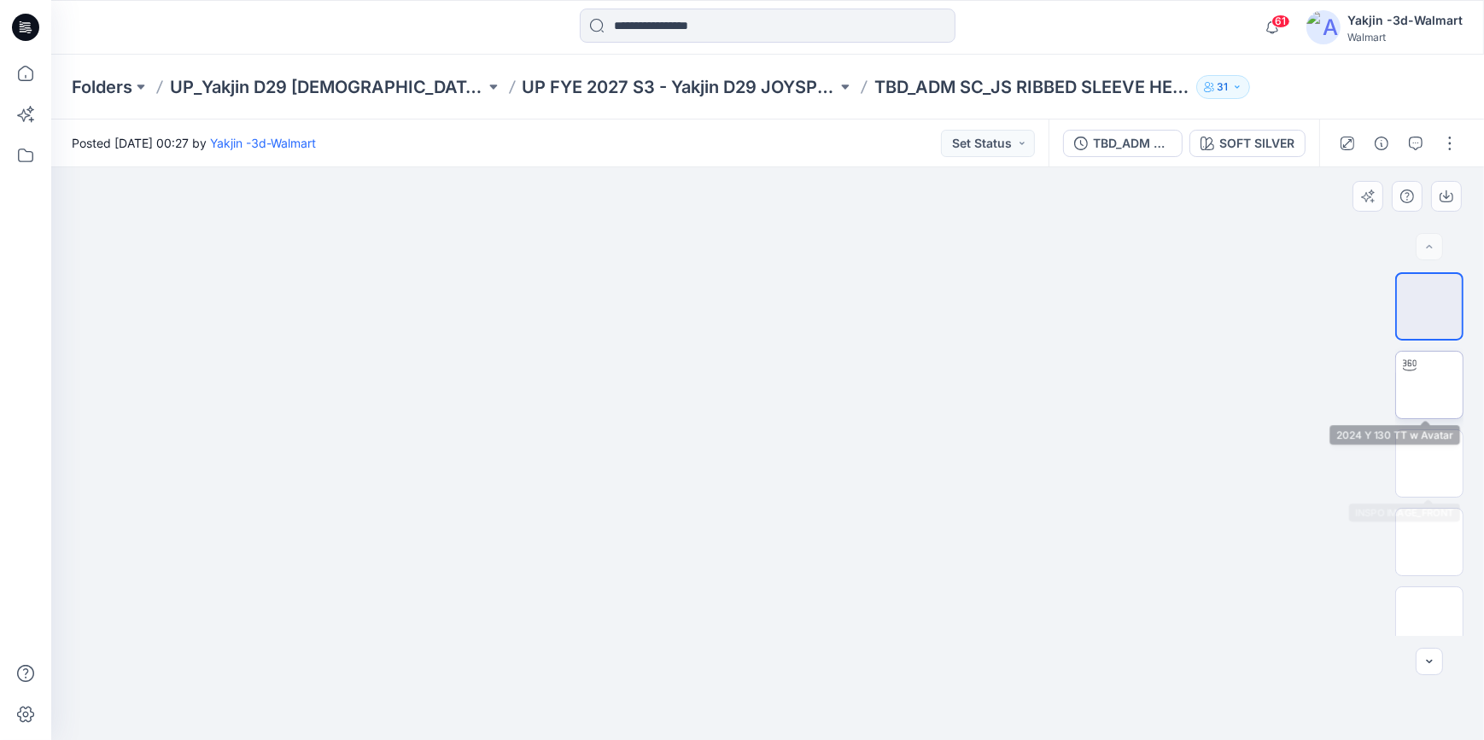
click at [1429, 385] on img at bounding box center [1429, 385] width 0 height 0
drag, startPoint x: 1101, startPoint y: 535, endPoint x: 1062, endPoint y: 517, distance: 42.4
drag, startPoint x: 1077, startPoint y: 520, endPoint x: 1020, endPoint y: 546, distance: 63.0
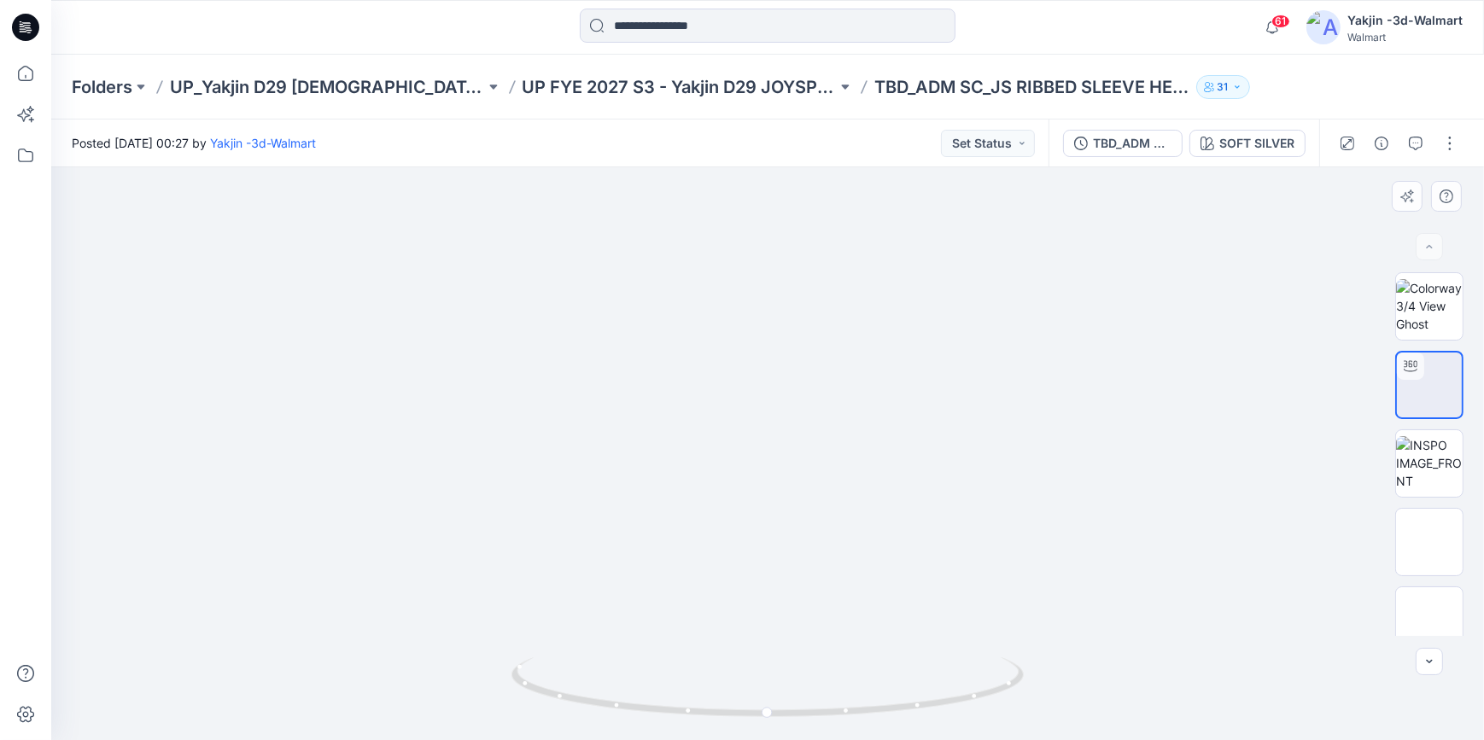
click at [1429, 621] on img at bounding box center [1429, 621] width 0 height 0
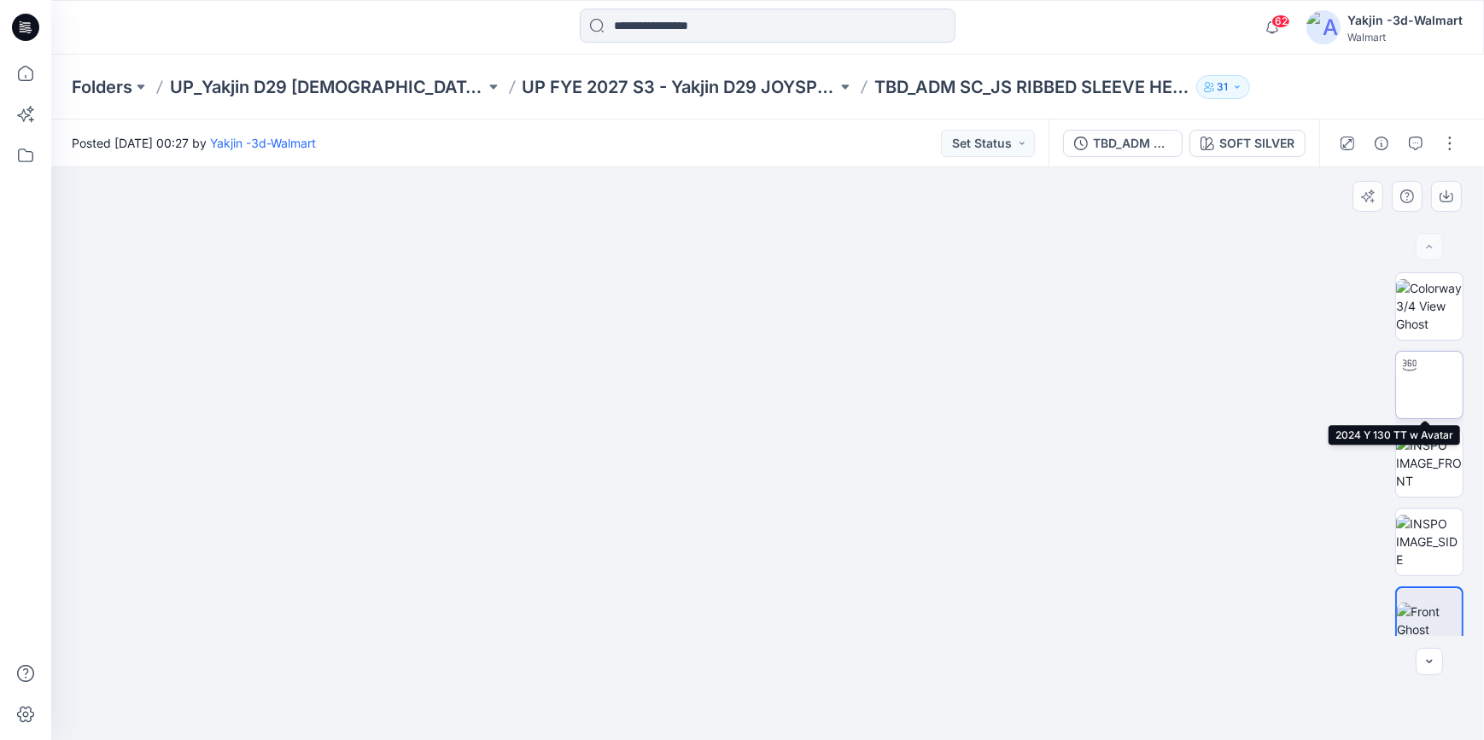
click at [1458, 382] on img at bounding box center [1429, 385] width 67 height 54
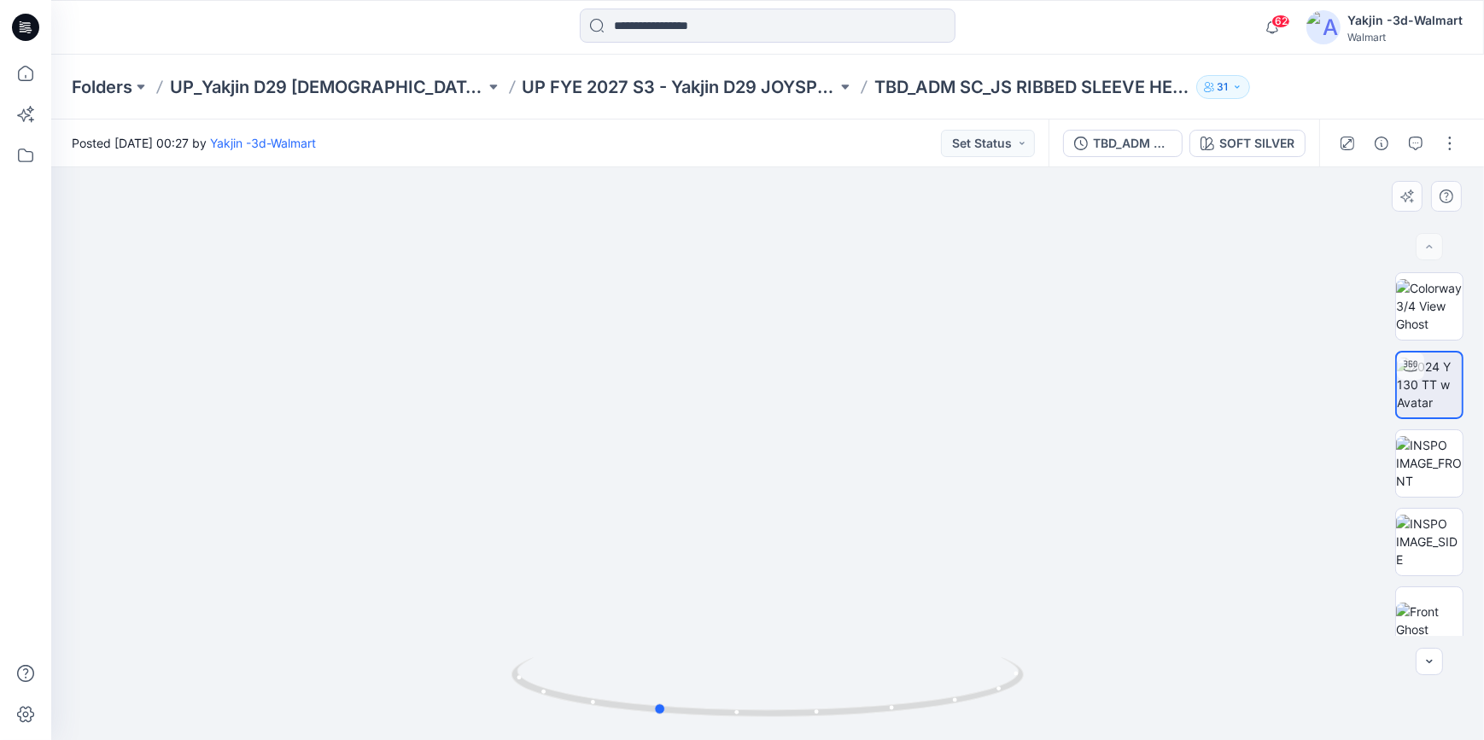
drag, startPoint x: 845, startPoint y: 721, endPoint x: 767, endPoint y: 726, distance: 78.7
click at [768, 728] on div at bounding box center [767, 453] width 1433 height 573
drag, startPoint x: 804, startPoint y: 711, endPoint x: 760, endPoint y: 705, distance: 44.8
click at [760, 705] on icon at bounding box center [769, 689] width 517 height 64
drag, startPoint x: 760, startPoint y: 705, endPoint x: 610, endPoint y: 702, distance: 150.3
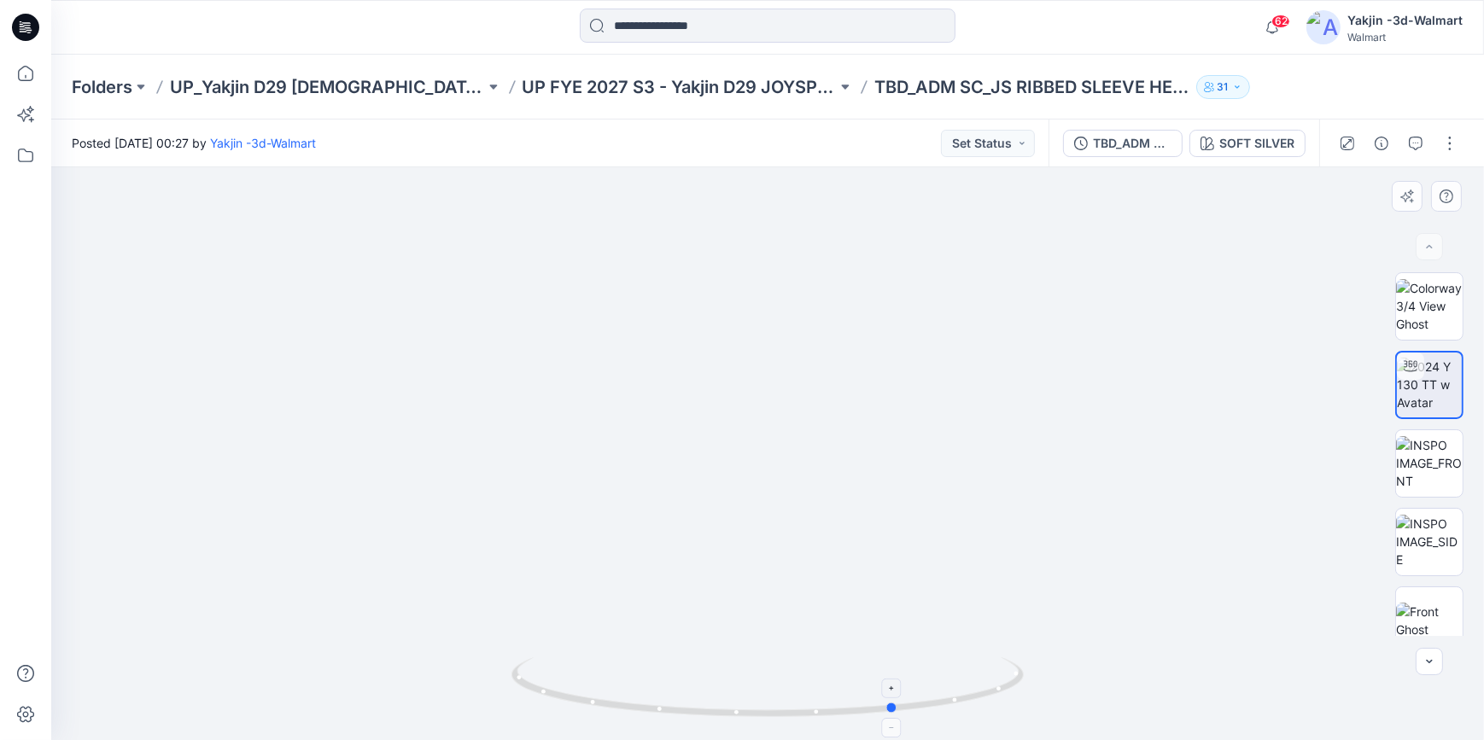
click at [610, 702] on icon at bounding box center [769, 689] width 517 height 64
click at [23, 18] on icon at bounding box center [25, 27] width 27 height 27
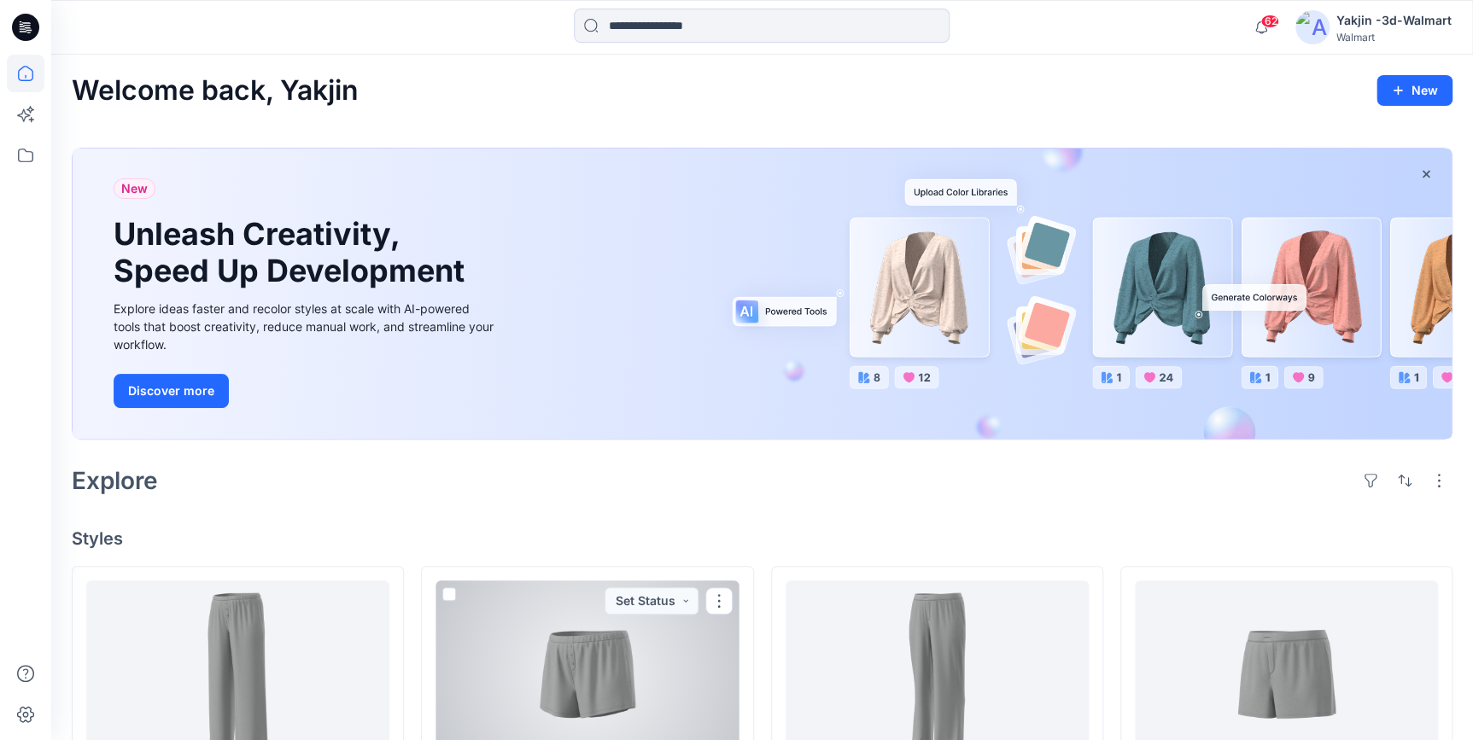
click at [553, 667] on div at bounding box center [586, 675] width 303 height 188
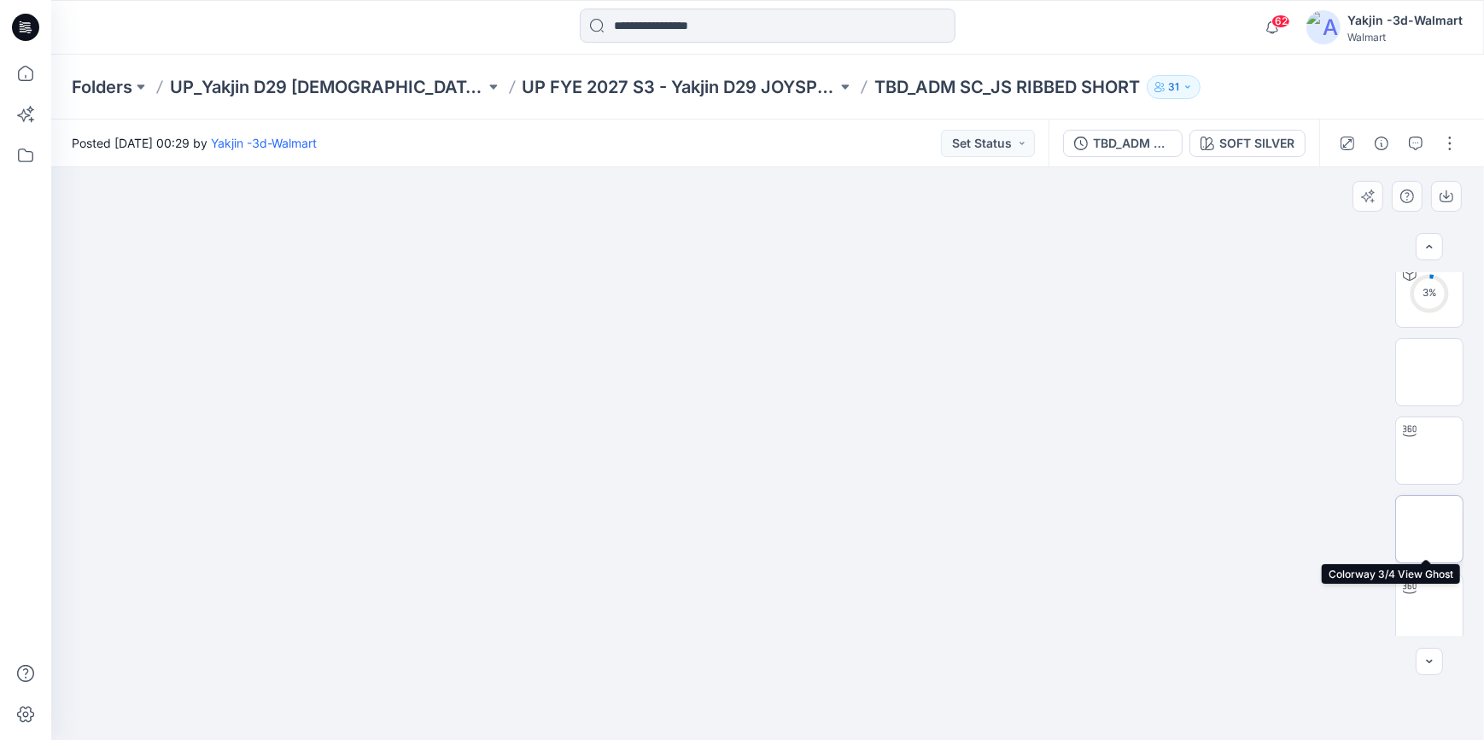
scroll to position [411, 0]
click at [1429, 603] on img at bounding box center [1429, 603] width 0 height 0
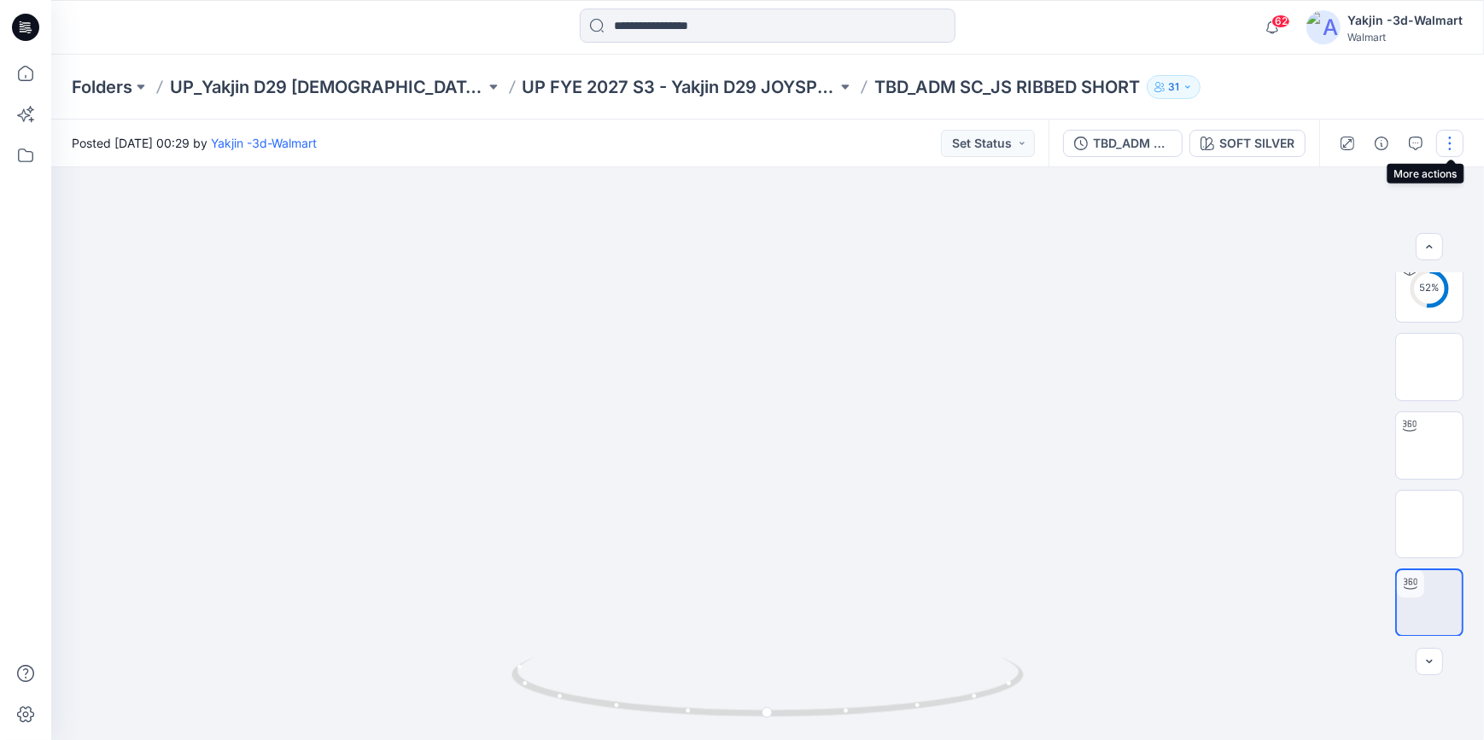
click at [1456, 144] on button "button" at bounding box center [1449, 143] width 27 height 27
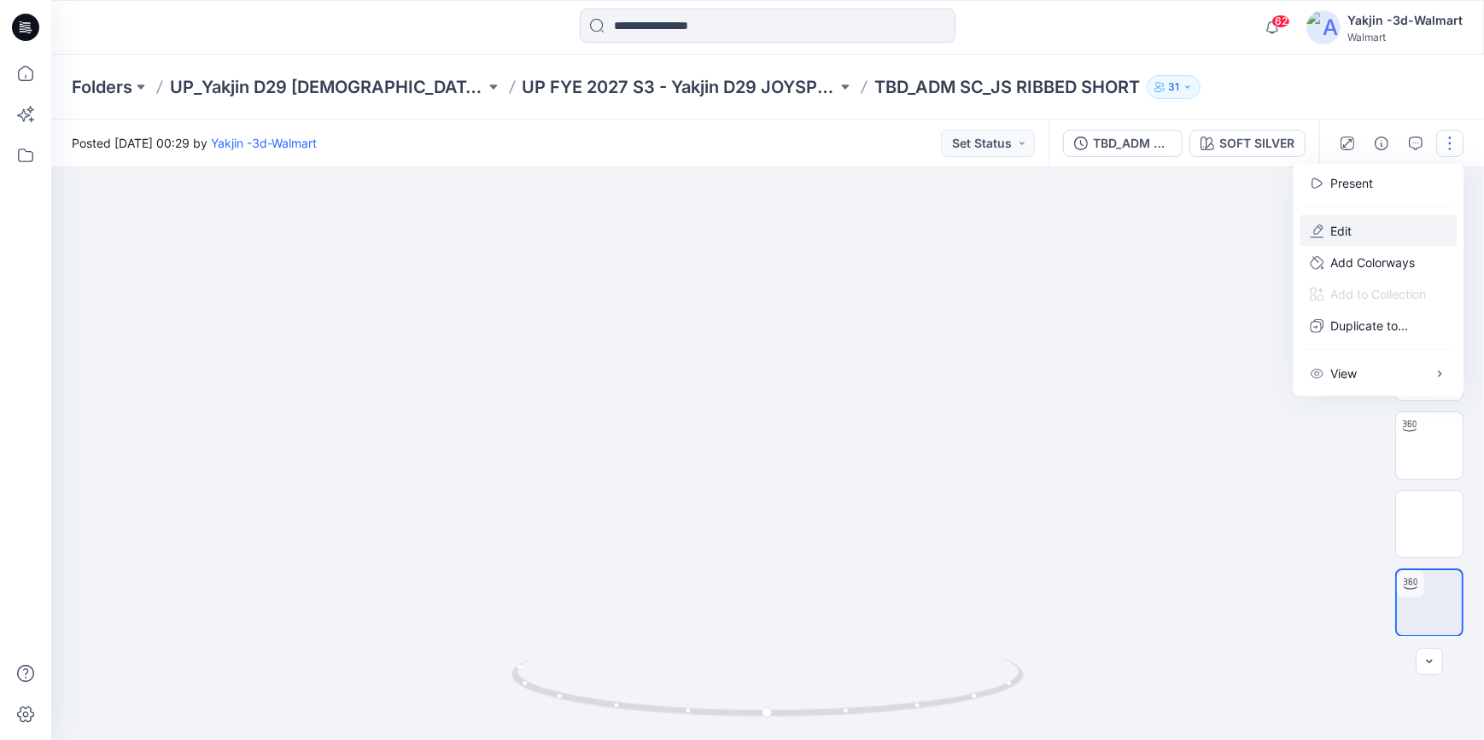
click at [1388, 222] on button "Edit" at bounding box center [1378, 231] width 157 height 32
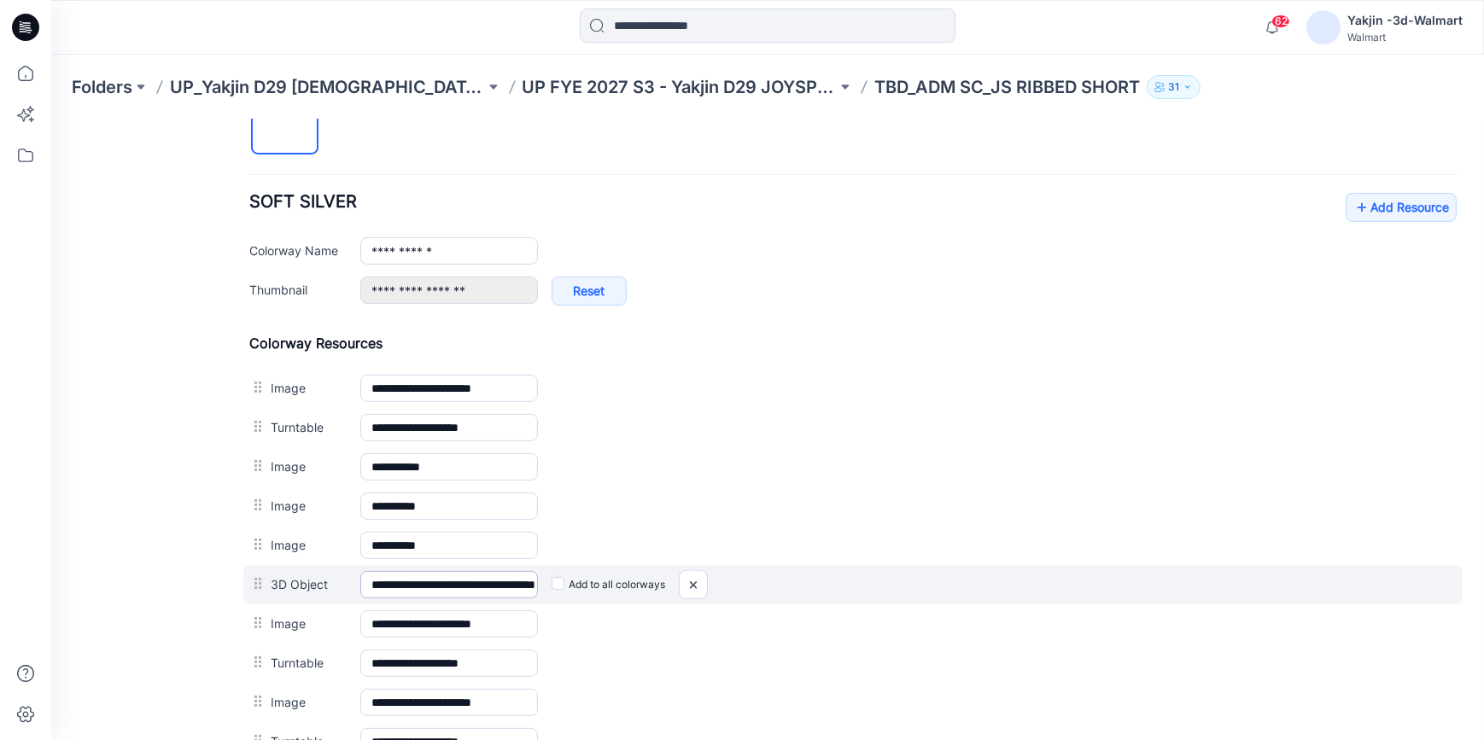
scroll to position [776, 0]
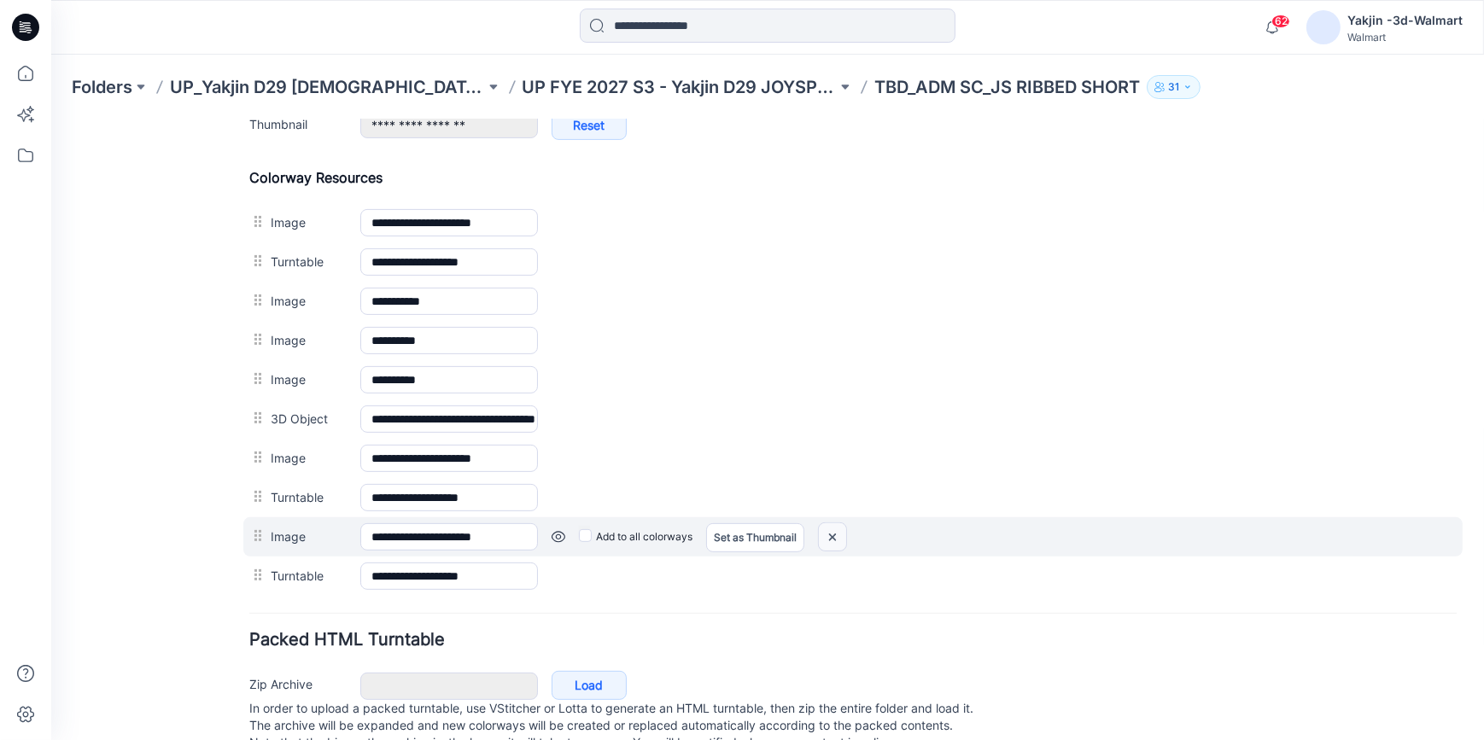
click at [828, 533] on img at bounding box center [832, 537] width 27 height 28
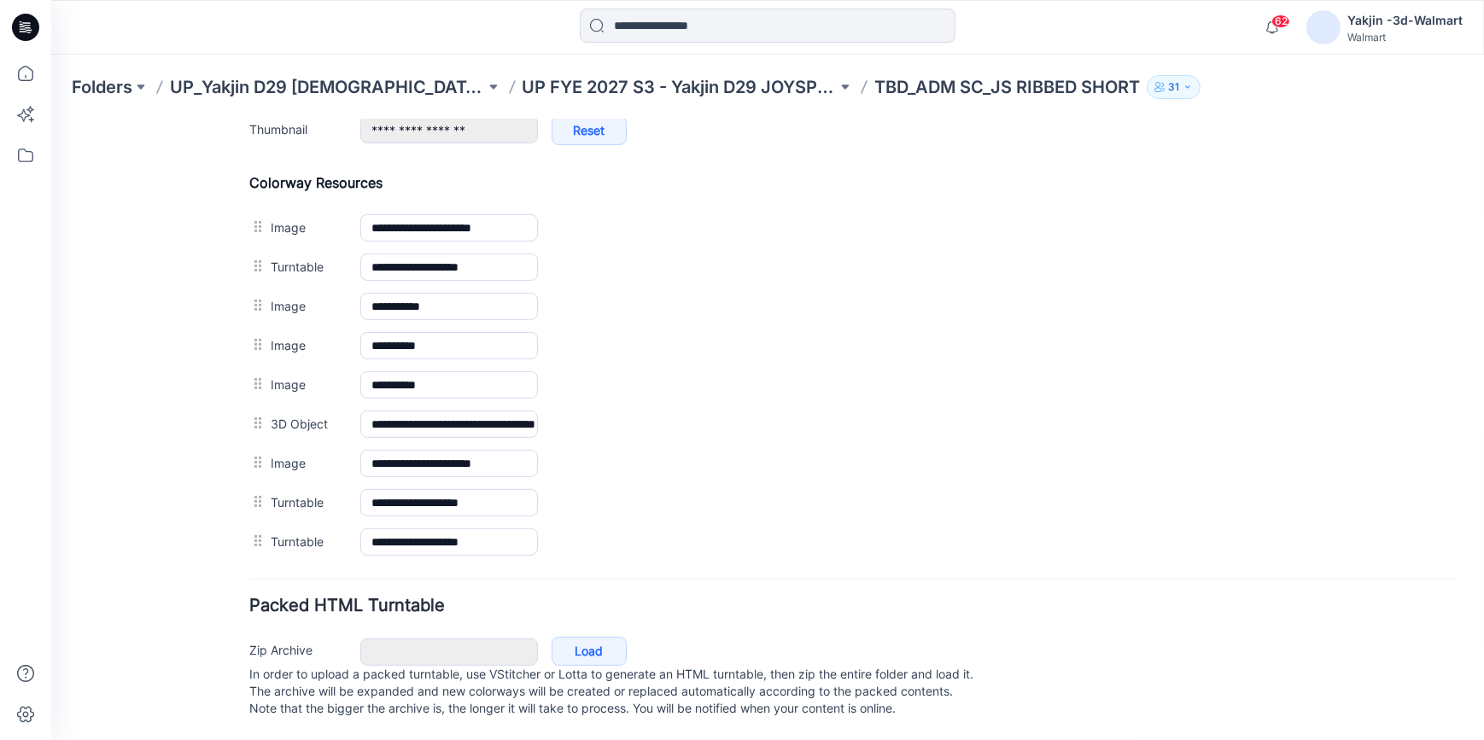
click at [51, 119] on img at bounding box center [51, 119] width 0 height 0
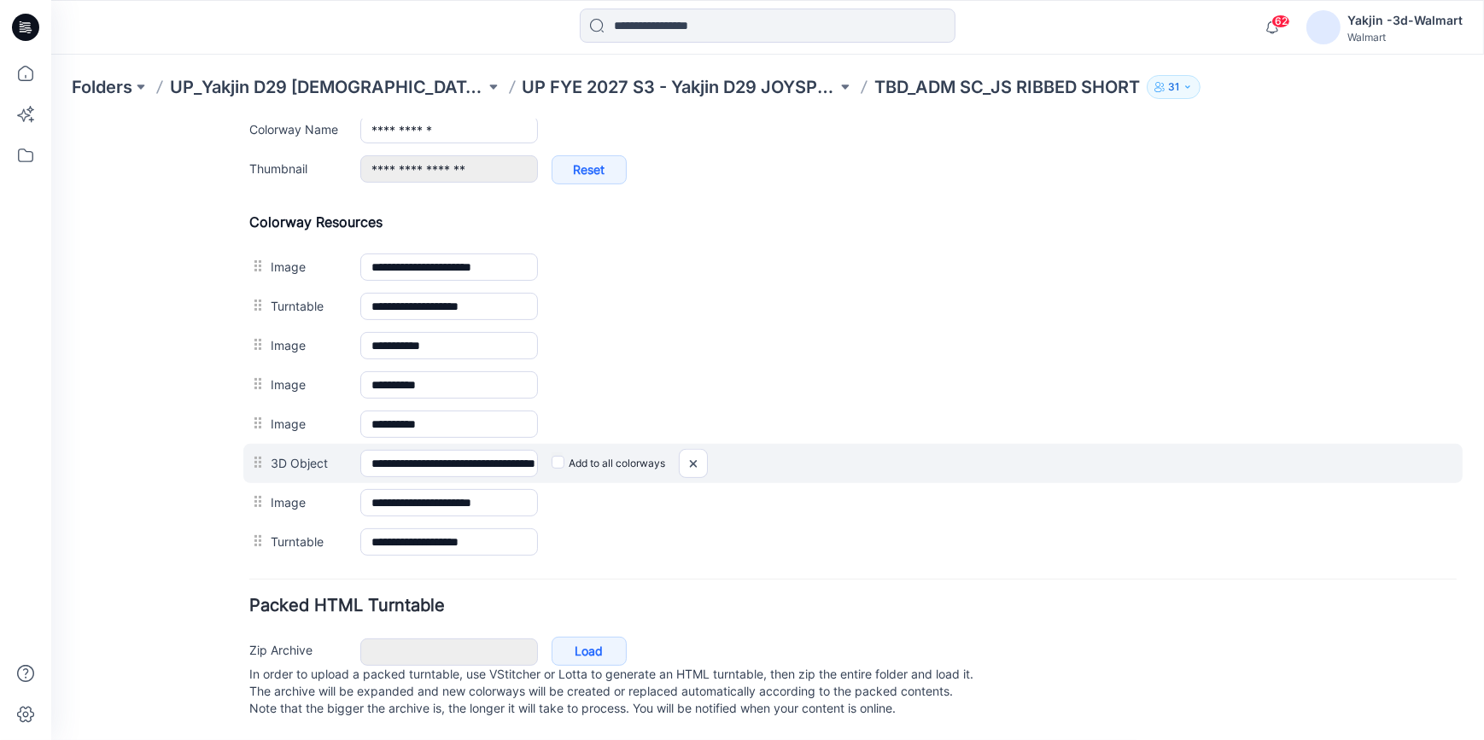
scroll to position [746, 0]
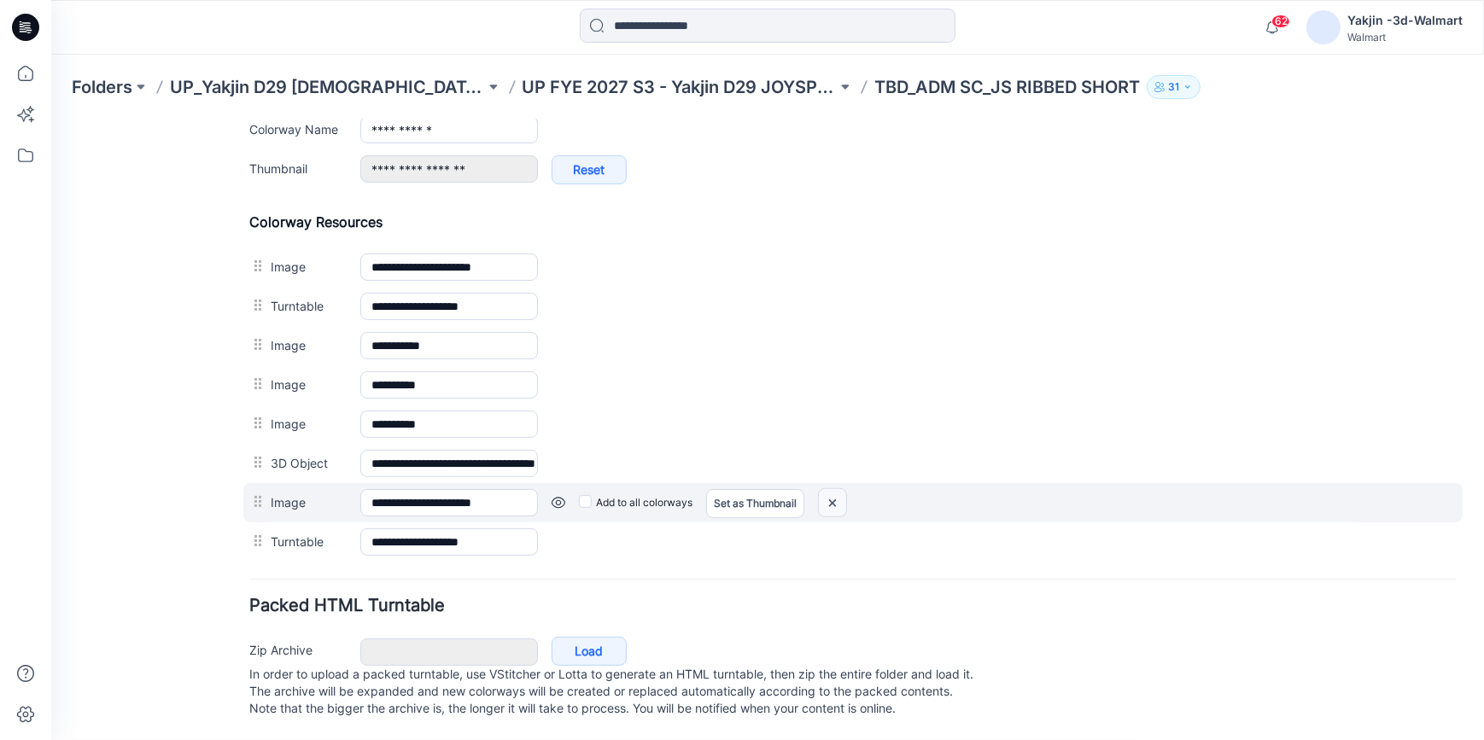
click at [839, 488] on img at bounding box center [832, 502] width 27 height 28
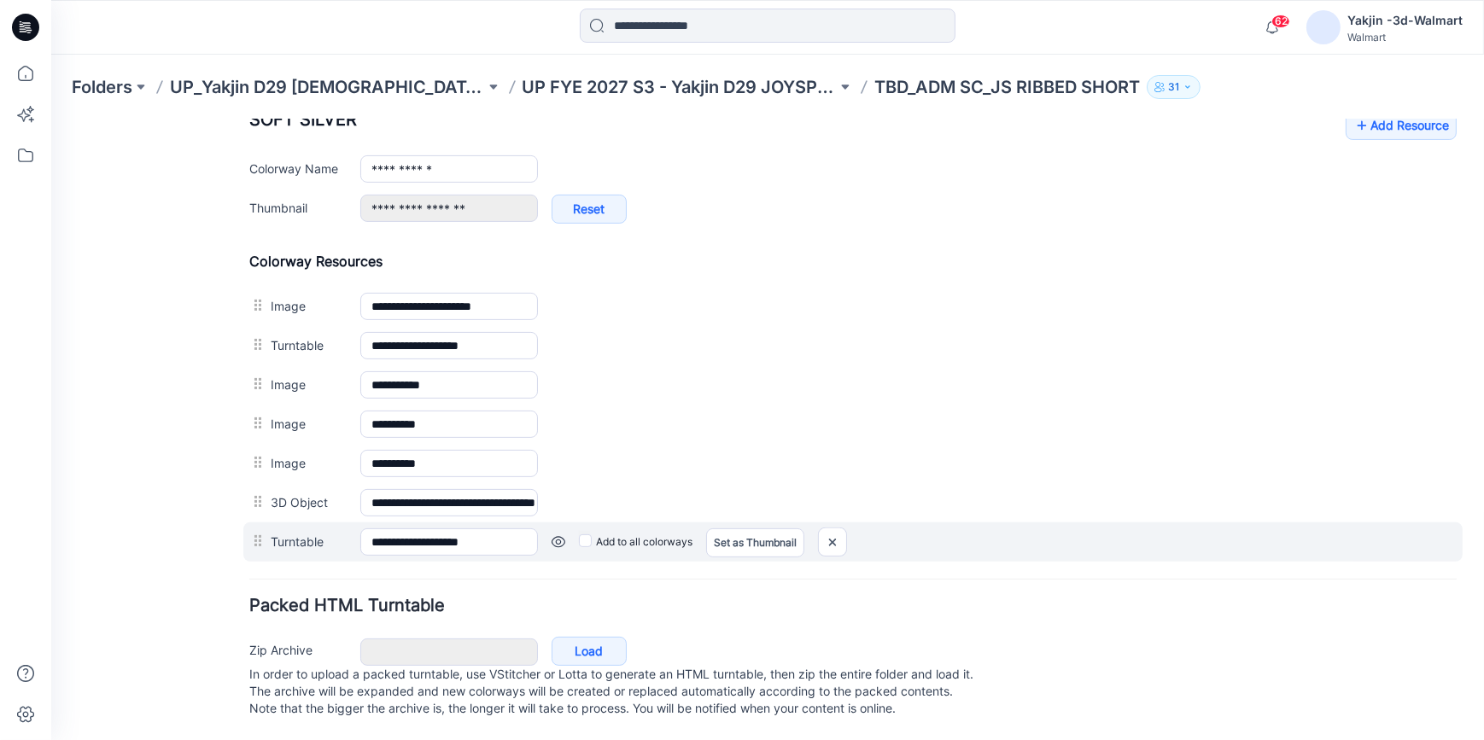
scroll to position [689, 0]
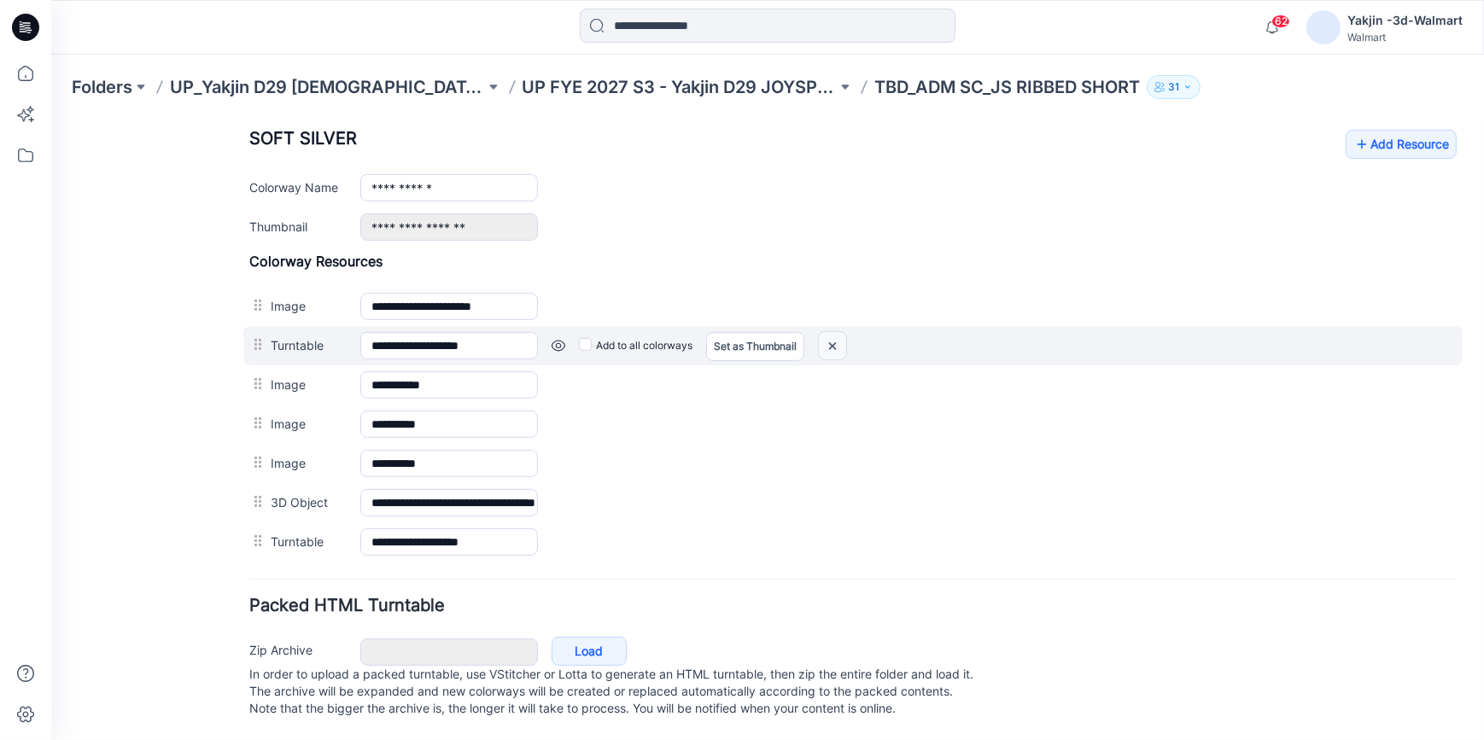
click at [841, 333] on img at bounding box center [832, 345] width 27 height 28
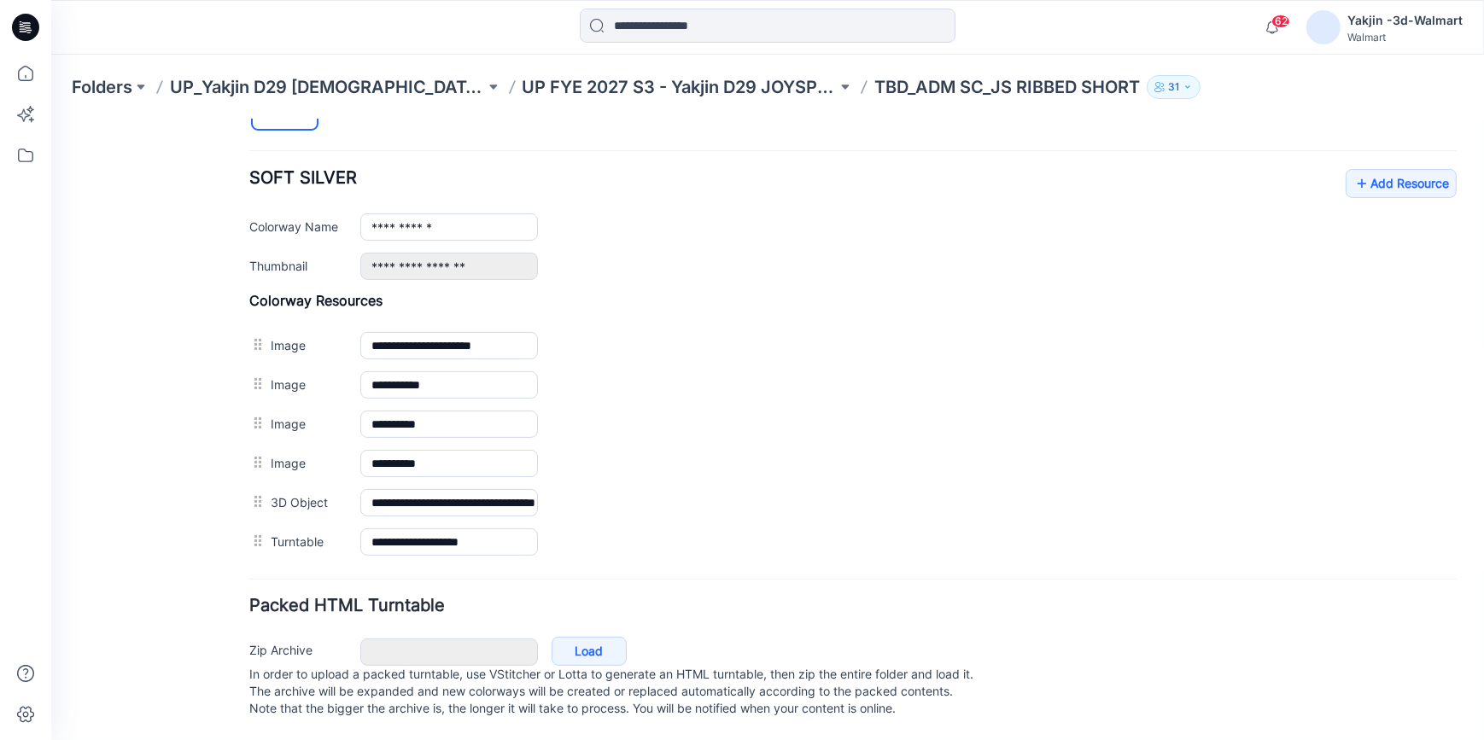
scroll to position [649, 0]
click at [1373, 177] on link "Add Resource" at bounding box center [1401, 182] width 111 height 29
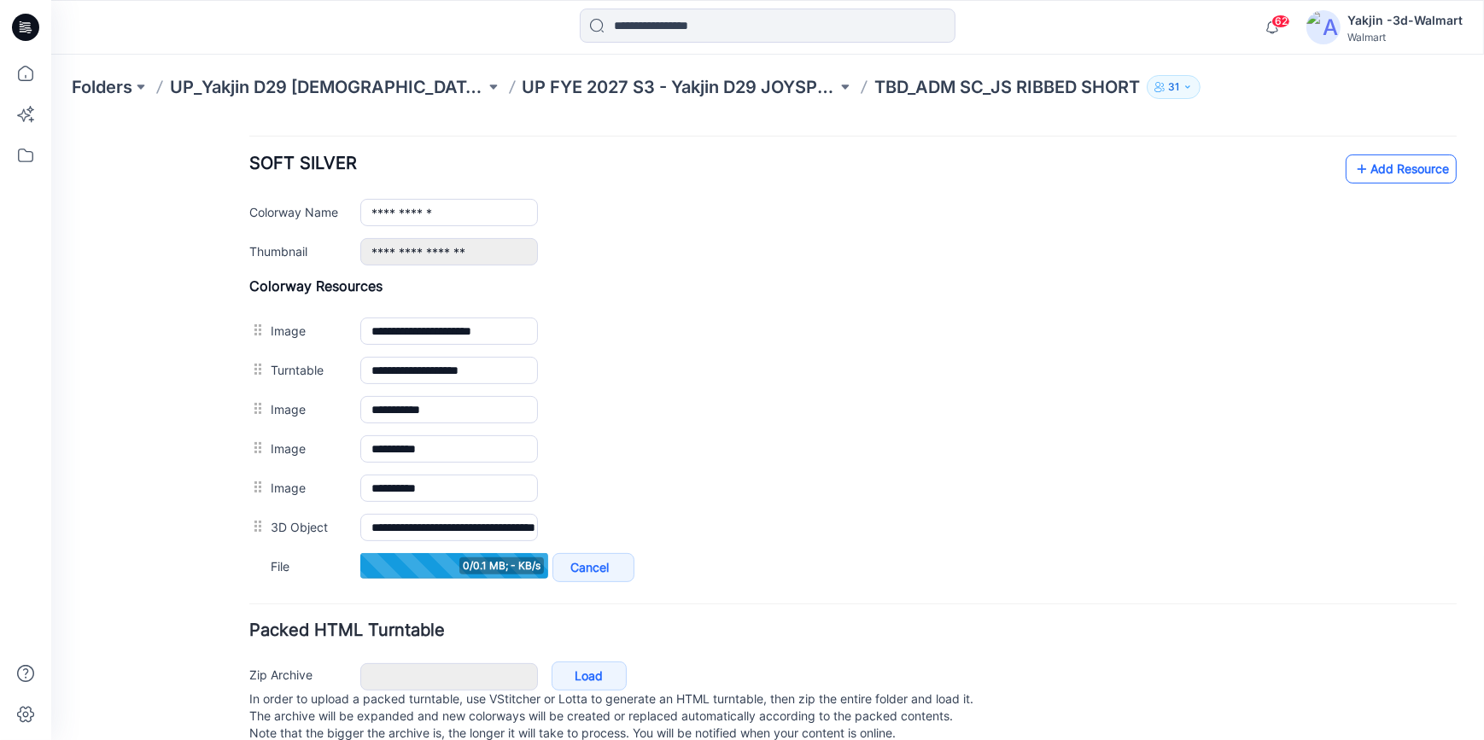
click at [1374, 162] on link "Add Resource" at bounding box center [1401, 168] width 111 height 29
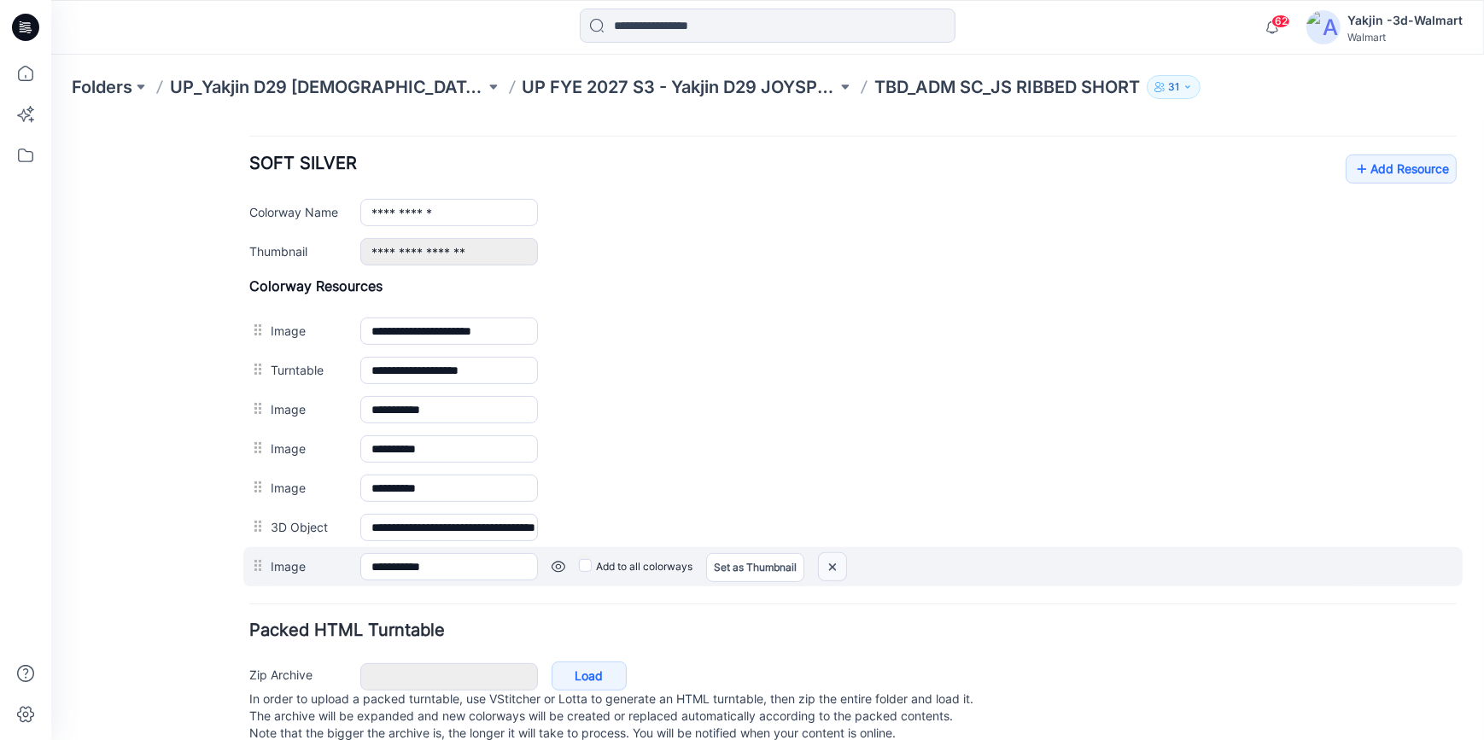
click at [839, 570] on img at bounding box center [832, 566] width 27 height 28
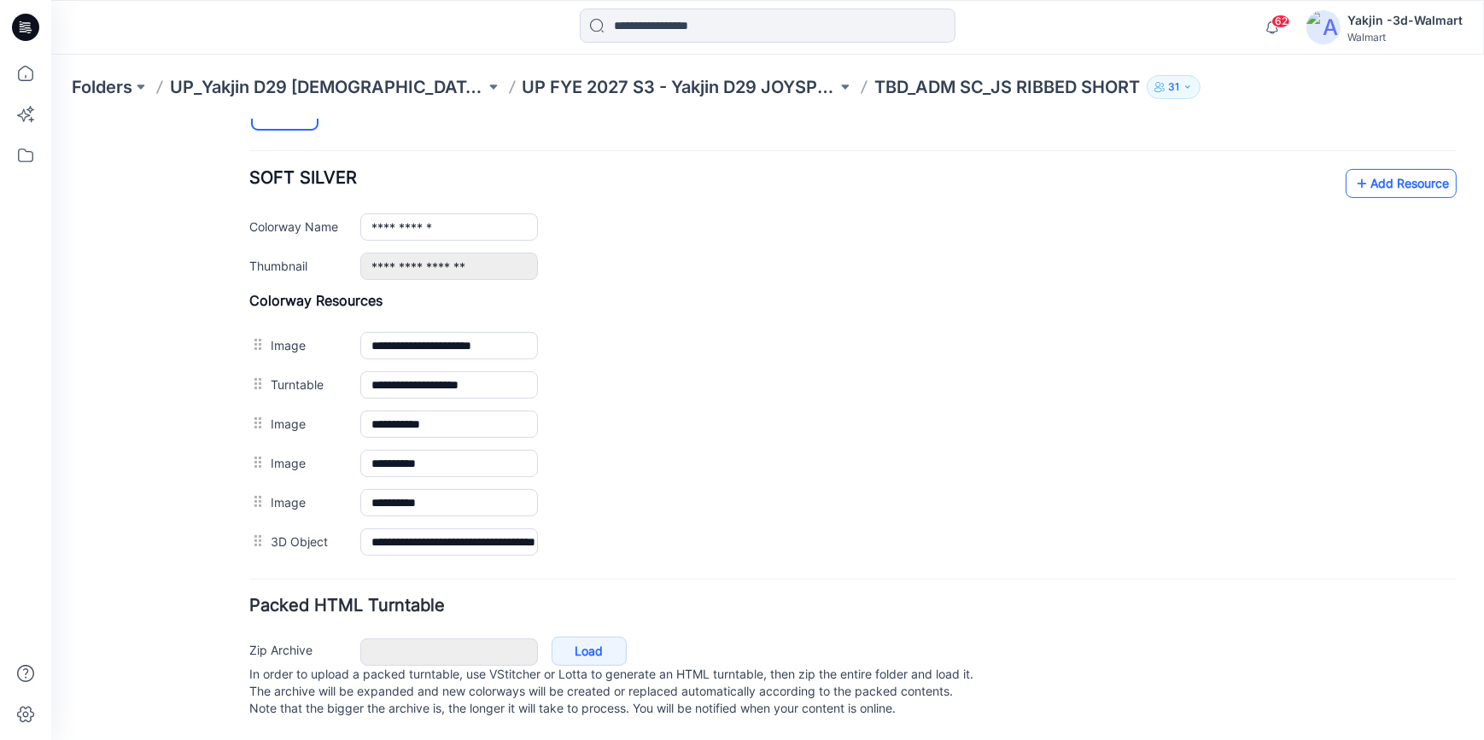
click at [1383, 170] on link "Add Resource" at bounding box center [1401, 182] width 111 height 29
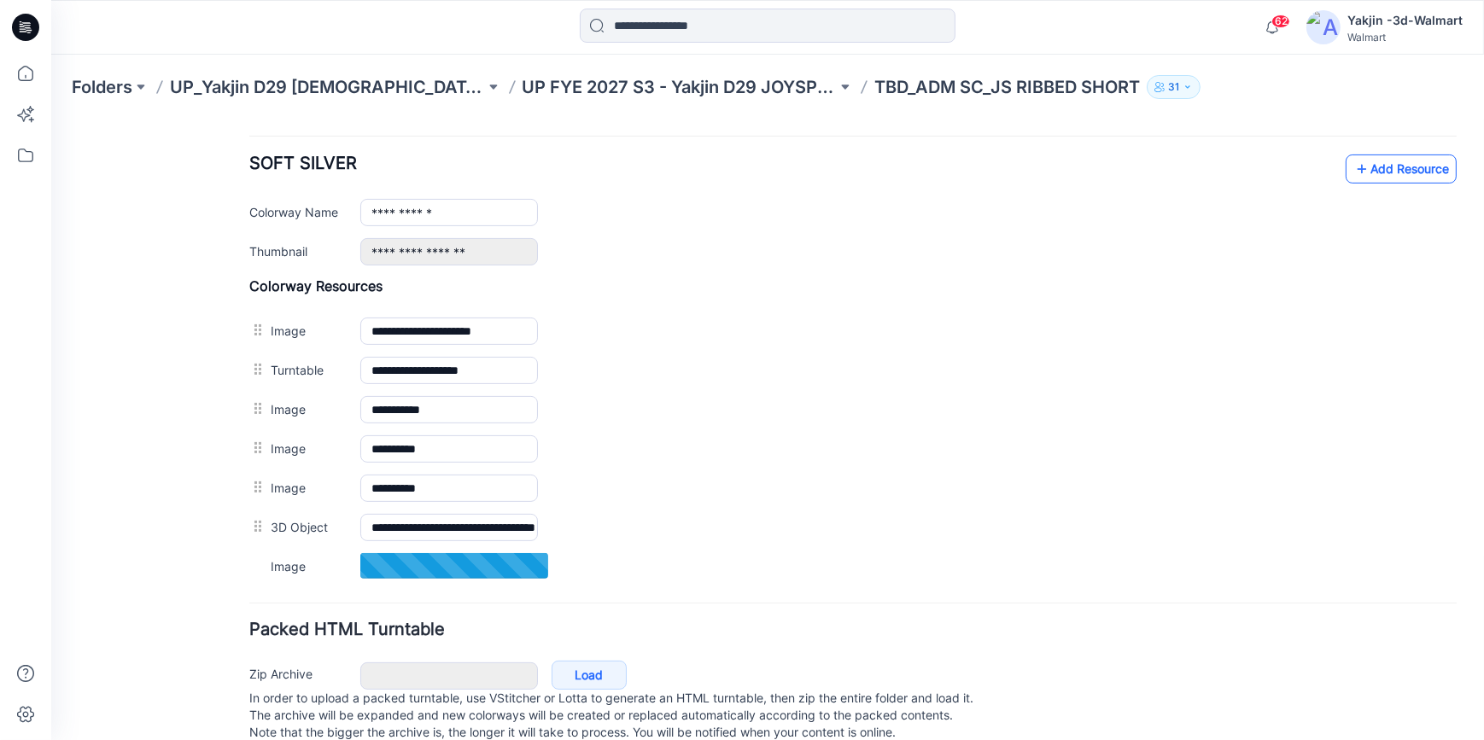
click at [1372, 171] on link "Add Resource" at bounding box center [1401, 168] width 111 height 29
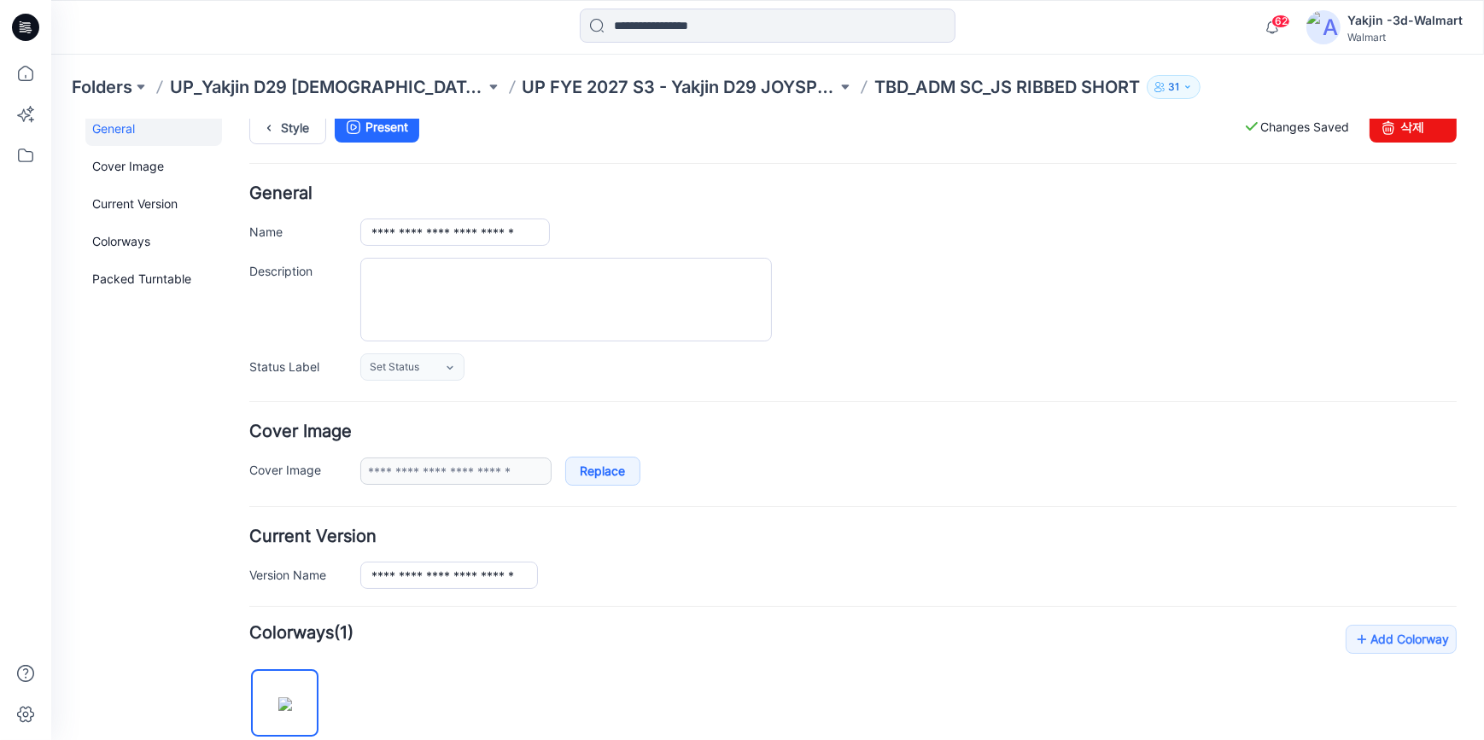
scroll to position [0, 0]
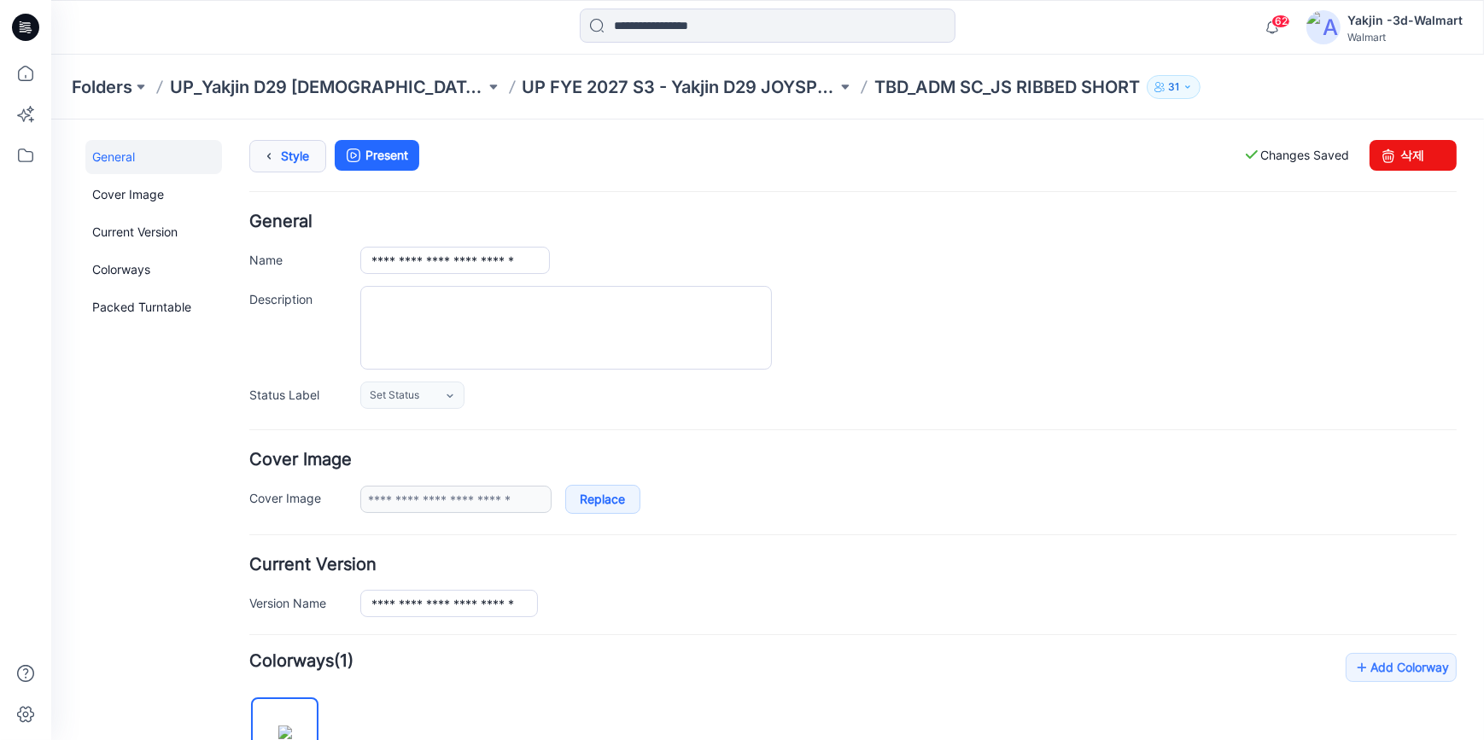
click at [272, 151] on icon at bounding box center [269, 155] width 24 height 31
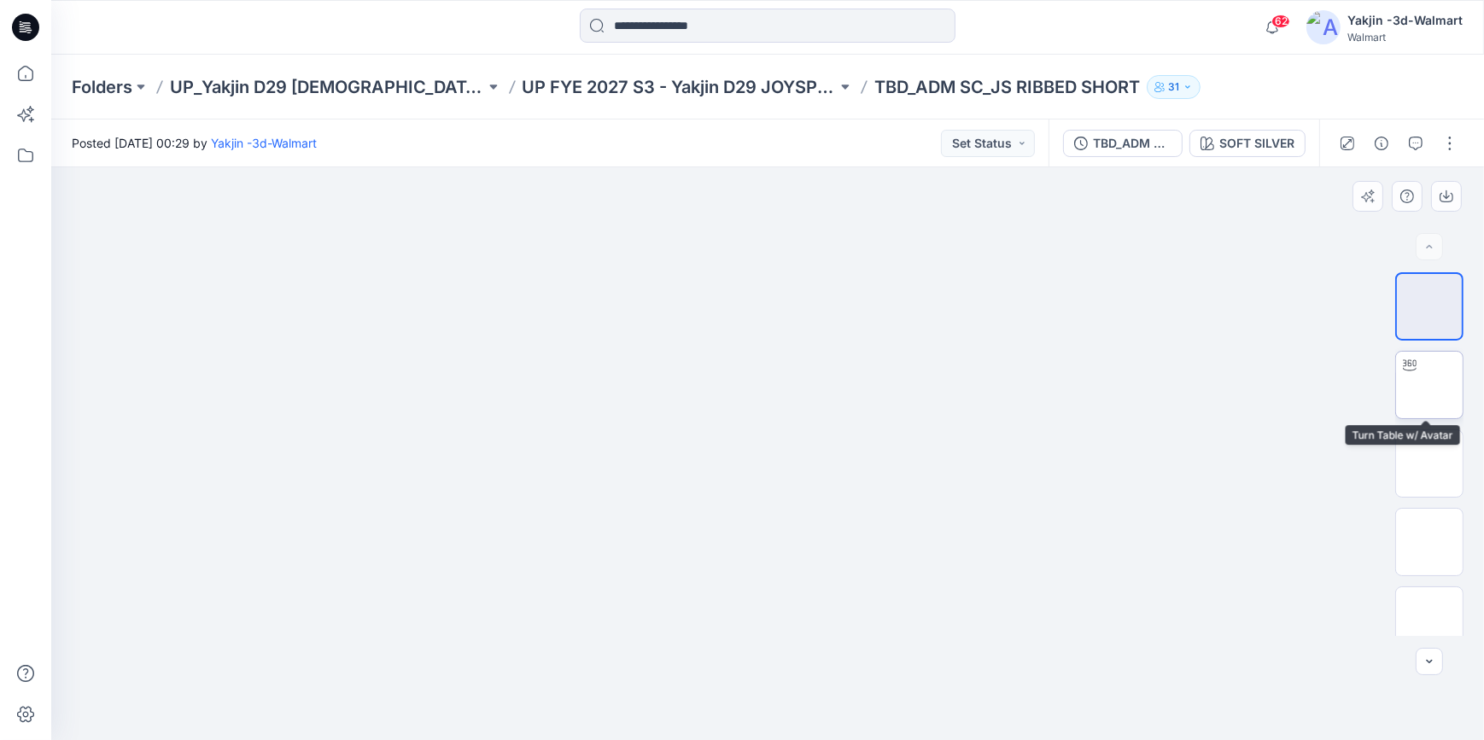
click at [1429, 385] on img at bounding box center [1429, 385] width 0 height 0
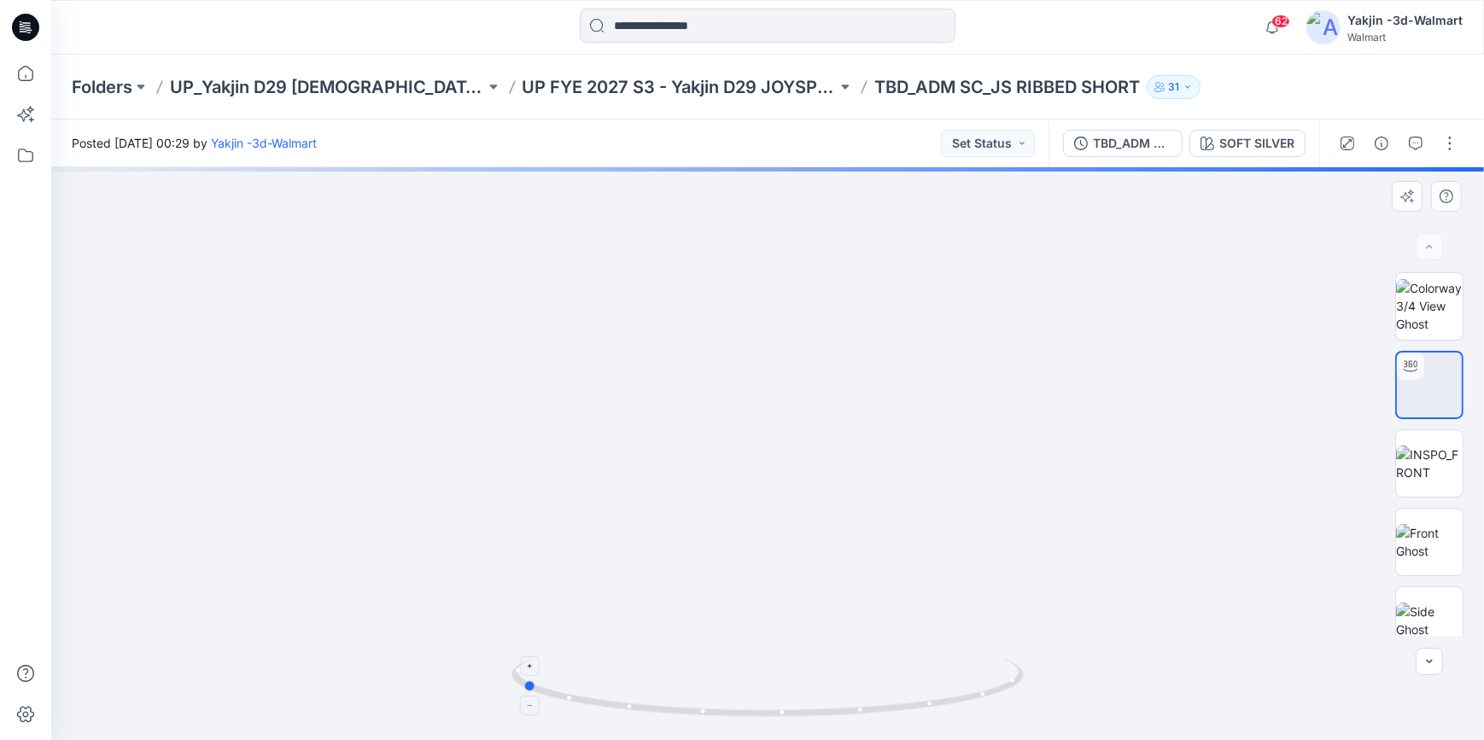
drag, startPoint x: 925, startPoint y: 710, endPoint x: 706, endPoint y: 717, distance: 218.7
click at [706, 717] on icon at bounding box center [769, 689] width 517 height 64
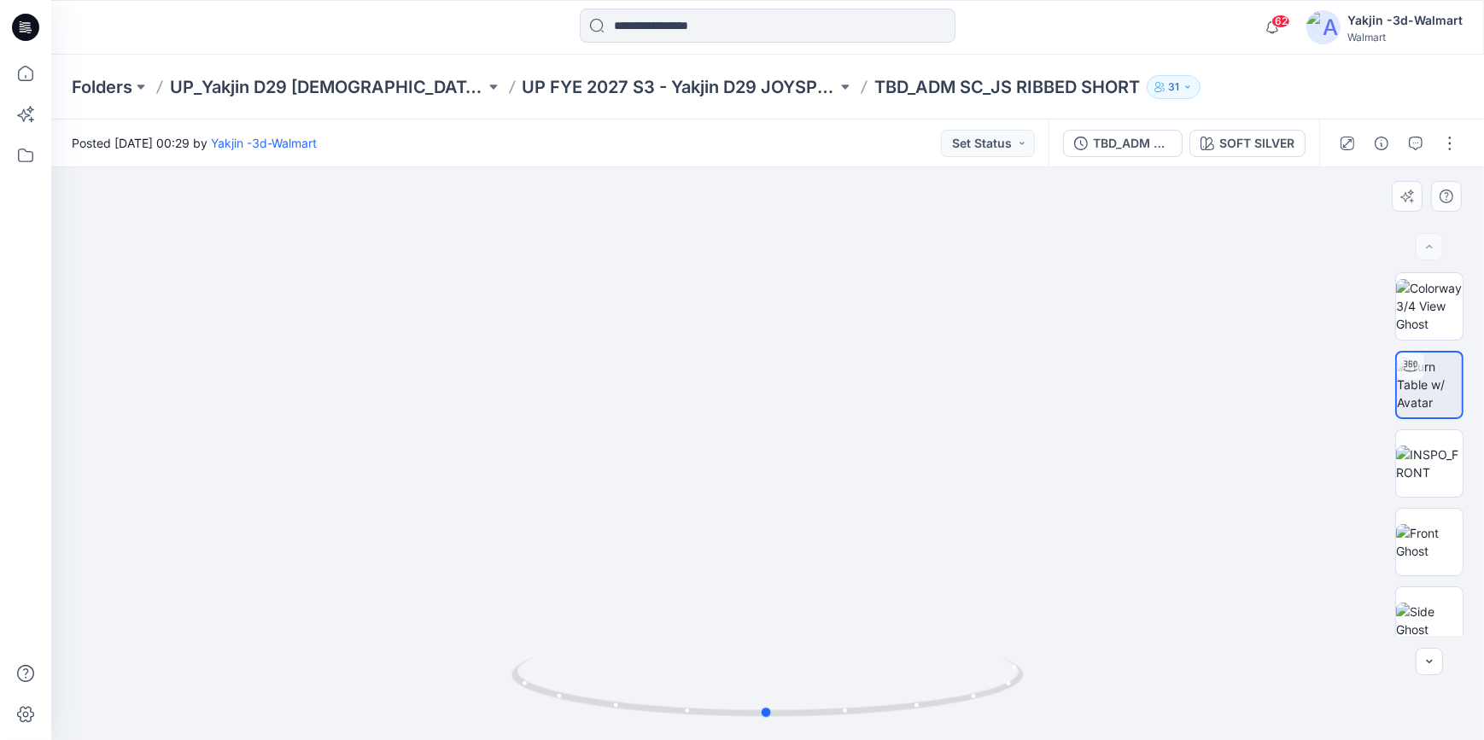
drag, startPoint x: 990, startPoint y: 705, endPoint x: 722, endPoint y: 739, distance: 269.4
click at [722, 739] on div at bounding box center [767, 697] width 512 height 85
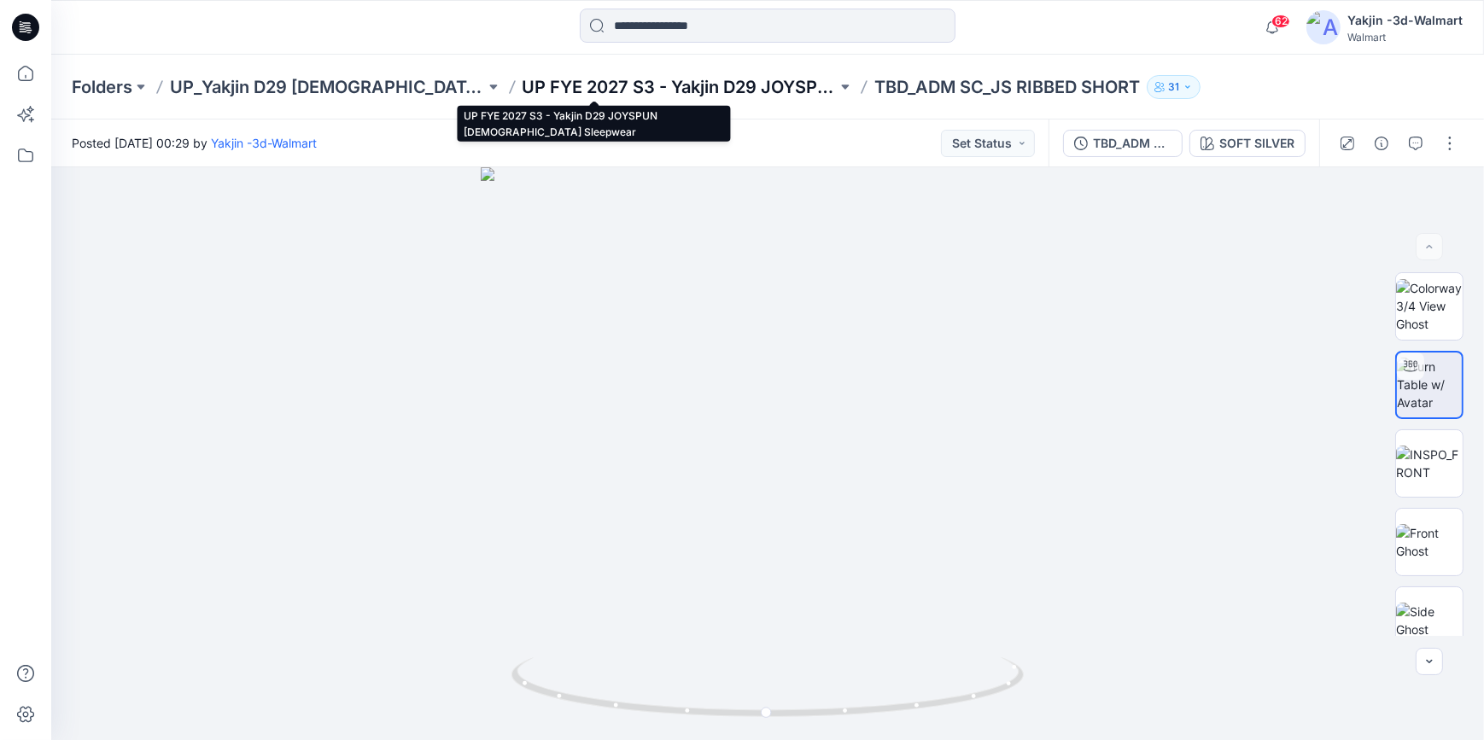
click at [586, 92] on p "UP FYE 2027 S3 - Yakjin D29 JOYSPUN [DEMOGRAPHIC_DATA] Sleepwear" at bounding box center [680, 87] width 315 height 24
